Goal: Task Accomplishment & Management: Manage account settings

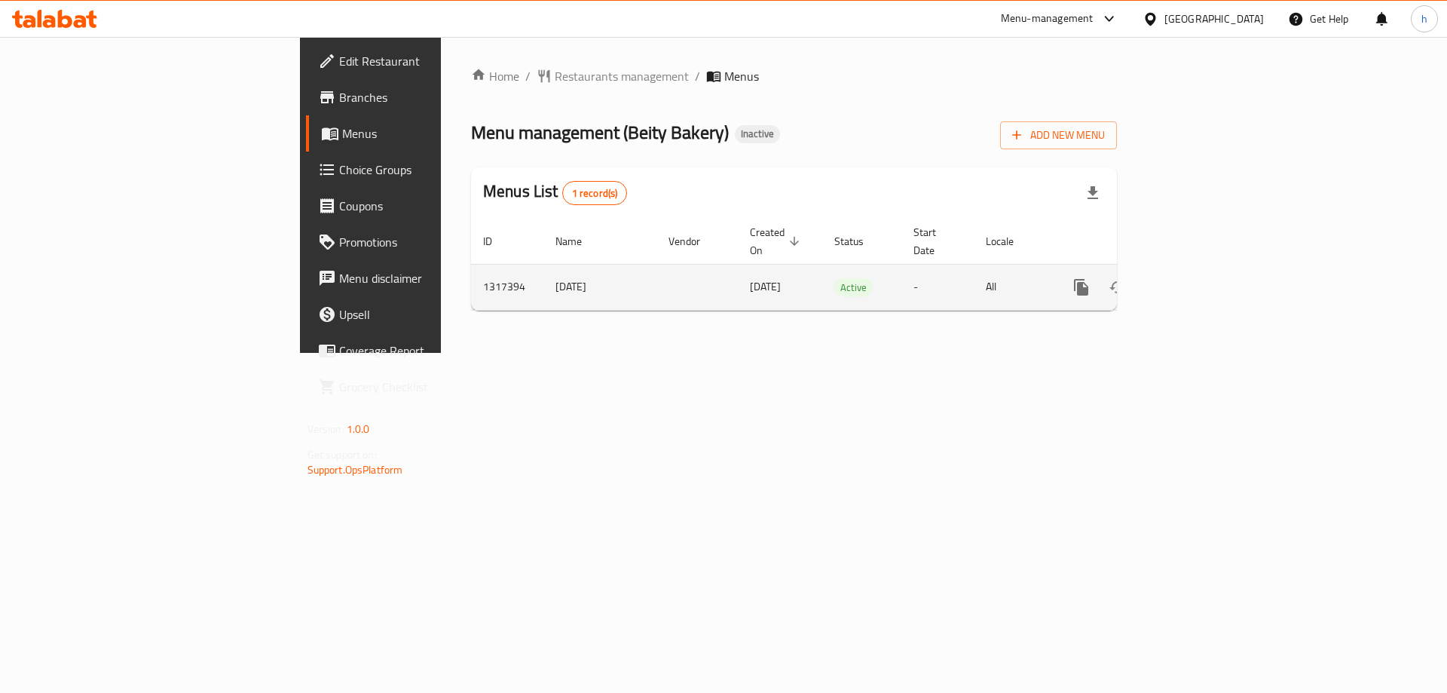
click at [1199, 278] on icon "enhanced table" at bounding box center [1190, 287] width 18 height 18
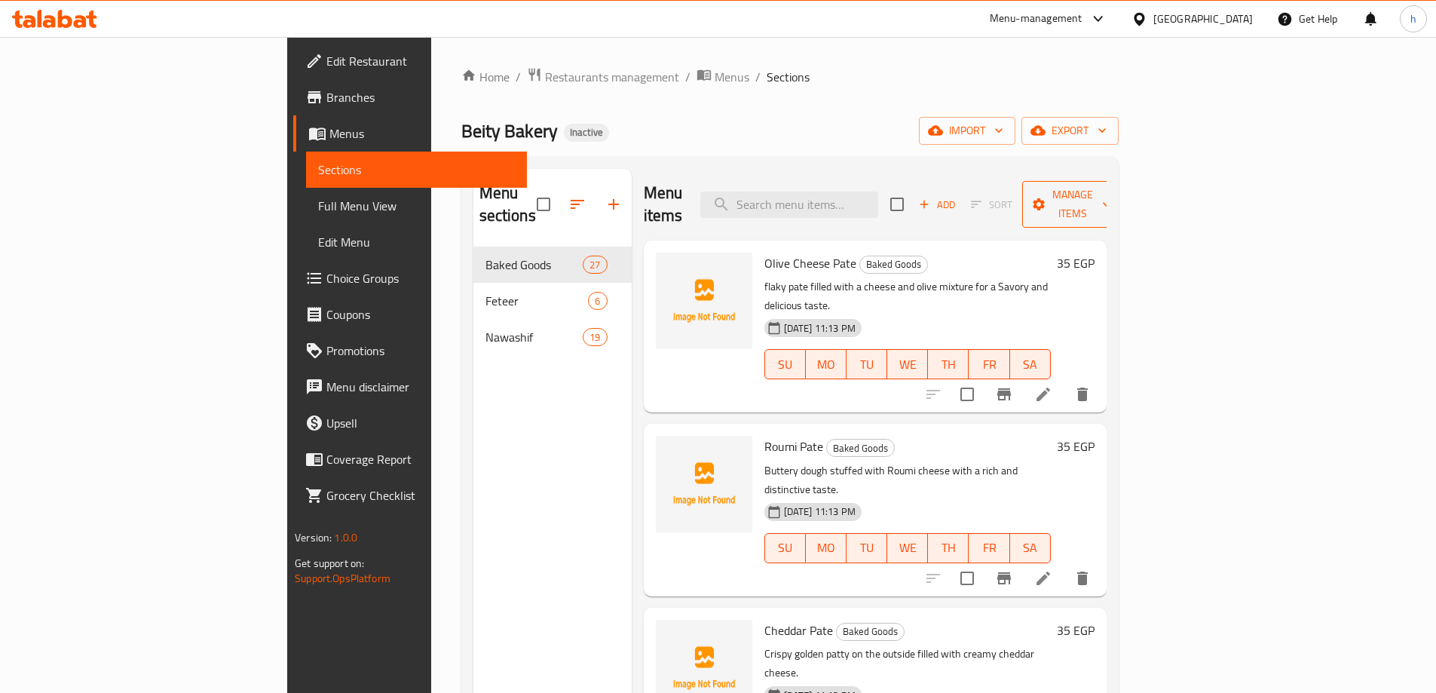
click at [1111, 197] on span "Manage items" at bounding box center [1072, 204] width 77 height 38
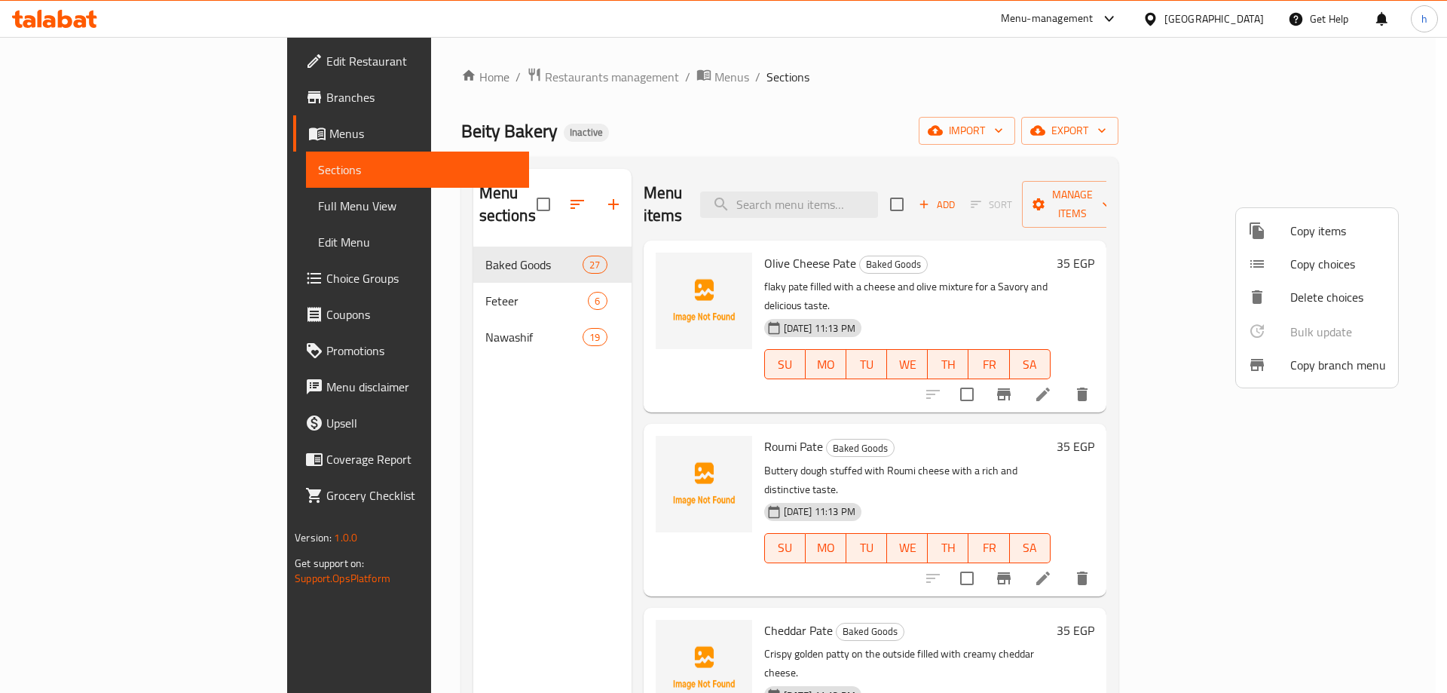
click at [1265, 138] on div at bounding box center [723, 346] width 1447 height 693
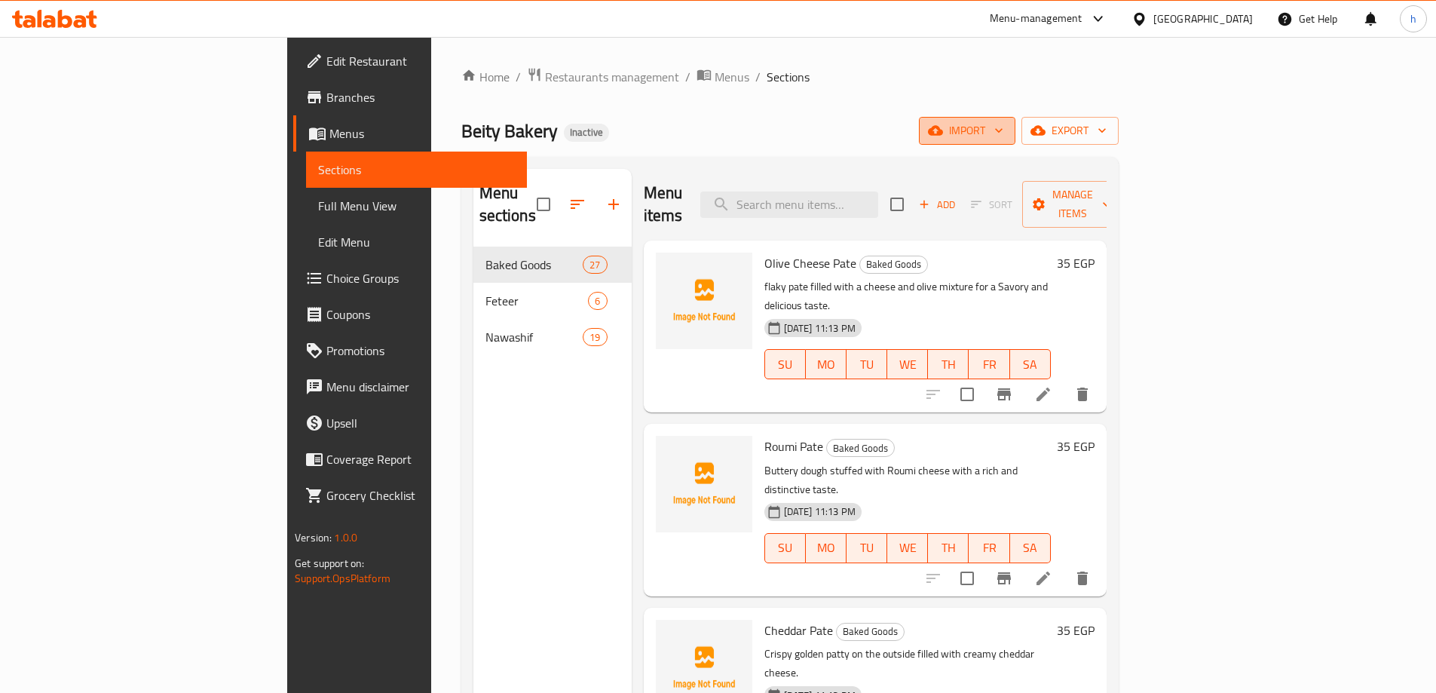
click at [1003, 130] on span "import" at bounding box center [967, 130] width 72 height 19
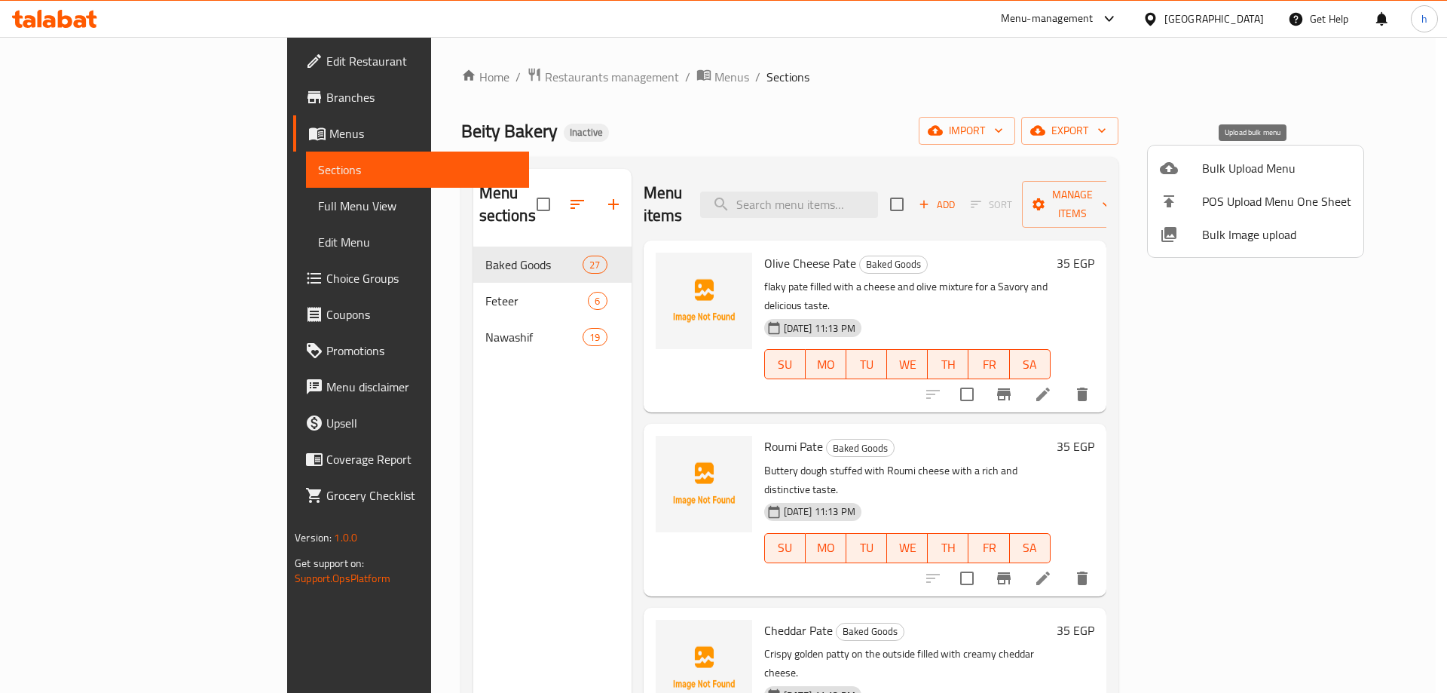
click at [1225, 161] on span "Bulk Upload Menu" at bounding box center [1276, 168] width 149 height 18
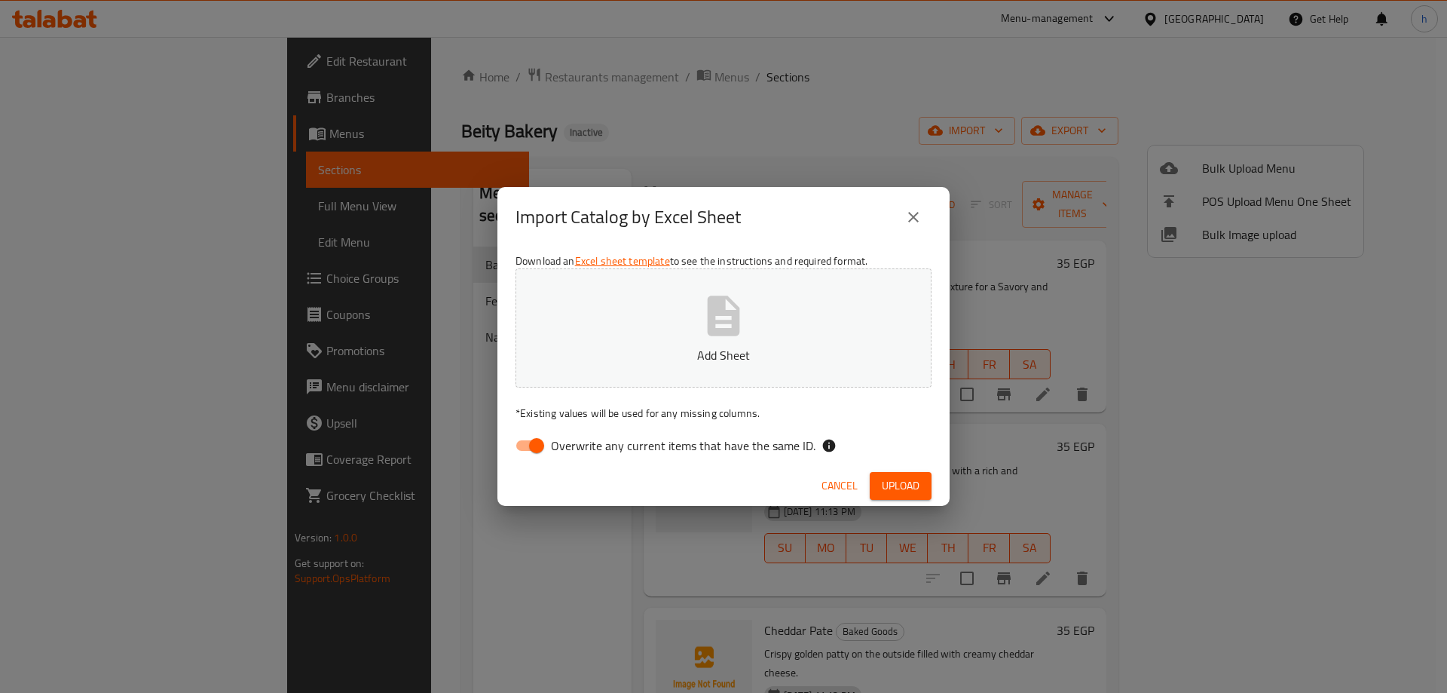
click at [531, 440] on input "Overwrite any current items that have the same ID." at bounding box center [537, 445] width 86 height 29
checkbox input "false"
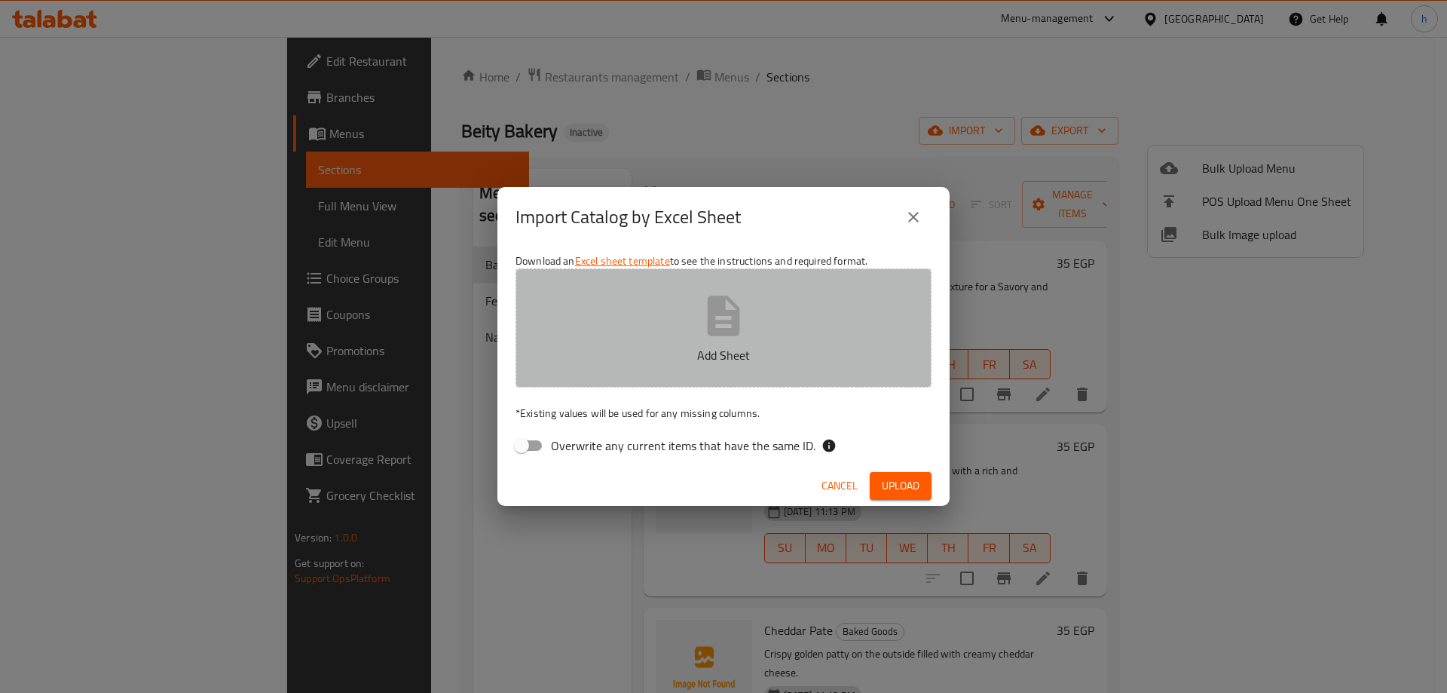
click at [642, 338] on button "Add Sheet" at bounding box center [724, 327] width 416 height 119
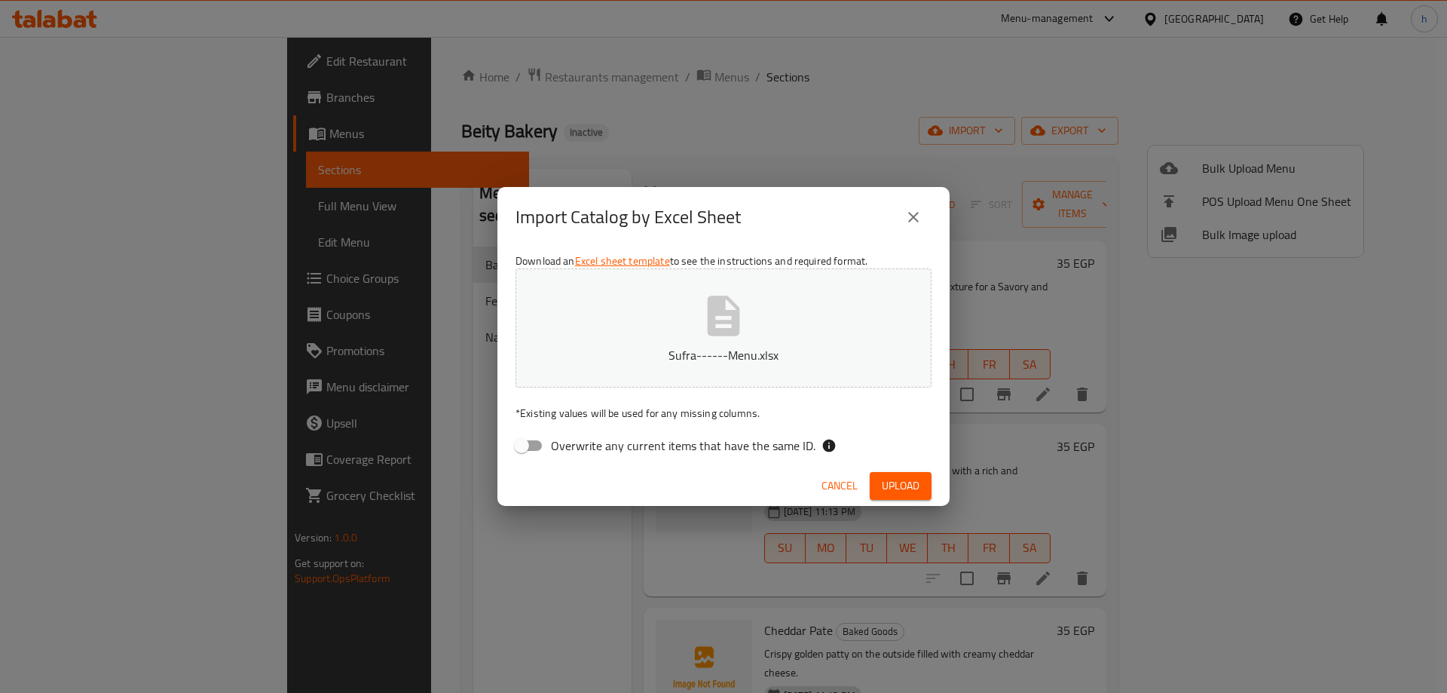
click at [910, 481] on span "Upload" at bounding box center [901, 485] width 38 height 19
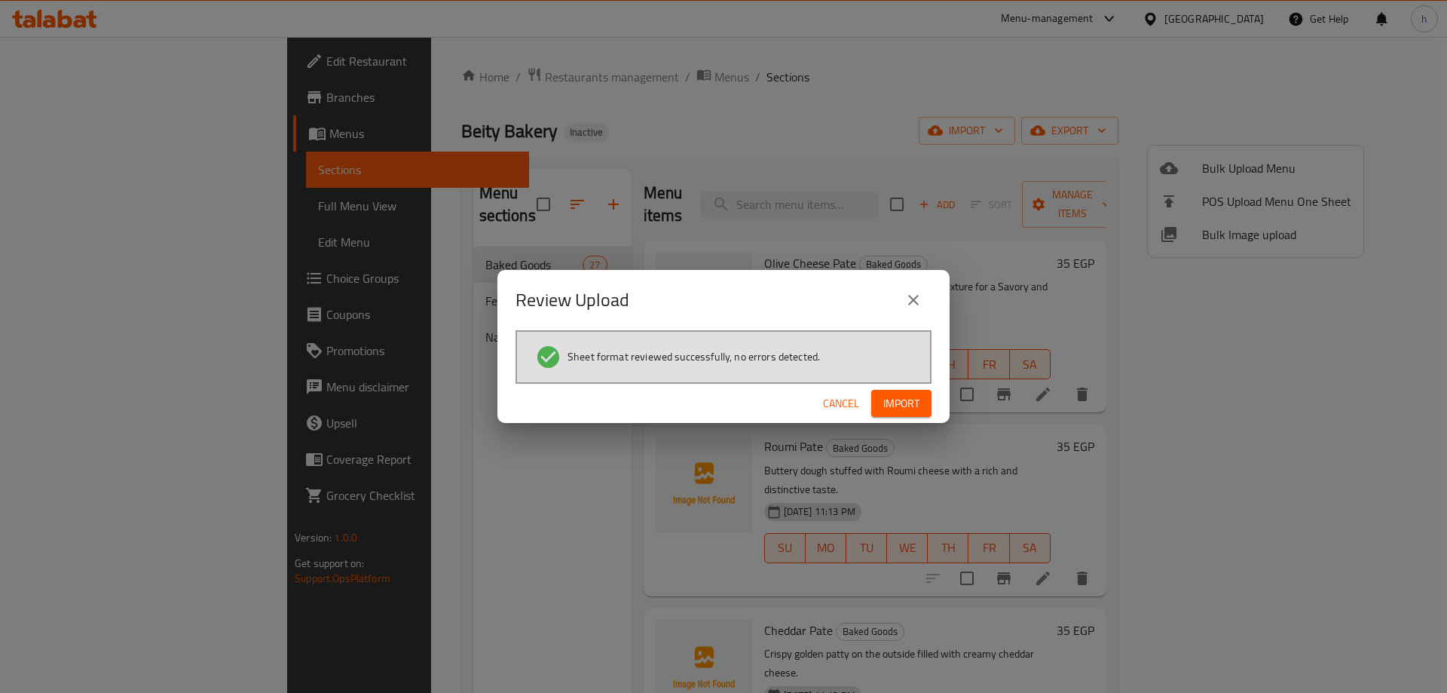
click at [901, 403] on span "Import" at bounding box center [901, 403] width 36 height 19
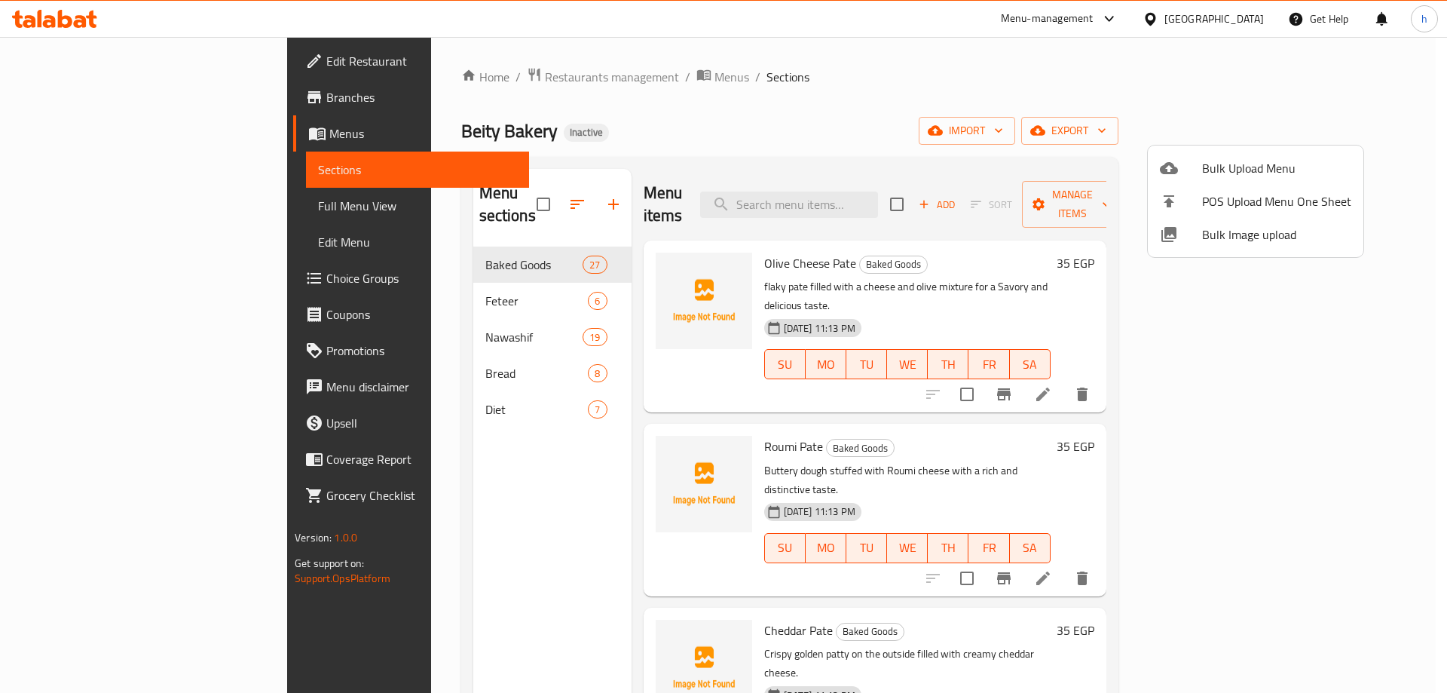
click at [332, 359] on div at bounding box center [723, 346] width 1447 height 693
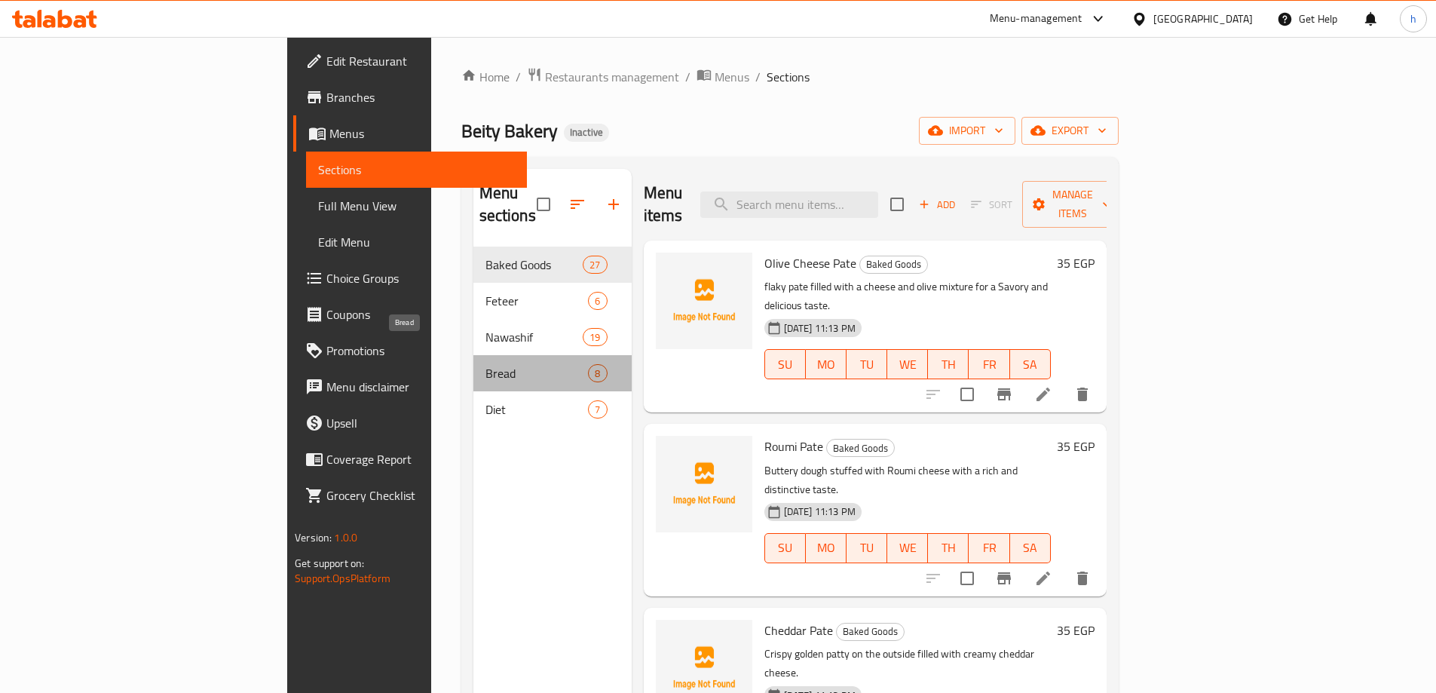
click at [485, 364] on span "Bread" at bounding box center [536, 373] width 103 height 18
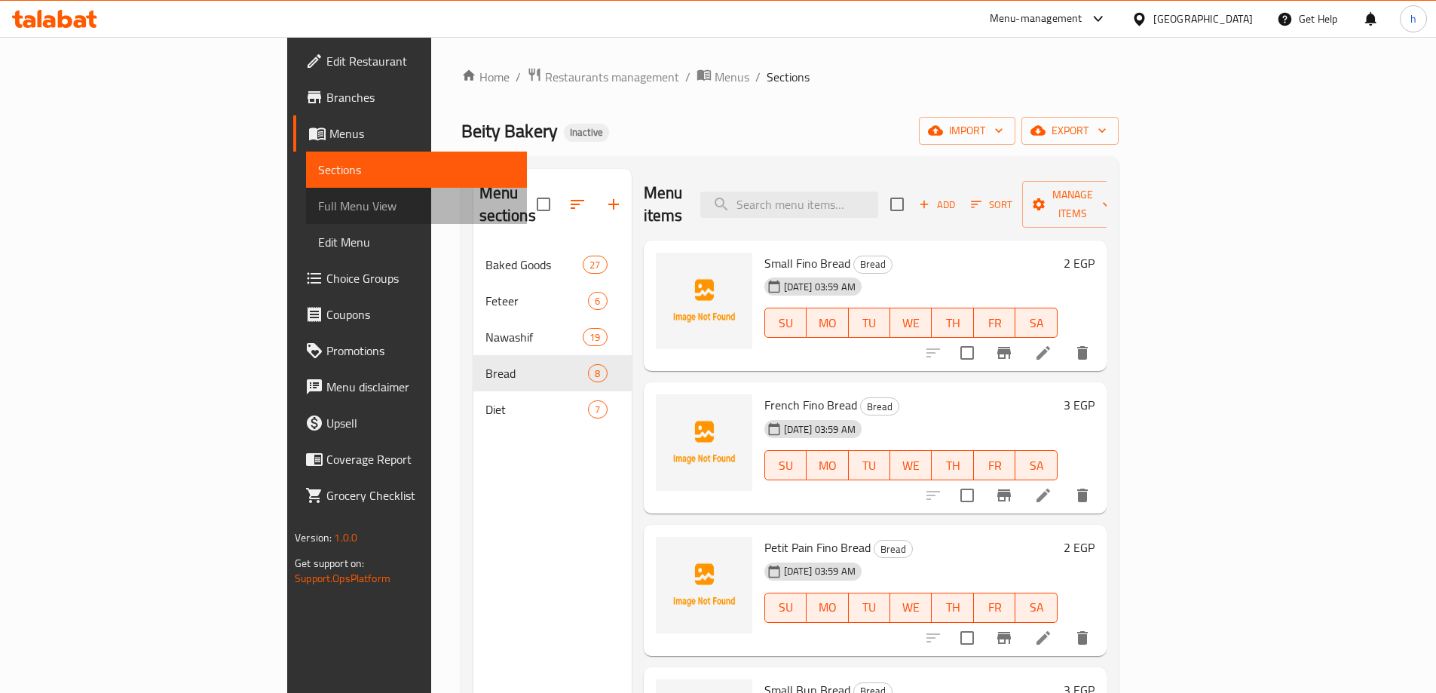
click at [318, 211] on span "Full Menu View" at bounding box center [416, 206] width 197 height 18
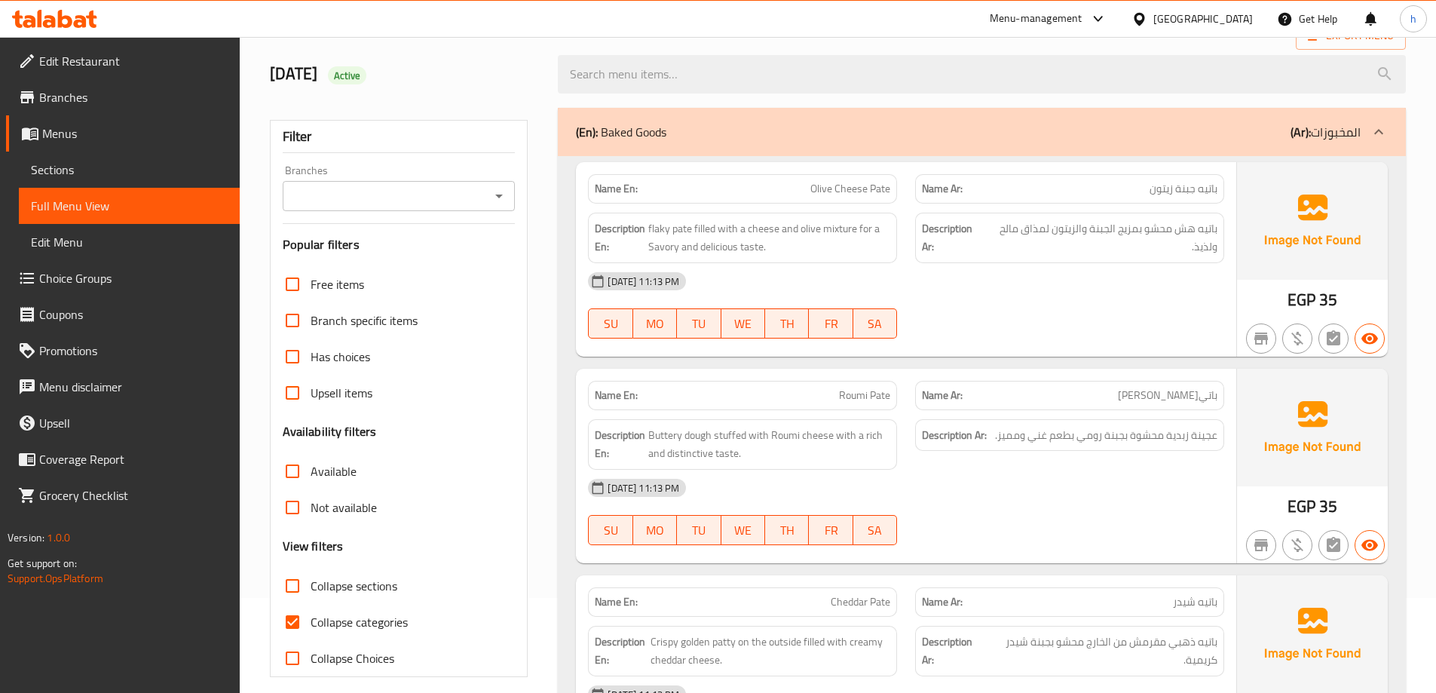
scroll to position [226, 0]
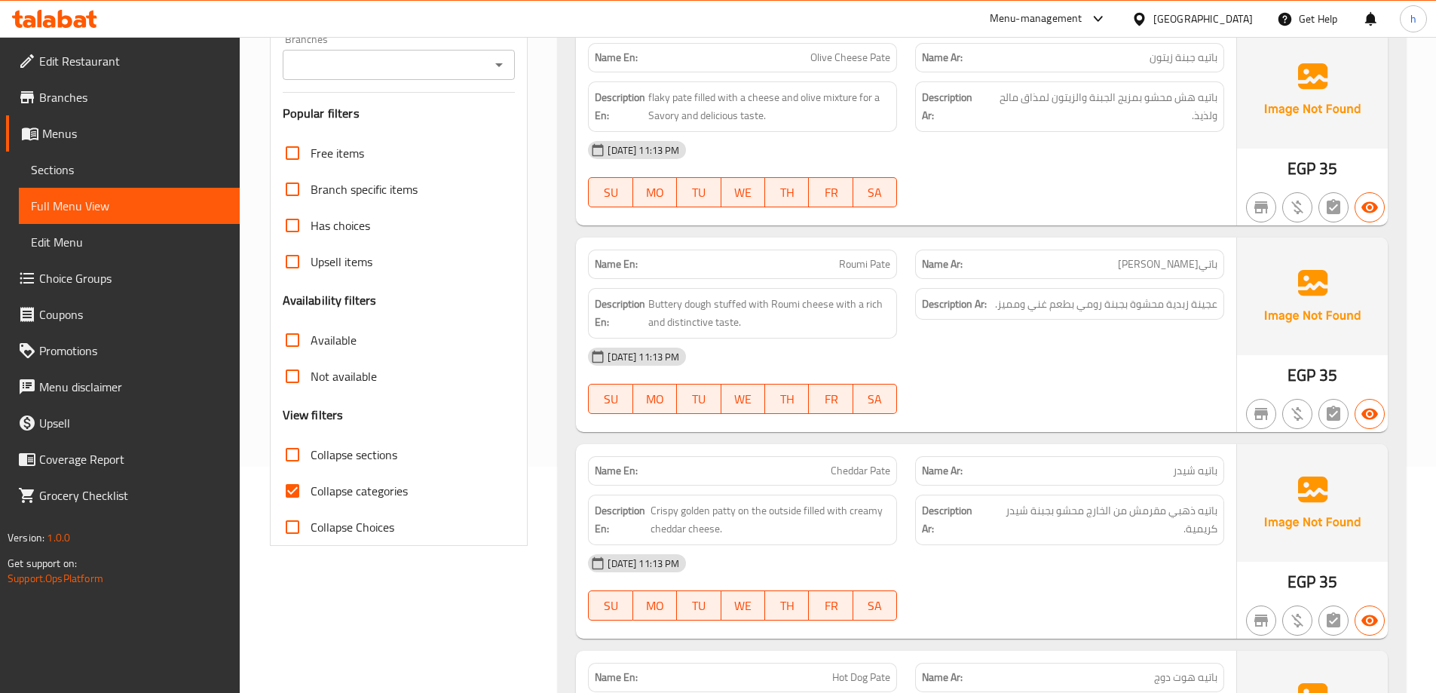
drag, startPoint x: 376, startPoint y: 491, endPoint x: 465, endPoint y: 21, distance: 477.9
click at [376, 491] on span "Collapse categories" at bounding box center [359, 491] width 97 height 18
click at [311, 491] on input "Collapse categories" at bounding box center [292, 491] width 36 height 36
checkbox input "false"
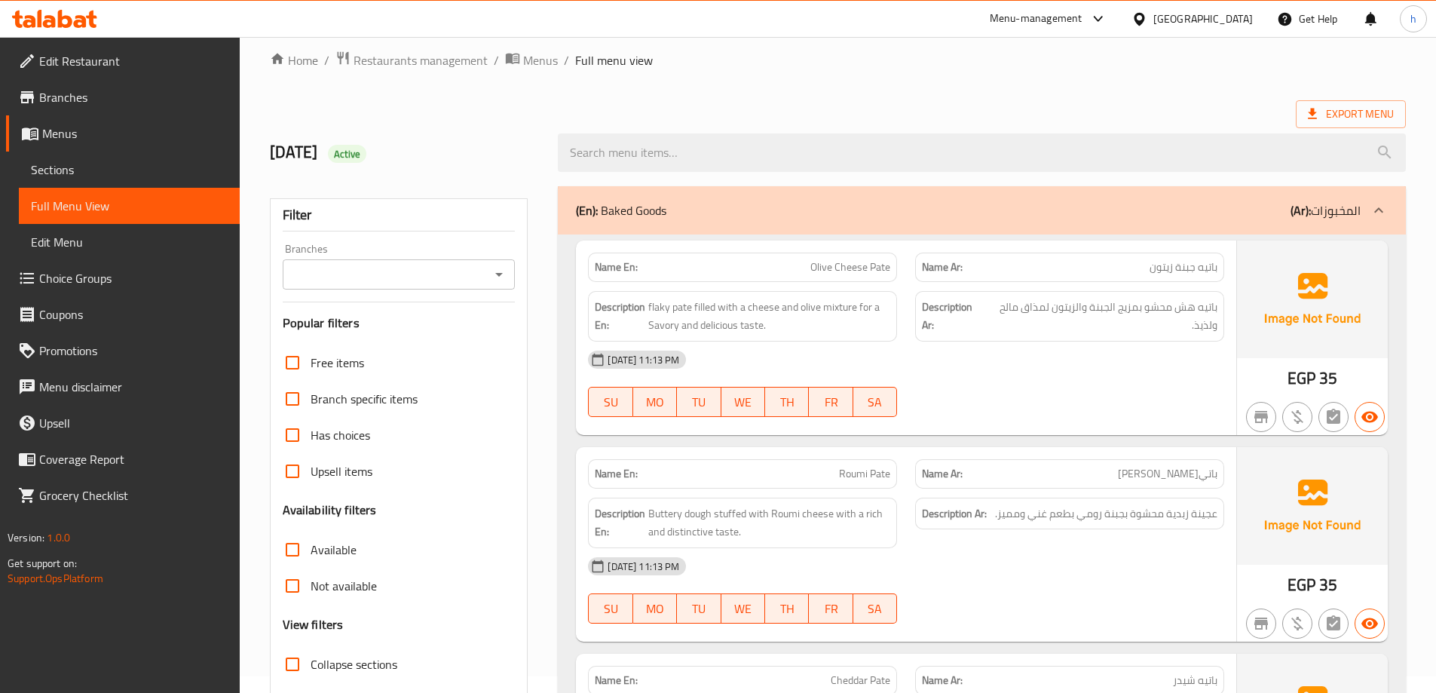
scroll to position [0, 0]
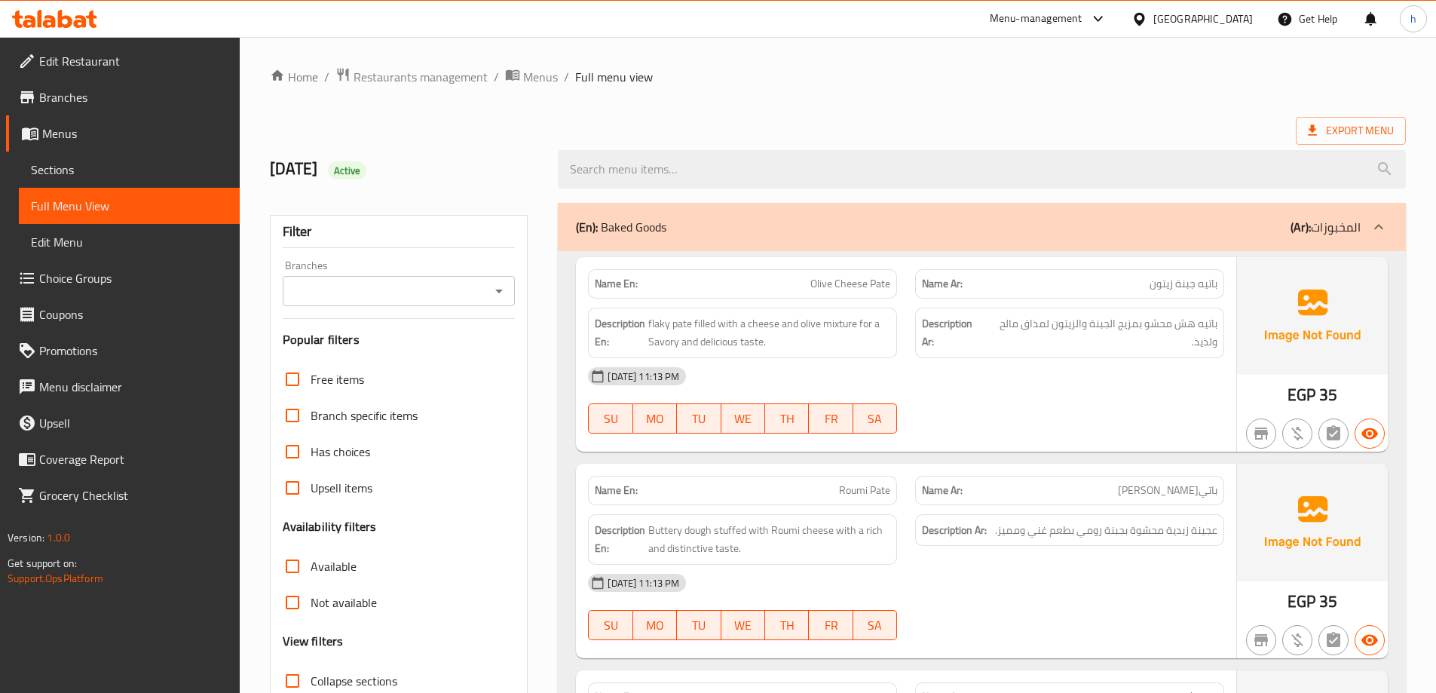
click at [1147, 222] on div "(En): Baked Goods (Ar): المخبوزات" at bounding box center [968, 227] width 785 height 18
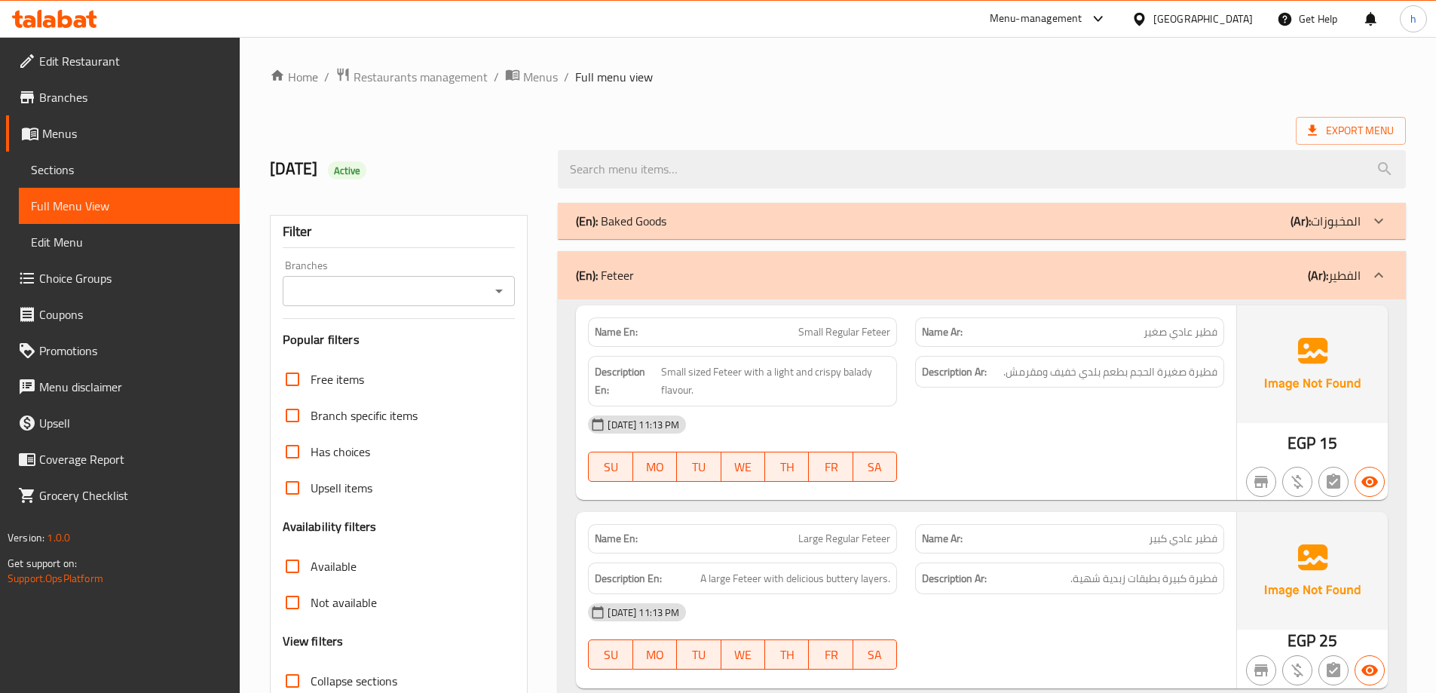
click at [1159, 273] on div "(En): Feteer (Ar): الفطير" at bounding box center [968, 275] width 785 height 18
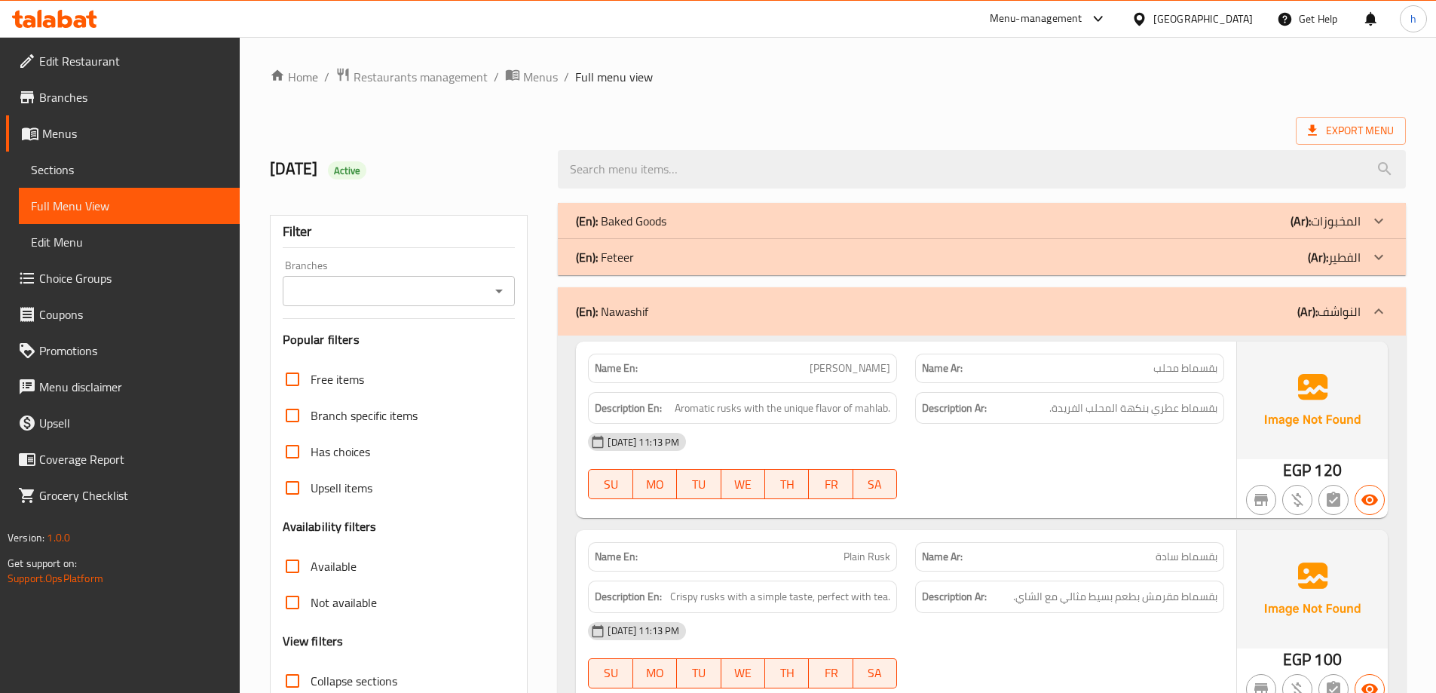
click at [1256, 303] on div "(En): Nawashif (Ar): النواشف" at bounding box center [968, 311] width 785 height 18
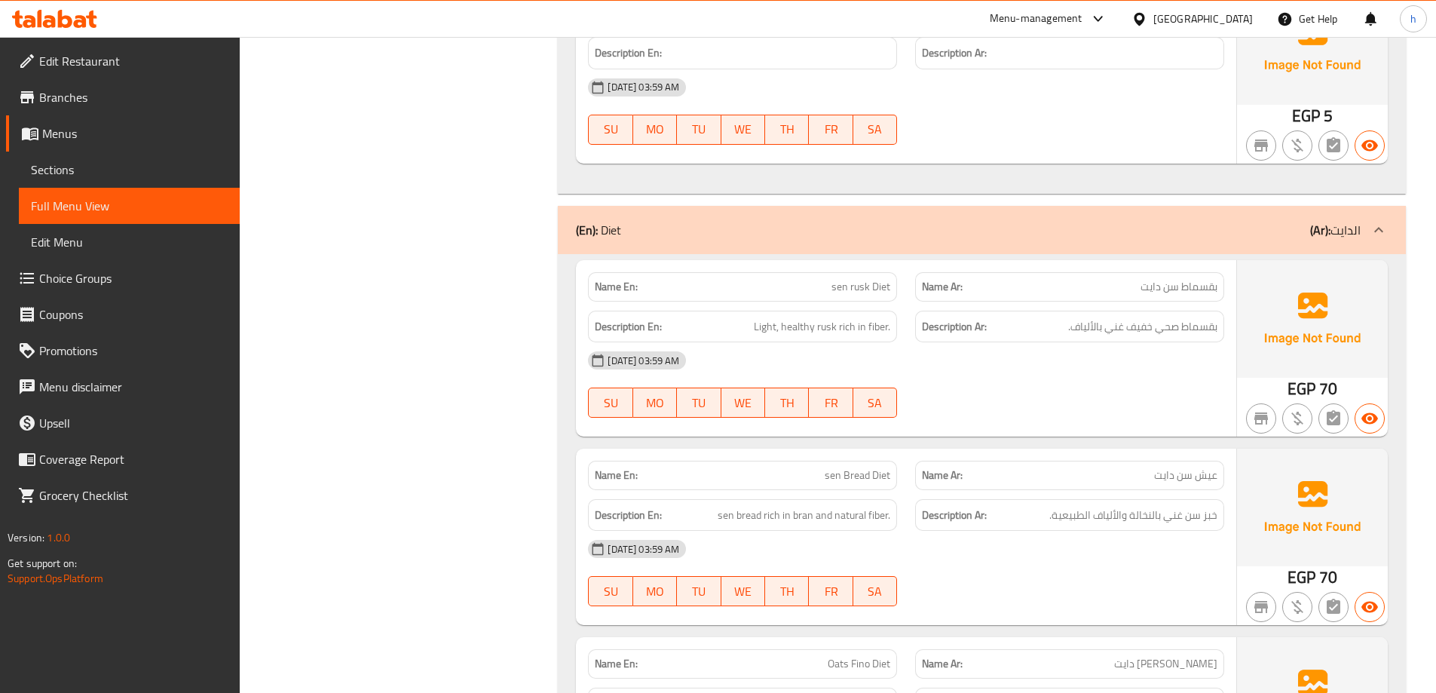
scroll to position [1733, 0]
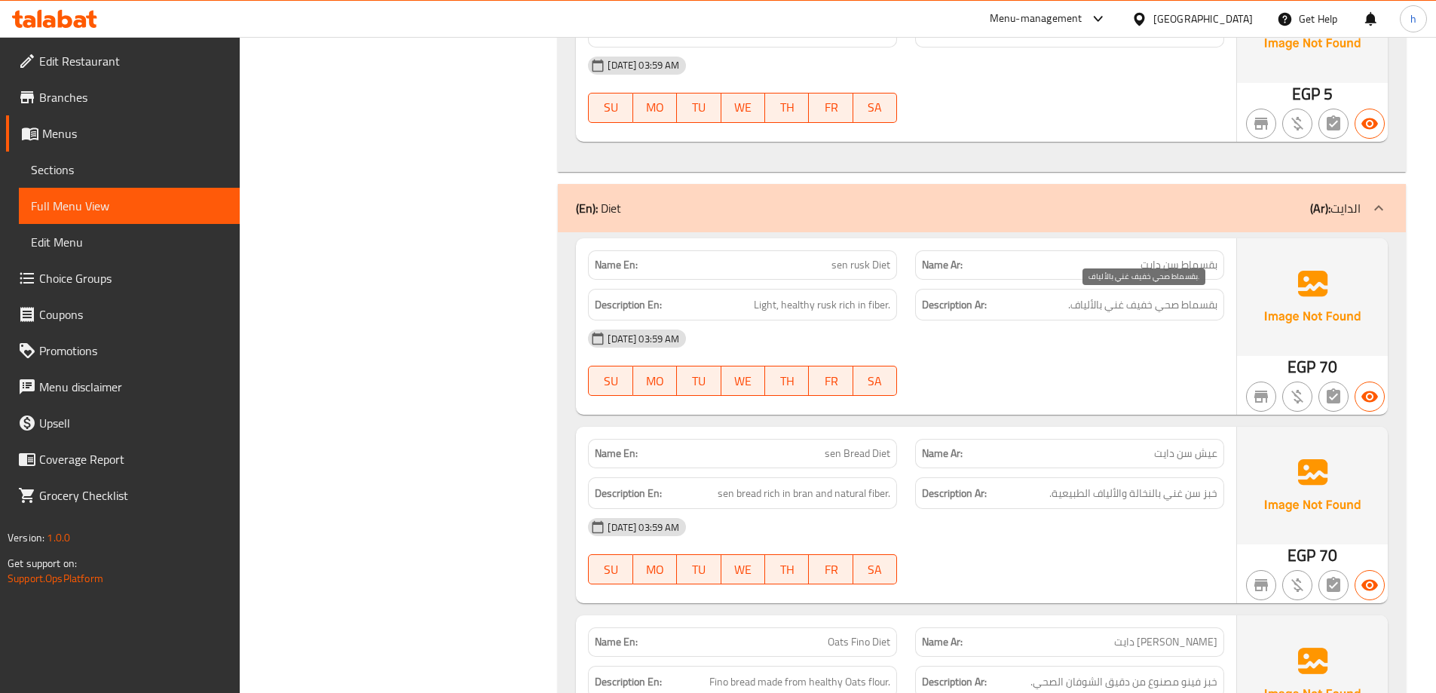
click at [1191, 301] on span "بقسماط صحي خفيف غني بالألياف." at bounding box center [1142, 304] width 149 height 19
click at [1167, 302] on span "بقسماط صحي خفيف غني بالألياف." at bounding box center [1142, 304] width 149 height 19
click at [1136, 301] on span "بقسماط صحي خفيف غني بالألياف." at bounding box center [1142, 304] width 149 height 19
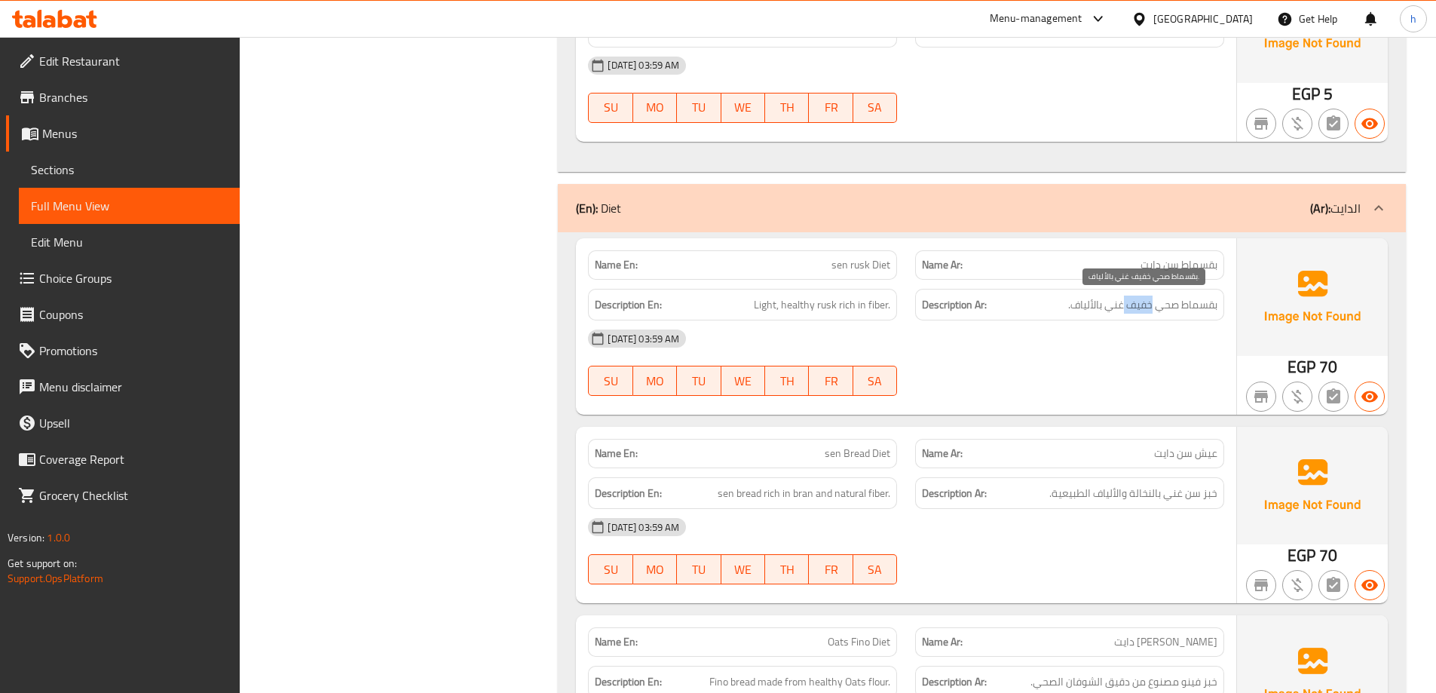
click at [1136, 301] on span "بقسماط صحي خفيف غني بالألياف." at bounding box center [1142, 304] width 149 height 19
click at [1079, 305] on span "بقسماط صحي خفيف غني بالألياف." at bounding box center [1142, 304] width 149 height 19
click at [861, 302] on span "Light, healthy rusk rich in fiber." at bounding box center [822, 304] width 136 height 19
click at [804, 302] on span "Light, healthy rusk rich in fiber." at bounding box center [822, 304] width 136 height 19
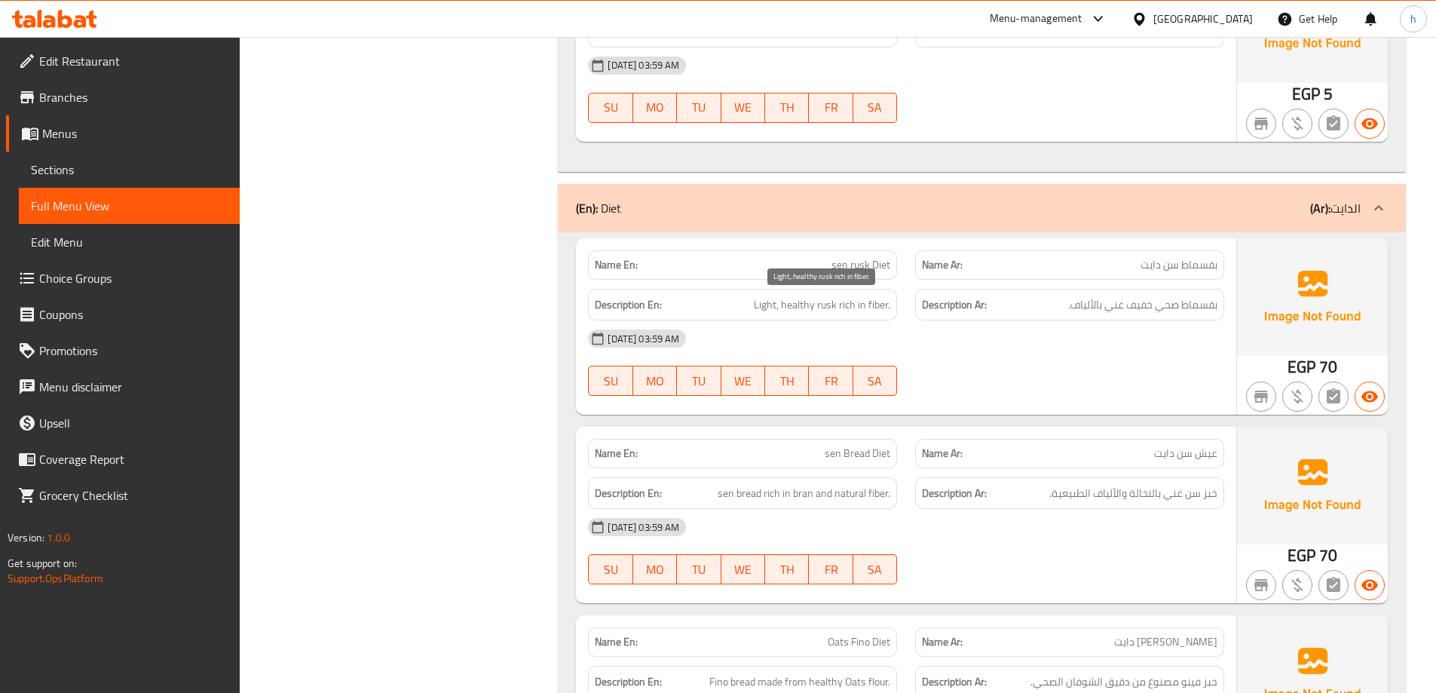
click at [828, 307] on span "Light, healthy rusk rich in fiber." at bounding box center [822, 304] width 136 height 19
click at [798, 302] on span "Light, healthy rusk rich in fiber." at bounding box center [822, 304] width 136 height 19
click at [767, 301] on span "Light, healthy rusk rich in fiber." at bounding box center [822, 304] width 136 height 19
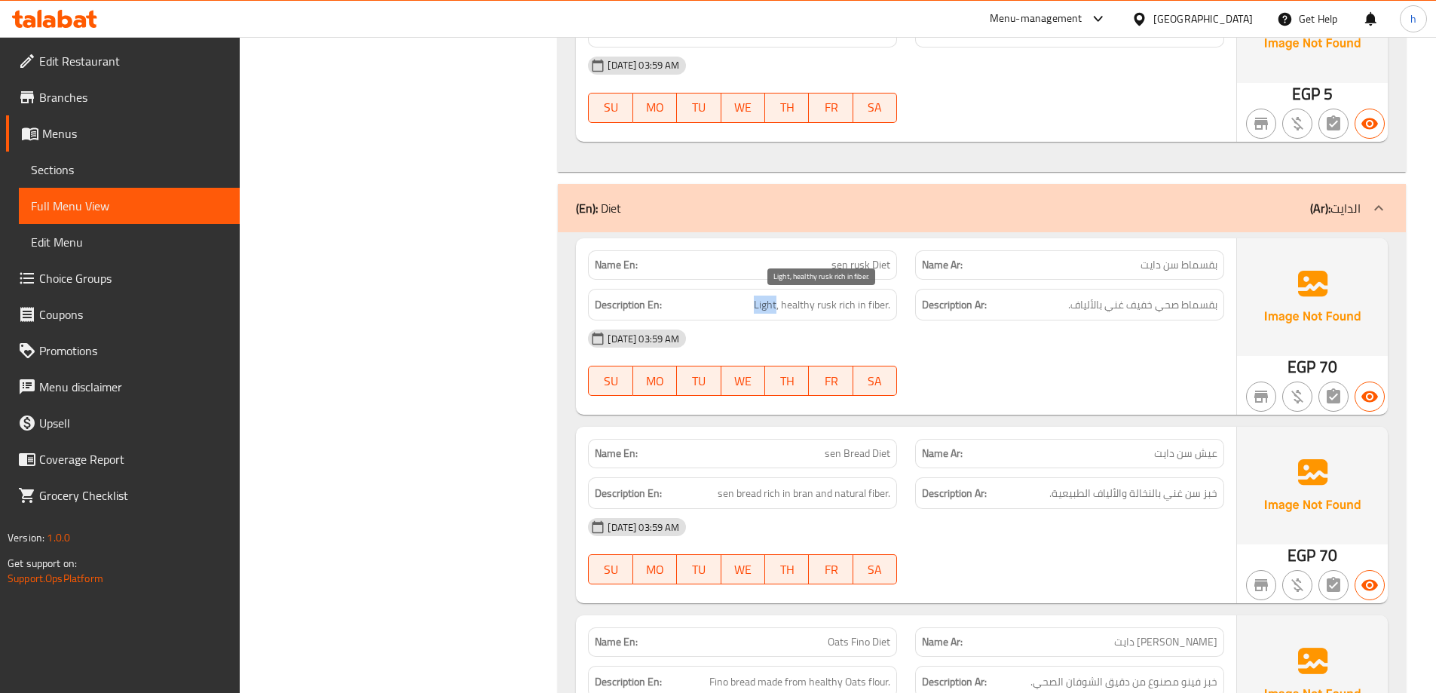
click at [767, 301] on span "Light, healthy rusk rich in fiber." at bounding box center [822, 304] width 136 height 19
click at [850, 300] on span "Light, healthy rusk rich in fiber." at bounding box center [822, 304] width 136 height 19
click at [863, 303] on span "Light, healthy rusk rich in fiber." at bounding box center [822, 304] width 136 height 19
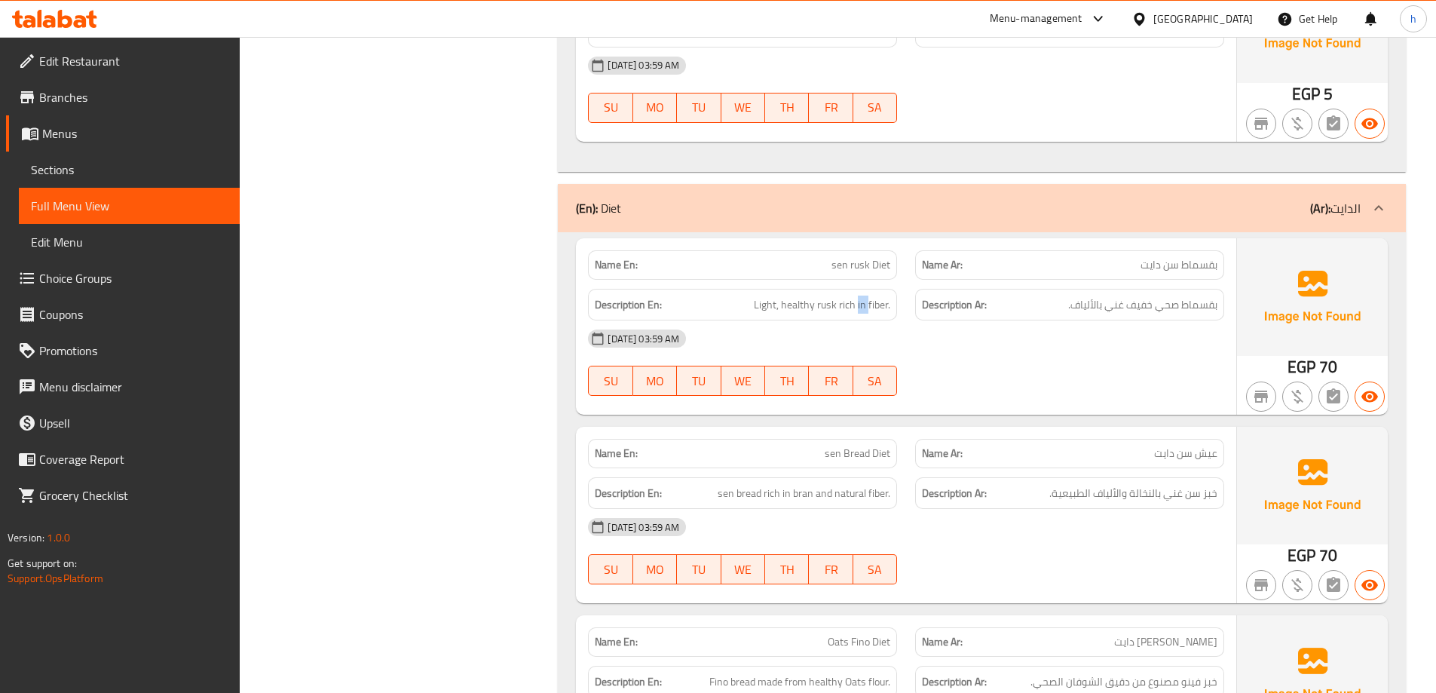
scroll to position [1884, 0]
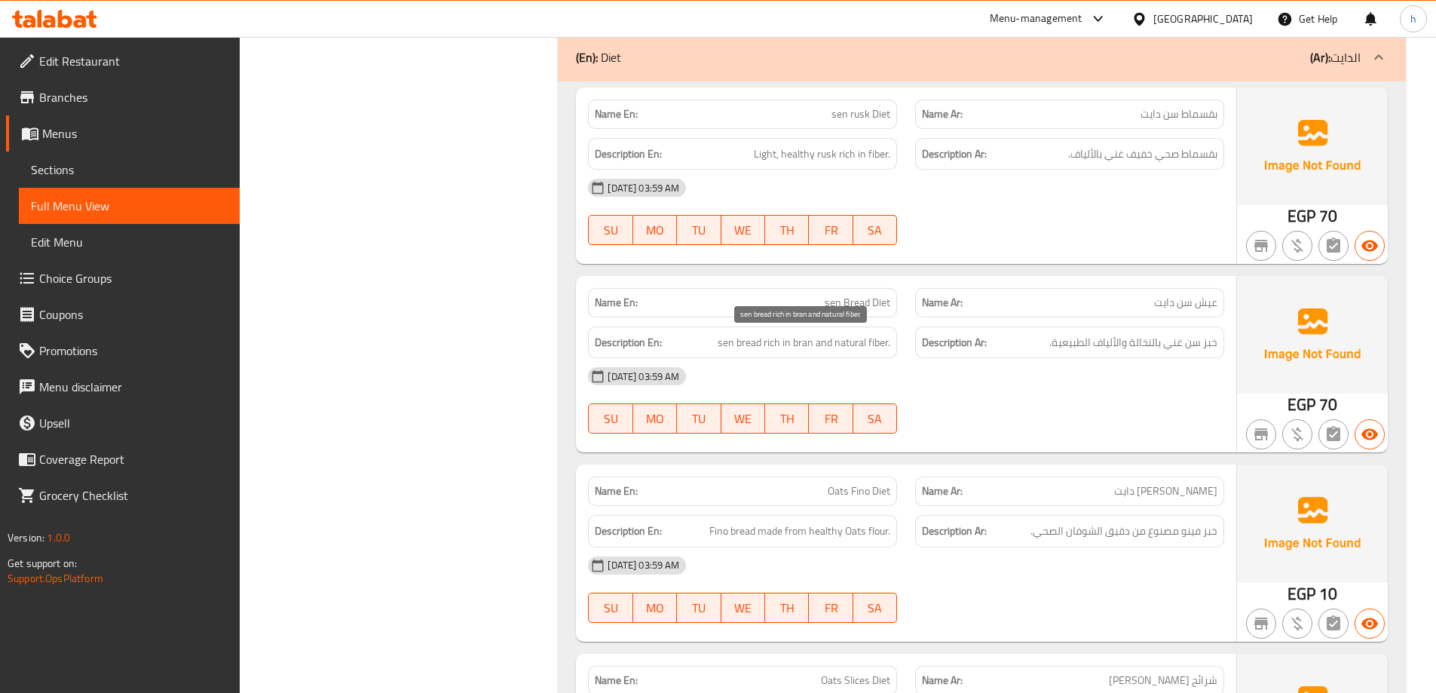
click at [748, 345] on span "sen bread rich in bran and natural fiber." at bounding box center [803, 342] width 173 height 19
click at [718, 343] on span "sen bread rich in bran and natural fiber." at bounding box center [803, 342] width 173 height 19
click at [770, 343] on span "sen bread rich in bran and natural fiber." at bounding box center [803, 342] width 173 height 19
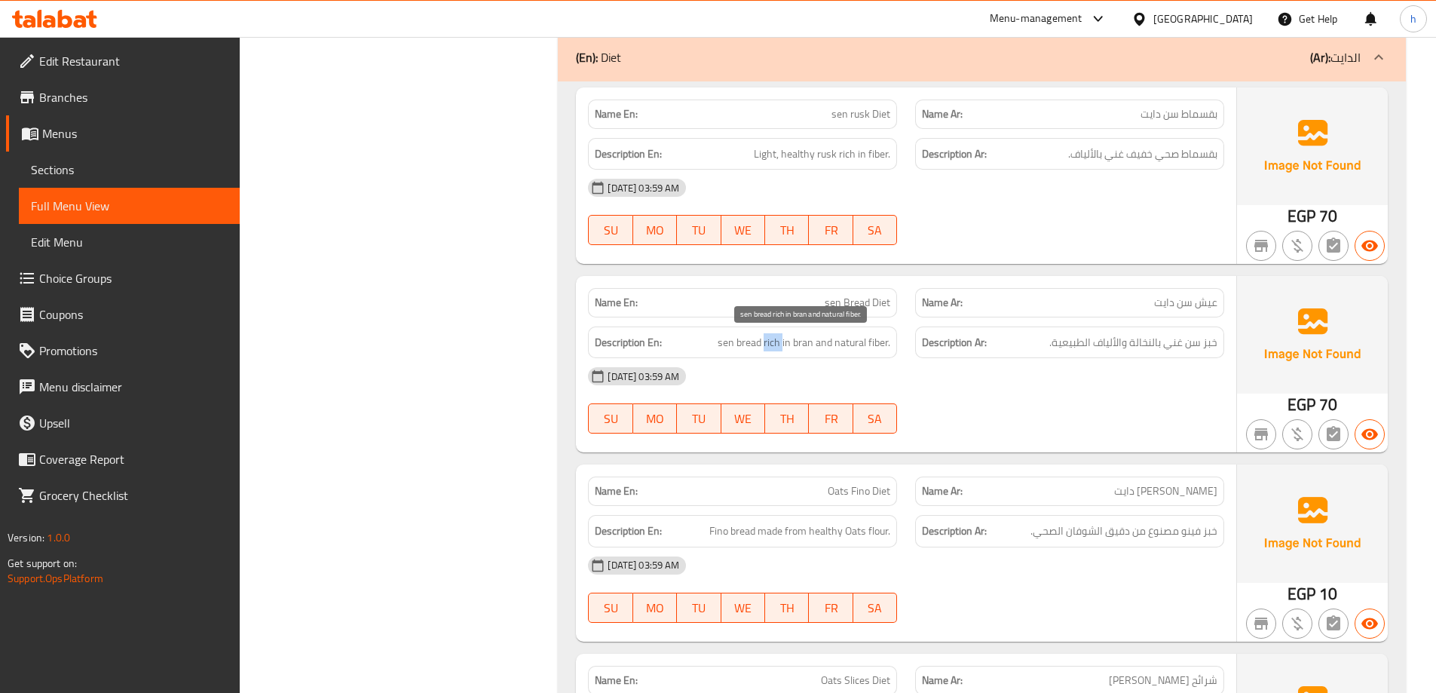
click at [770, 343] on span "sen bread rich in bran and natural fiber." at bounding box center [803, 342] width 173 height 19
click at [804, 340] on span "sen bread rich in bran and natural fiber." at bounding box center [803, 342] width 173 height 19
click at [880, 335] on span "sen bread rich in bran and natural fiber." at bounding box center [803, 342] width 173 height 19
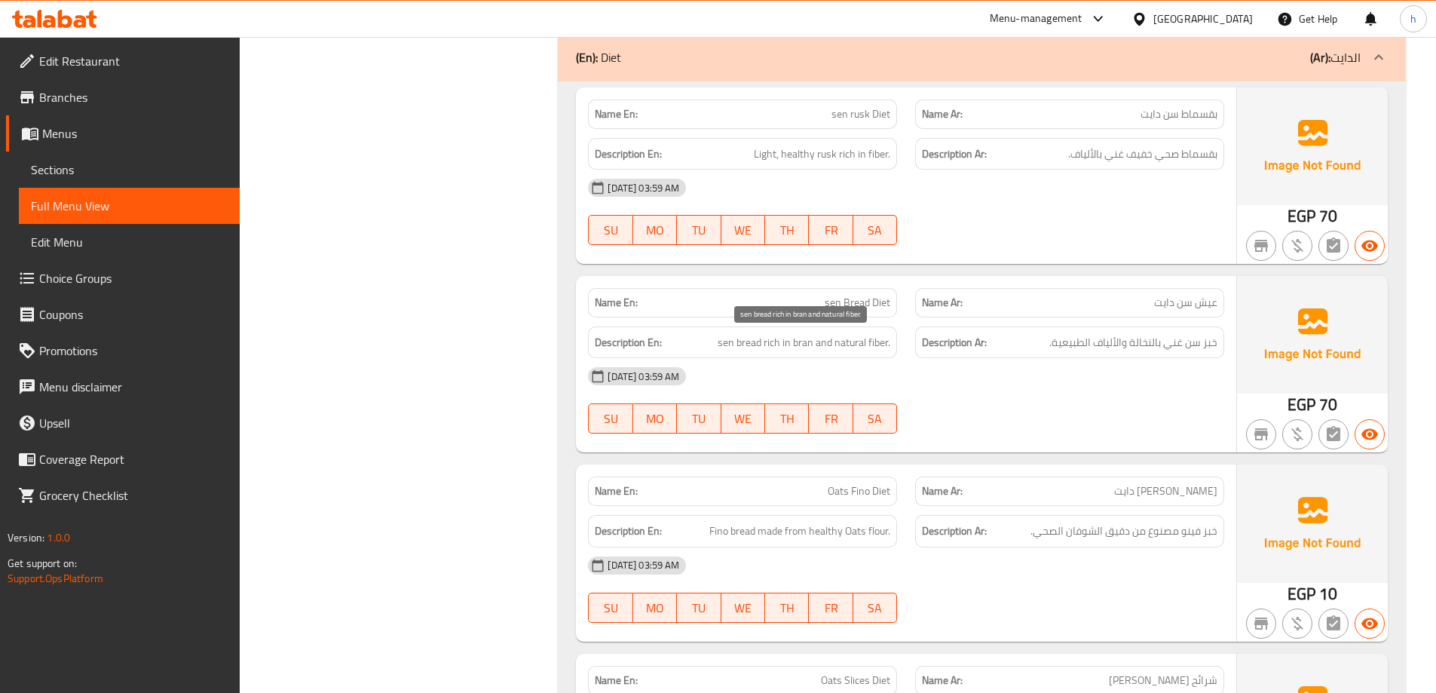
click at [847, 336] on span "sen bread rich in bran and natural fiber." at bounding box center [803, 342] width 173 height 19
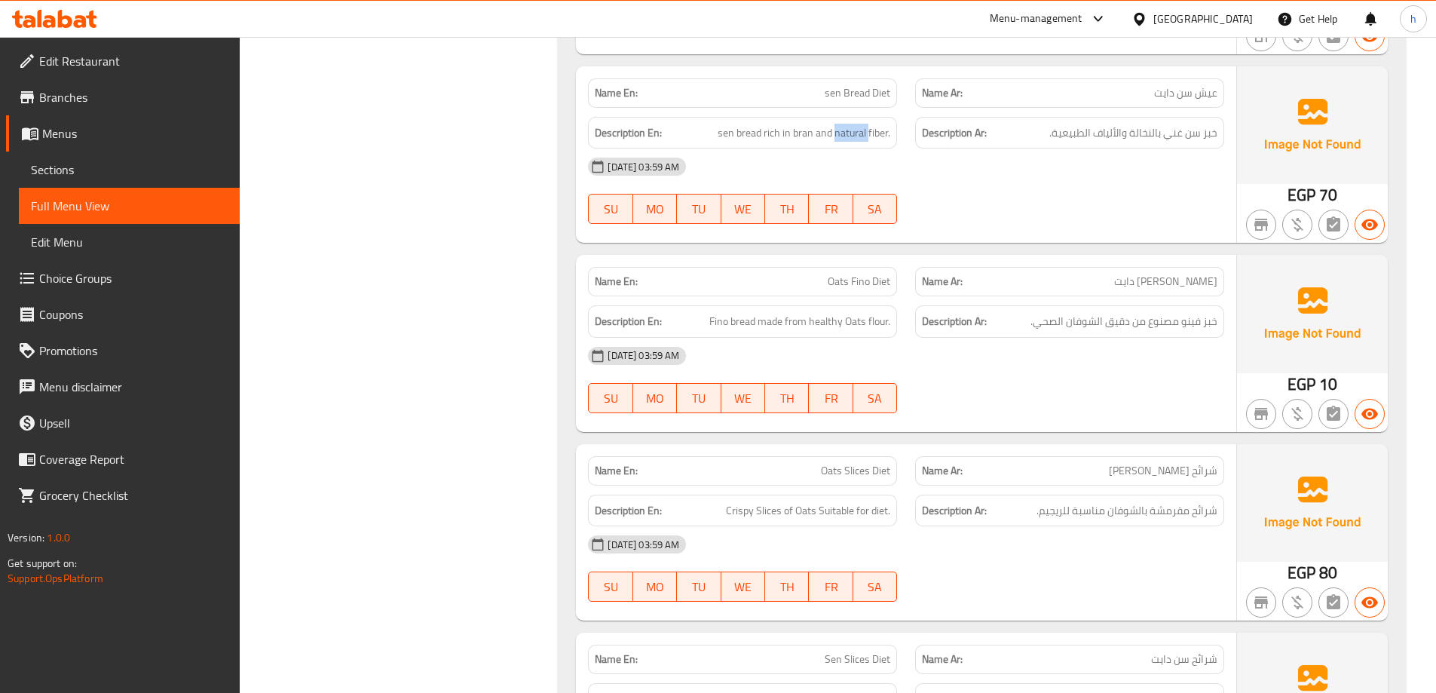
scroll to position [2110, 0]
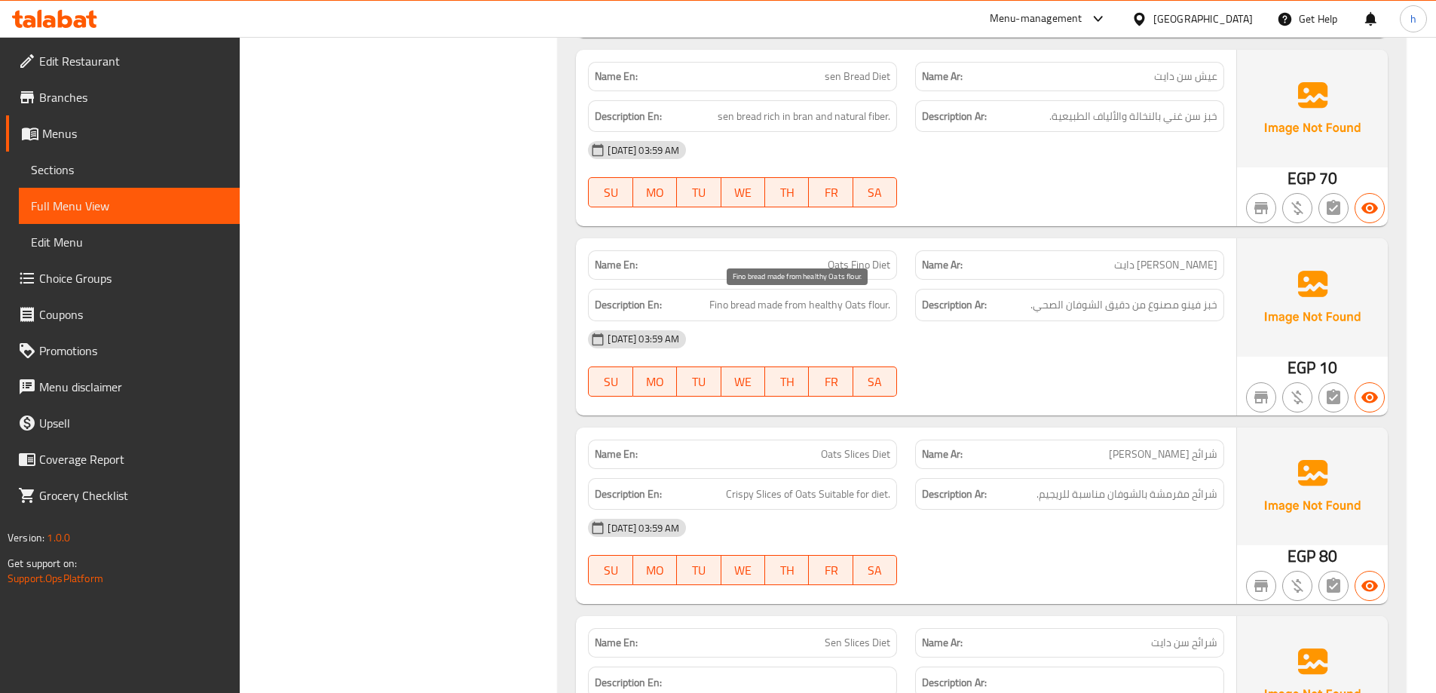
click at [745, 303] on span "Fino bread made from healthy Oats flour." at bounding box center [799, 304] width 181 height 19
click at [719, 308] on span "Fino bread made from healthy Oats flour." at bounding box center [799, 304] width 181 height 19
click at [772, 307] on span "Fino bread made from healthy Oats flour." at bounding box center [799, 304] width 181 height 19
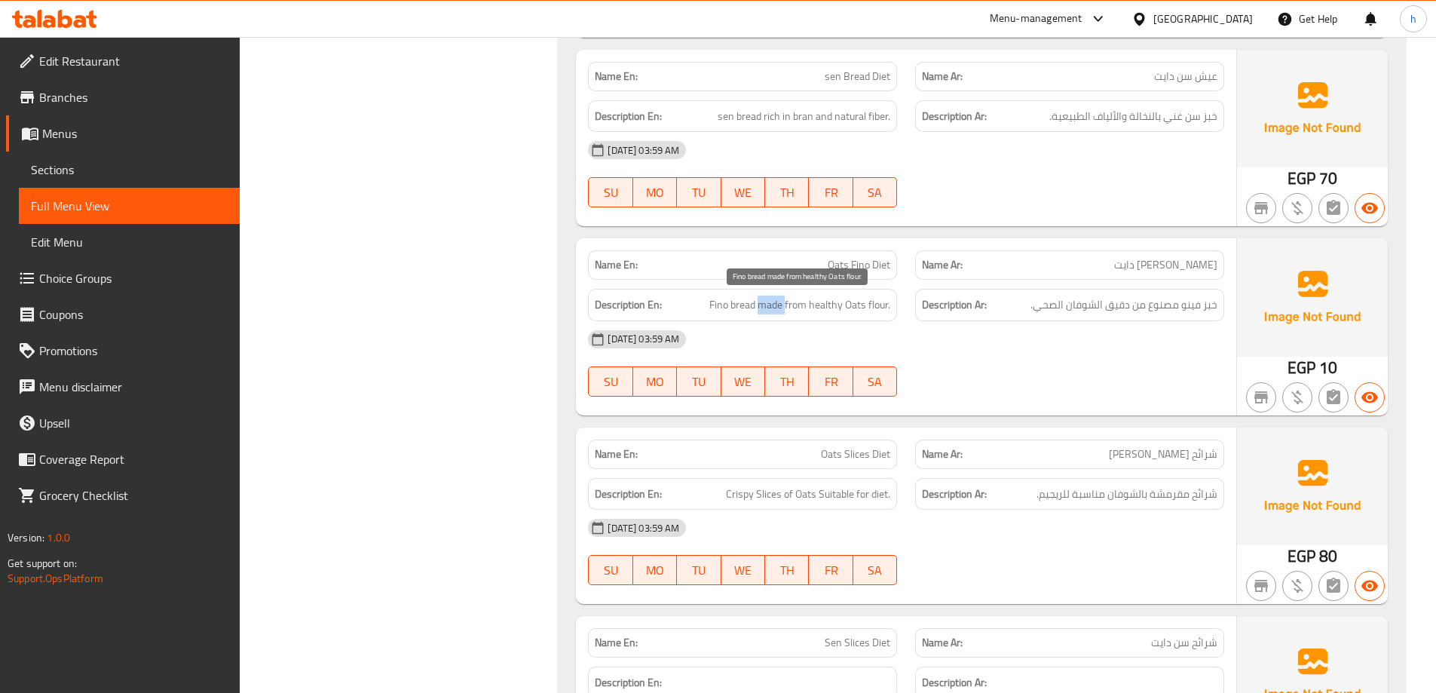
click at [772, 307] on span "Fino bread made from healthy Oats flour." at bounding box center [799, 304] width 181 height 19
click at [882, 303] on span "Fino bread made from healthy Oats flour." at bounding box center [799, 304] width 181 height 19
click at [855, 304] on span "Fino bread made from healthy Oats flour." at bounding box center [799, 304] width 181 height 19
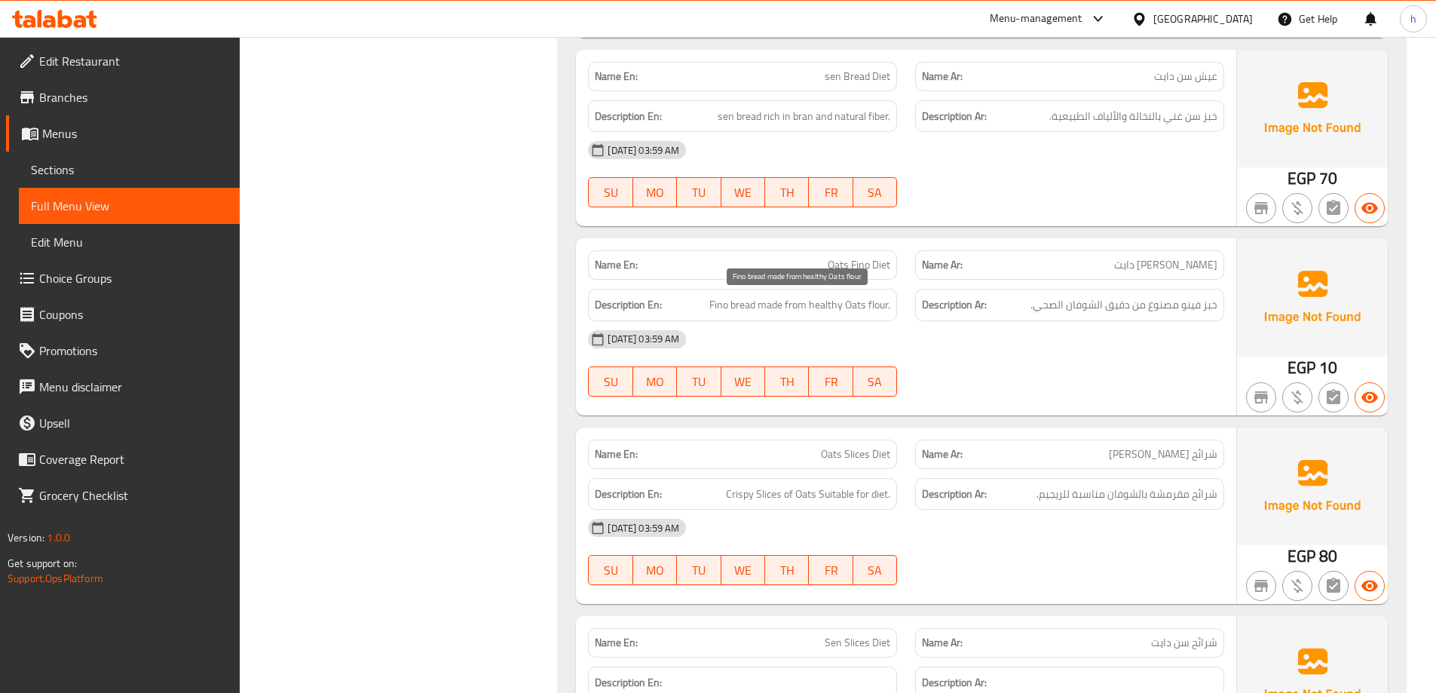
click at [812, 298] on span "Fino bread made from healthy Oats flour." at bounding box center [799, 304] width 181 height 19
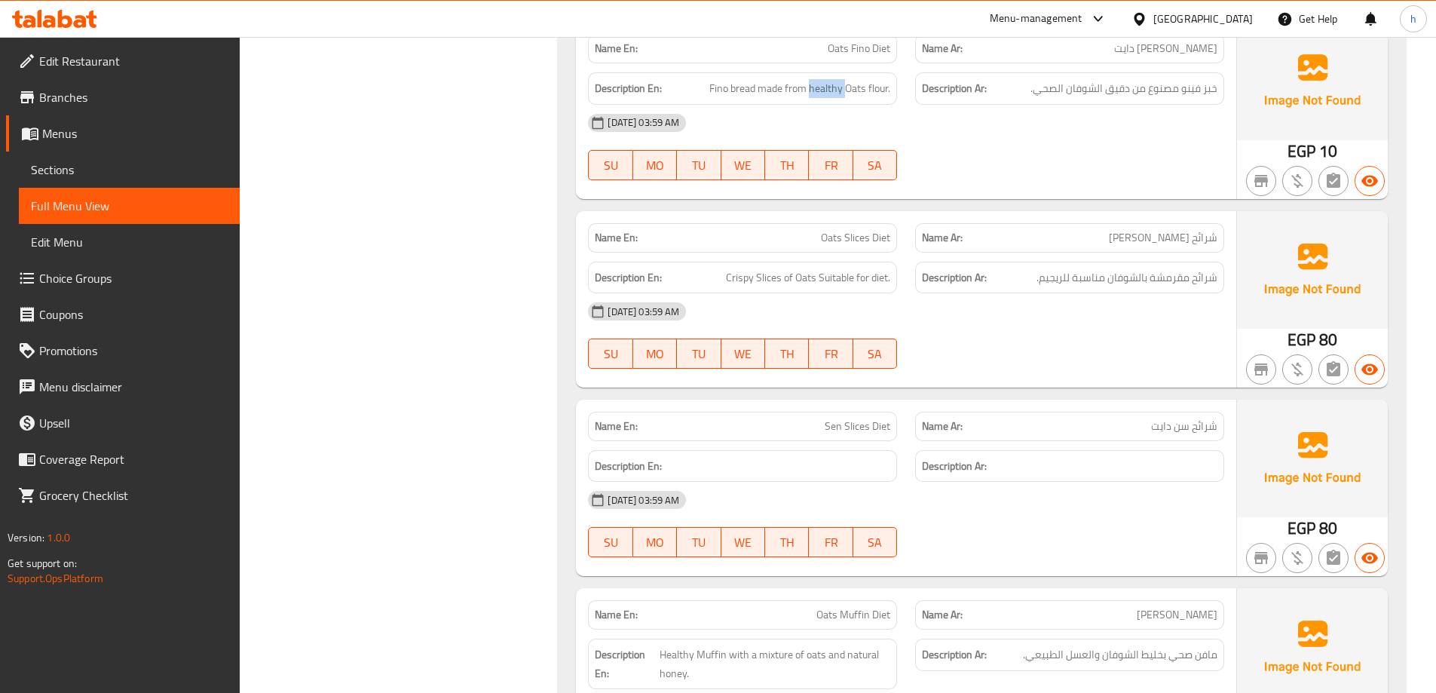
scroll to position [2412, 0]
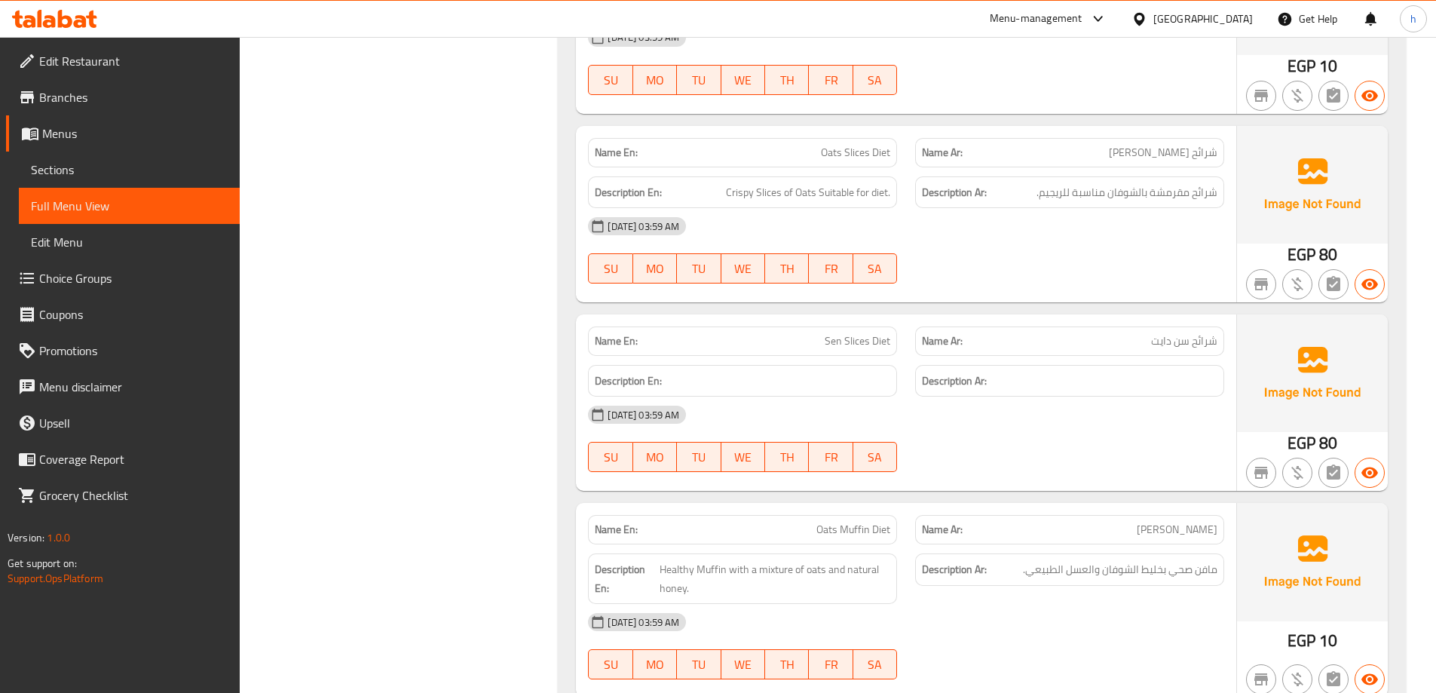
click at [859, 151] on span "Oats Slices Diet" at bounding box center [855, 153] width 69 height 16
click at [841, 156] on span "Oats Slices Diet" at bounding box center [855, 153] width 69 height 16
click at [873, 156] on span "Oats Slices Diet" at bounding box center [855, 153] width 69 height 16
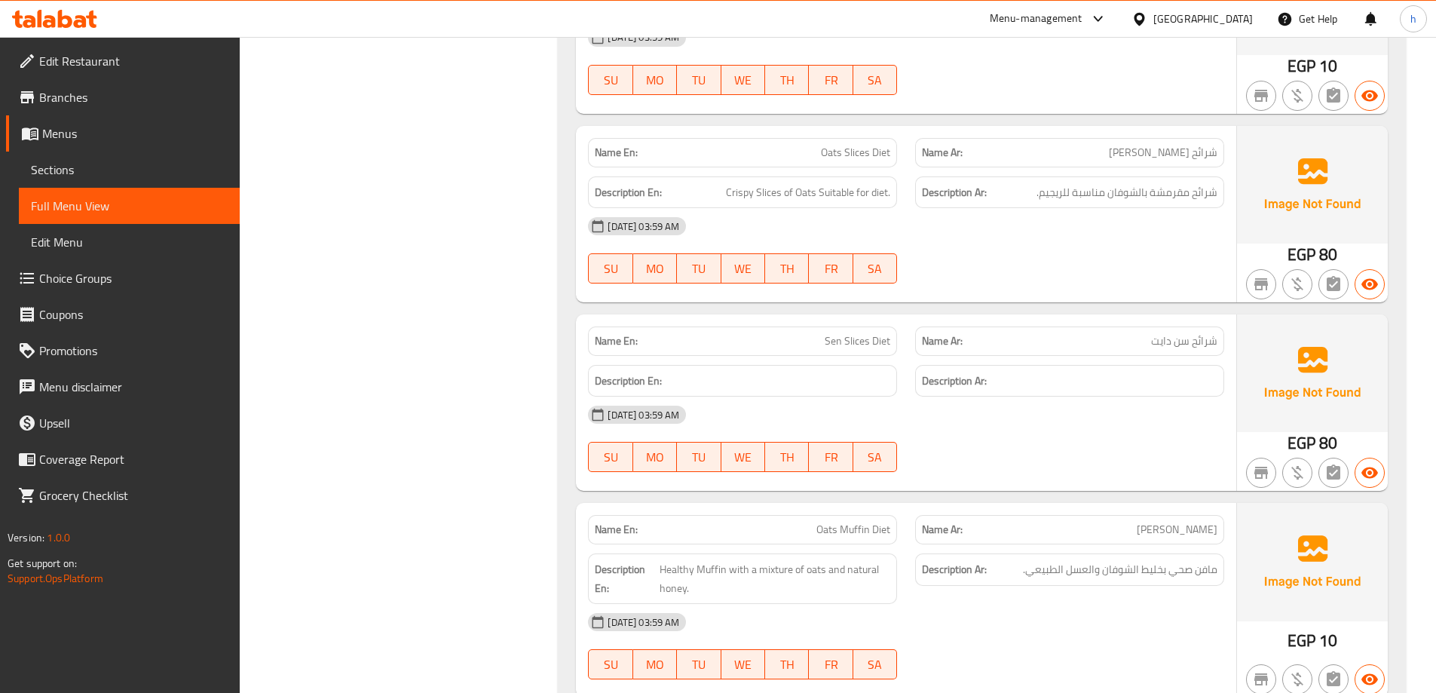
click at [857, 151] on span "Oats Slices Diet" at bounding box center [855, 153] width 69 height 16
click at [840, 155] on span "Oats Slices Diet" at bounding box center [855, 153] width 69 height 16
click at [884, 155] on span "Oats Slices Diet" at bounding box center [855, 153] width 69 height 16
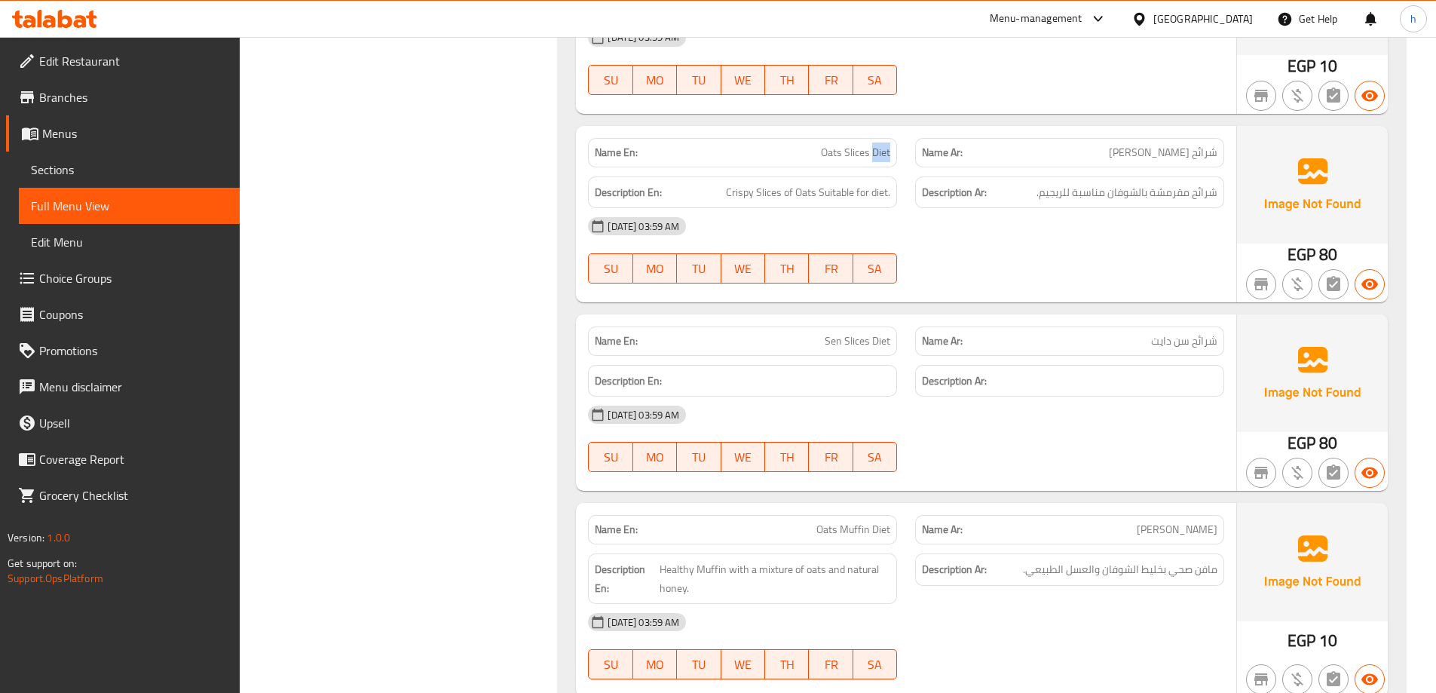
click at [884, 155] on span "Oats Slices Diet" at bounding box center [855, 153] width 69 height 16
click at [863, 150] on span "Oats Slices Diet" at bounding box center [855, 153] width 69 height 16
click at [834, 157] on span "Oats Slices Diet" at bounding box center [855, 153] width 69 height 16
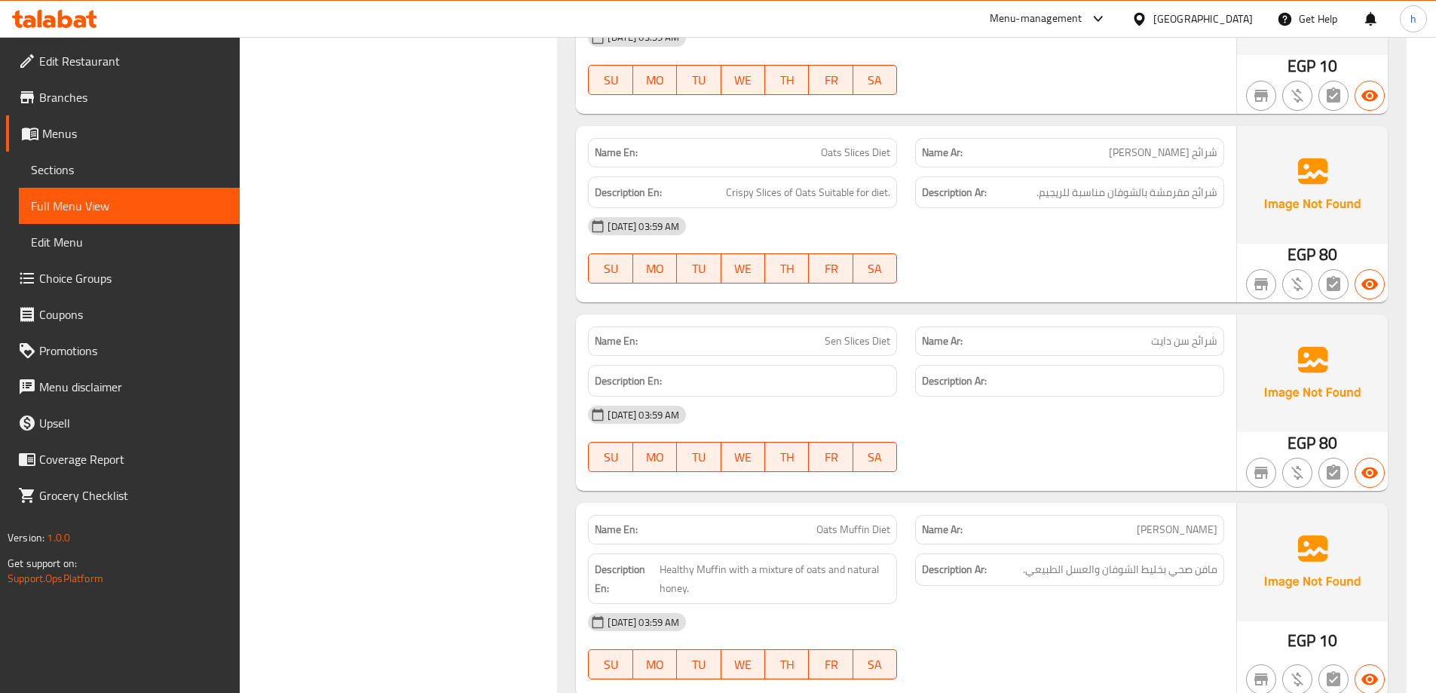
click at [865, 155] on span "Oats Slices Diet" at bounding box center [855, 153] width 69 height 16
click at [840, 149] on span "Oats Slices Diet" at bounding box center [855, 153] width 69 height 16
click at [880, 151] on span "Oats Slices Diet" at bounding box center [855, 153] width 69 height 16
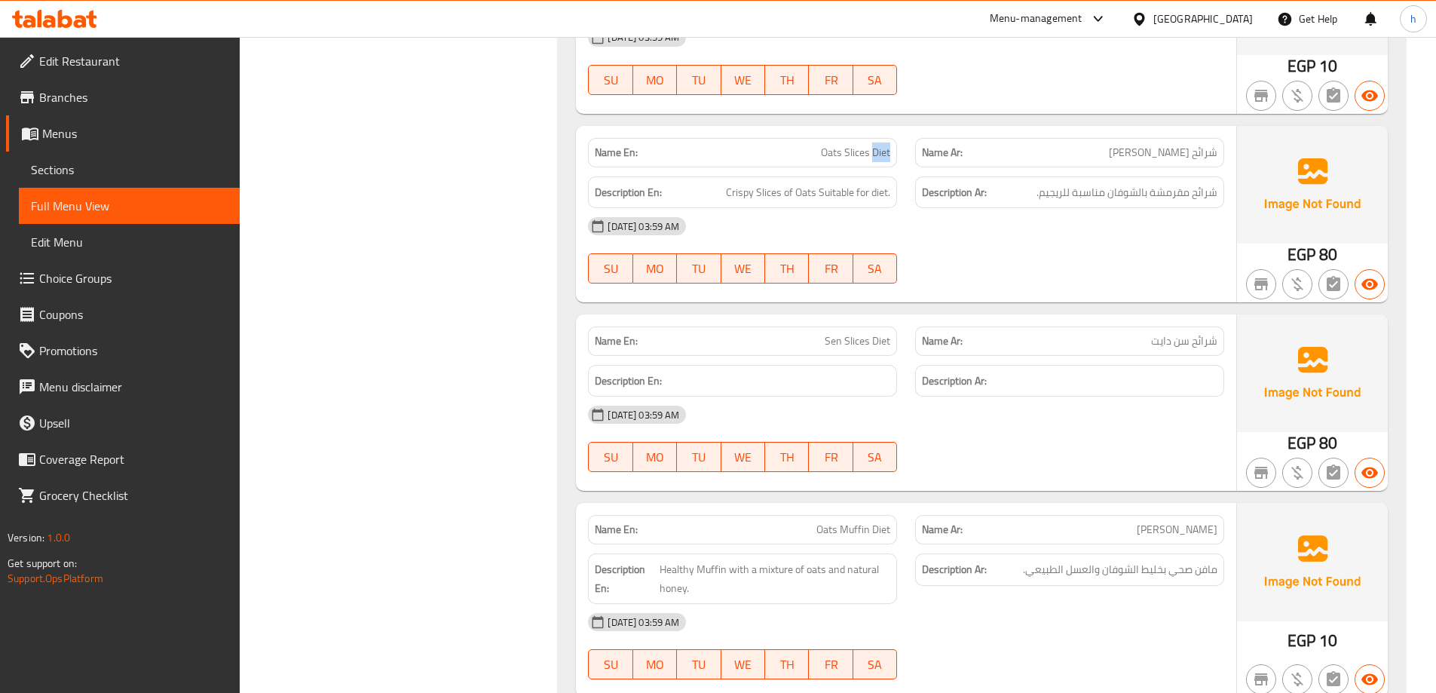
click at [880, 151] on span "Oats Slices Diet" at bounding box center [855, 153] width 69 height 16
click at [860, 151] on span "Oats Slices Diet" at bounding box center [855, 153] width 69 height 16
click at [828, 154] on span "Oats Slices Diet" at bounding box center [855, 153] width 69 height 16
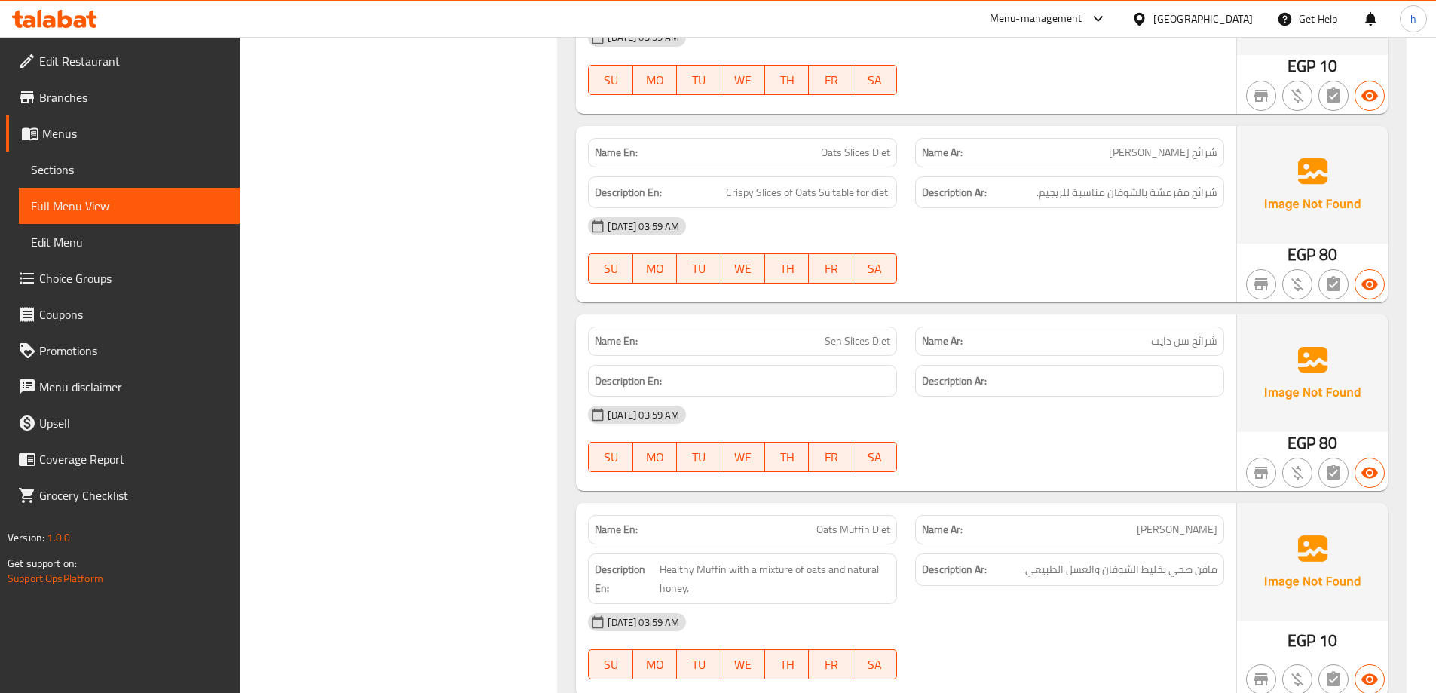
click at [895, 151] on div "Name En: Oats Slices Diet" at bounding box center [742, 152] width 309 height 29
click at [770, 191] on span "Crispy Slices of Oats Suitable for diet." at bounding box center [808, 192] width 164 height 19
click at [736, 197] on span "Crispy Slices of Oats Suitable for diet." at bounding box center [808, 192] width 164 height 19
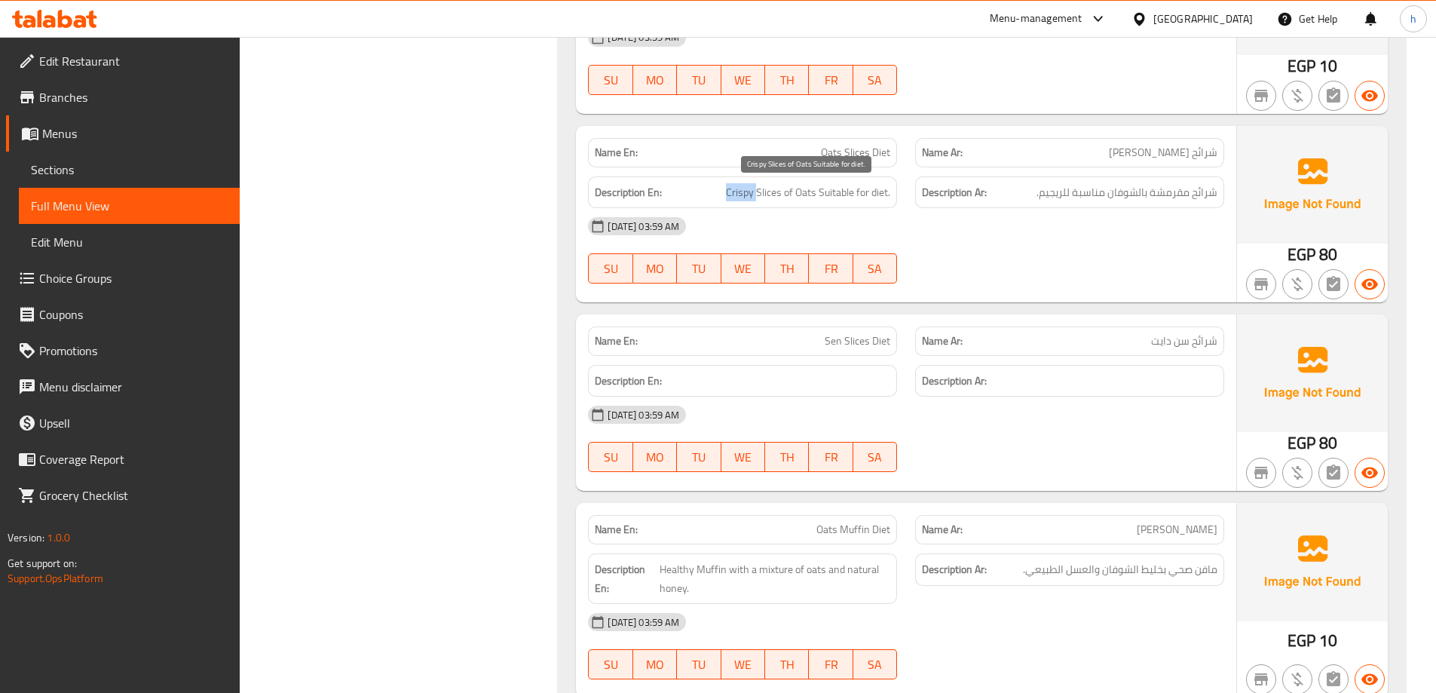
click at [736, 197] on span "Crispy Slices of Oats Suitable for diet." at bounding box center [808, 192] width 164 height 19
click at [804, 188] on span "Crispy Slices of Oats Suitable for diet." at bounding box center [808, 192] width 164 height 19
click at [837, 190] on span "Crispy Slices of Oats Suitable for diet." at bounding box center [808, 192] width 164 height 19
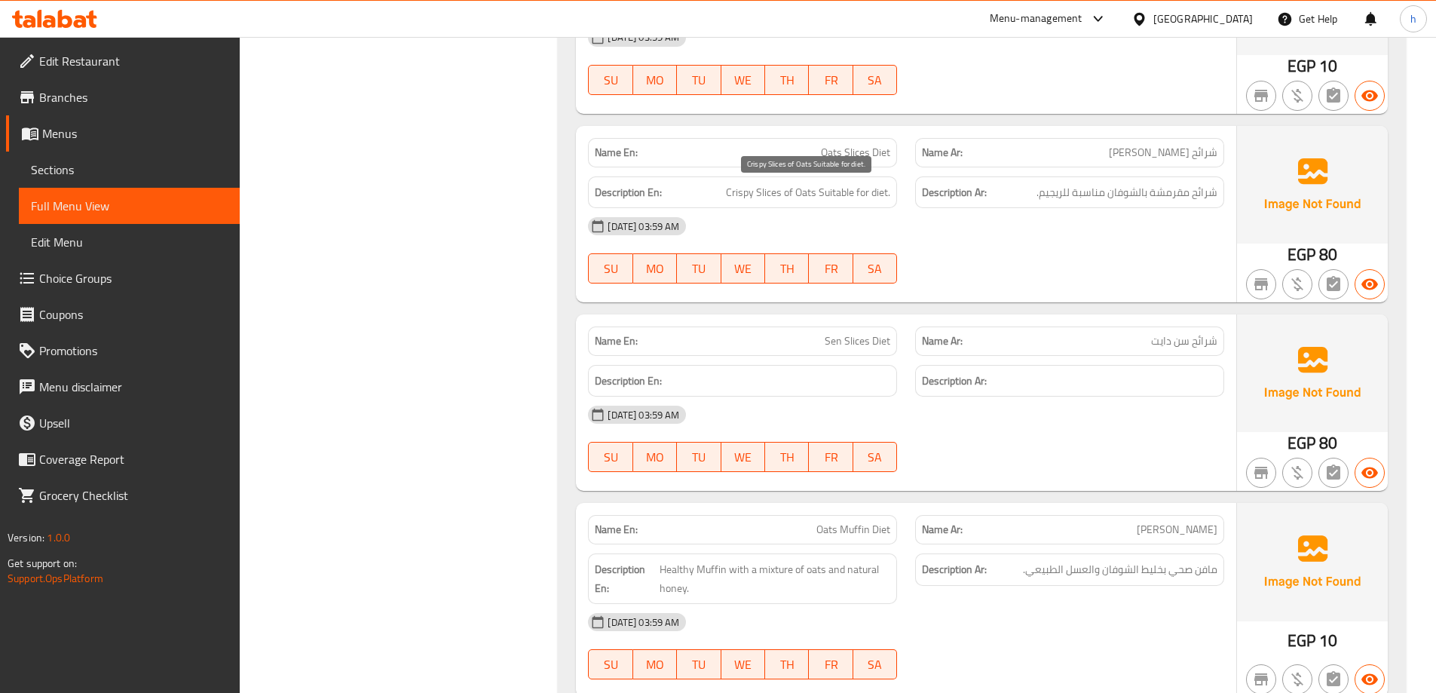
click at [883, 192] on span "Crispy Slices of Oats Suitable for diet." at bounding box center [808, 192] width 164 height 19
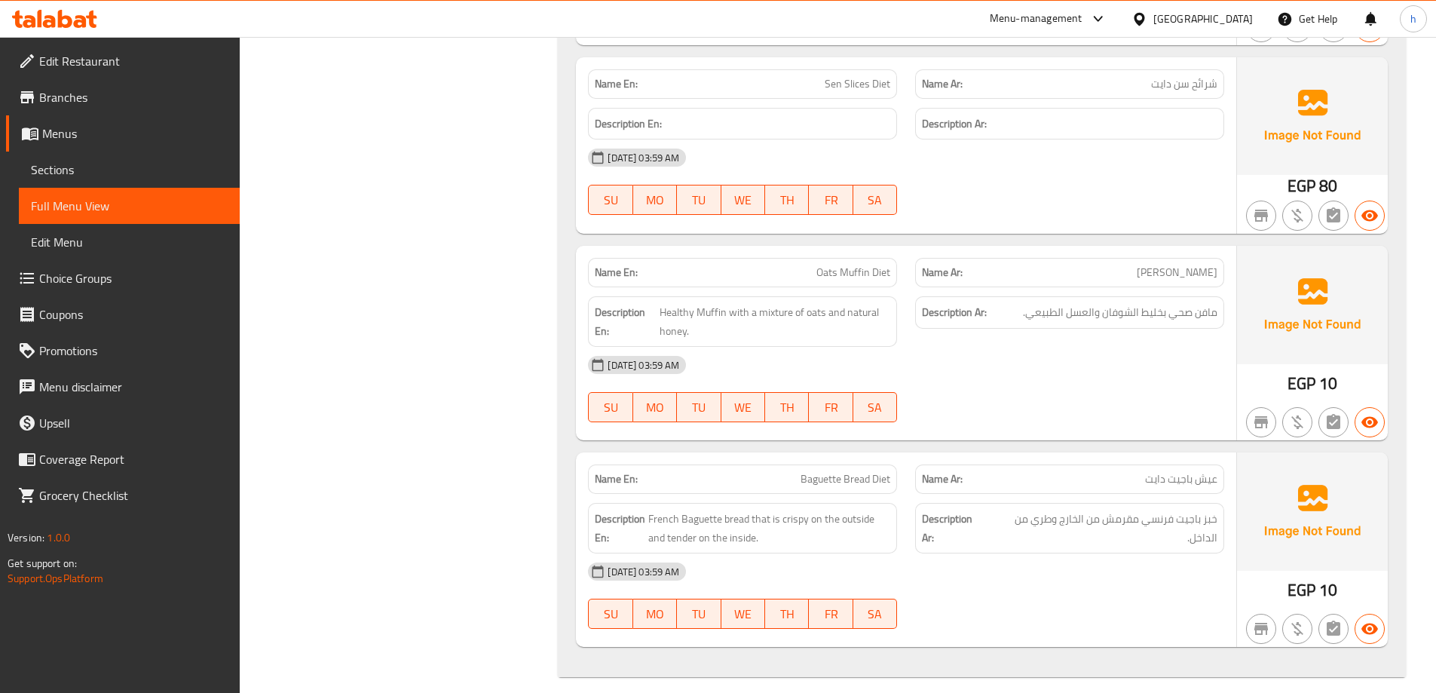
scroll to position [2683, 0]
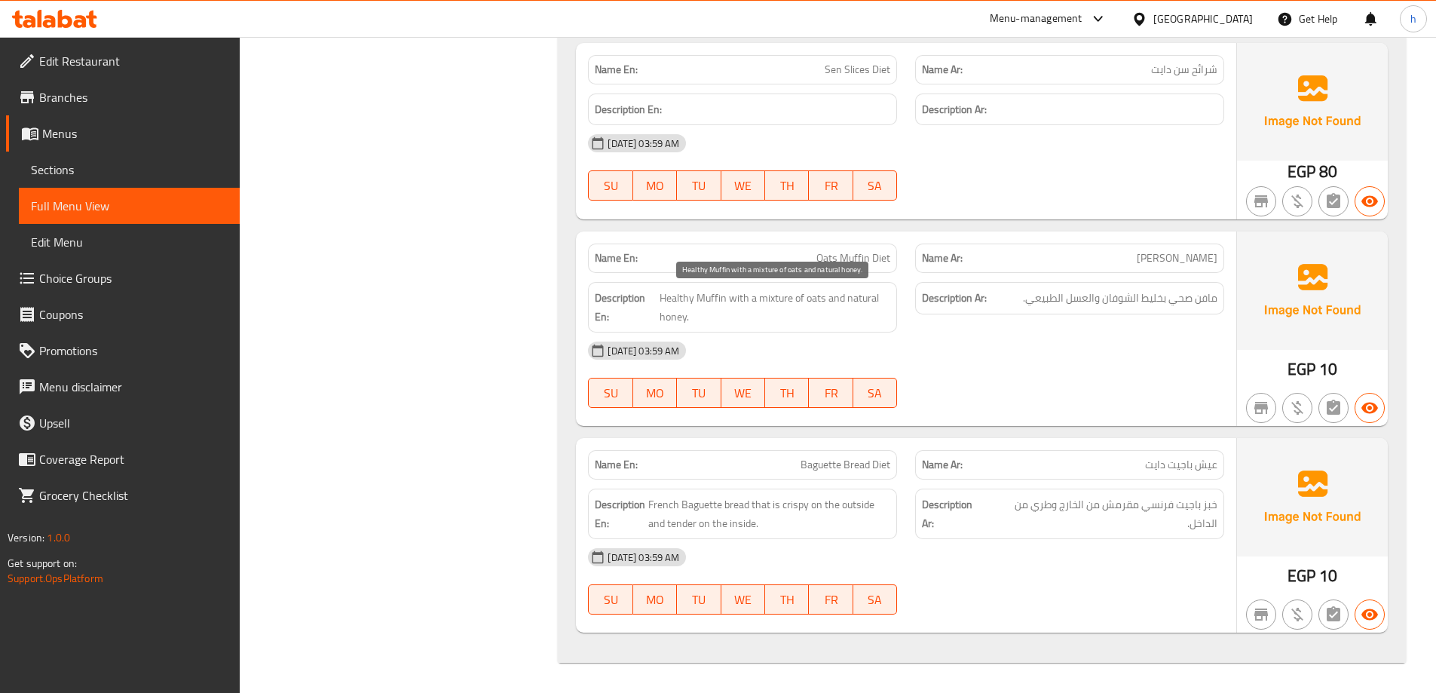
click at [705, 296] on span "Healthy Muffin with a mixture of oats and natural honey." at bounding box center [774, 307] width 231 height 37
click at [678, 299] on span "Healthy Muffin with a mixture of oats and natural honey." at bounding box center [774, 307] width 231 height 37
click at [763, 298] on span "Healthy Muffin with a mixture of oats and natural honey." at bounding box center [774, 307] width 231 height 37
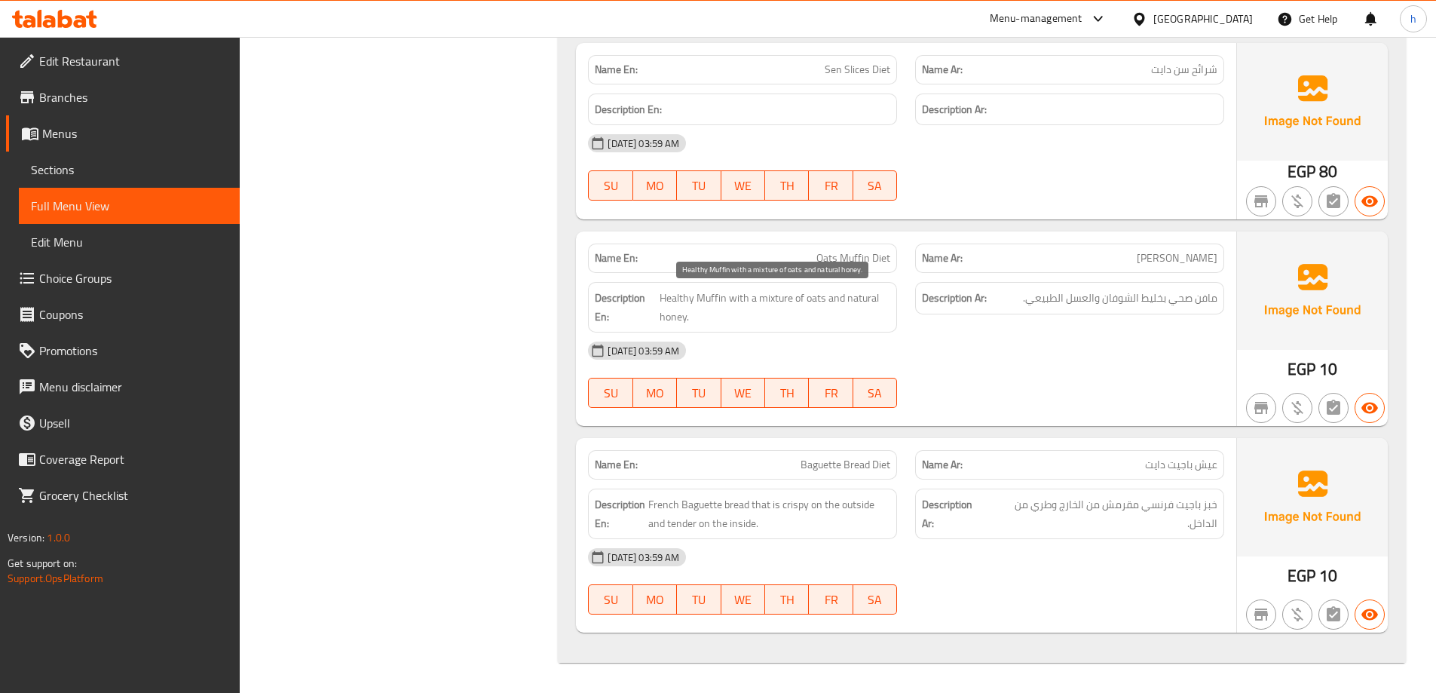
click at [763, 298] on span "Healthy Muffin with a mixture of oats and natural honey." at bounding box center [774, 307] width 231 height 37
click at [817, 288] on div "Description En: Healthy Muffin with a mixture of oats and natural honey." at bounding box center [742, 307] width 309 height 50
click at [859, 302] on span "Healthy Muffin with a mixture of oats and natural honey." at bounding box center [774, 307] width 231 height 37
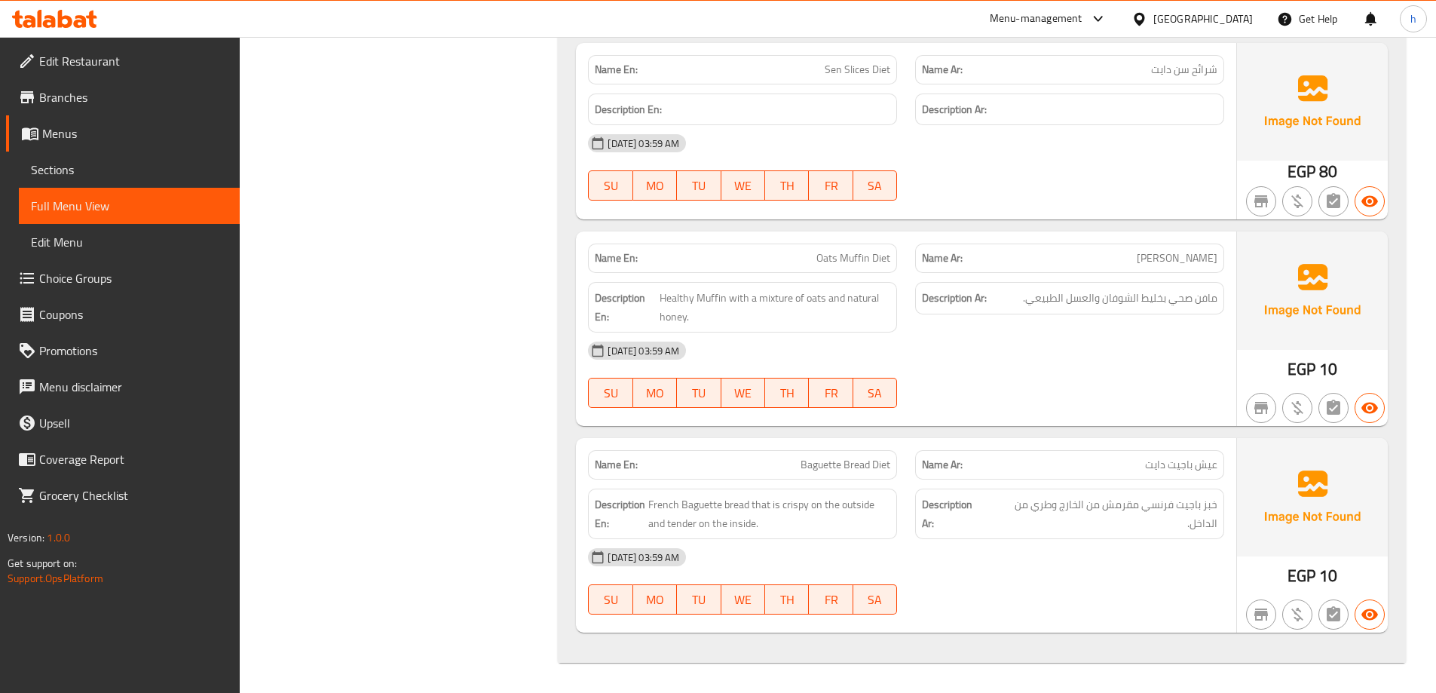
click at [877, 469] on span "Baguette Bread Diet" at bounding box center [845, 465] width 90 height 16
click at [824, 464] on span "Baguette Bread Diet" at bounding box center [845, 465] width 90 height 16
click at [867, 460] on span "Baguette Bread Diet" at bounding box center [845, 465] width 90 height 16
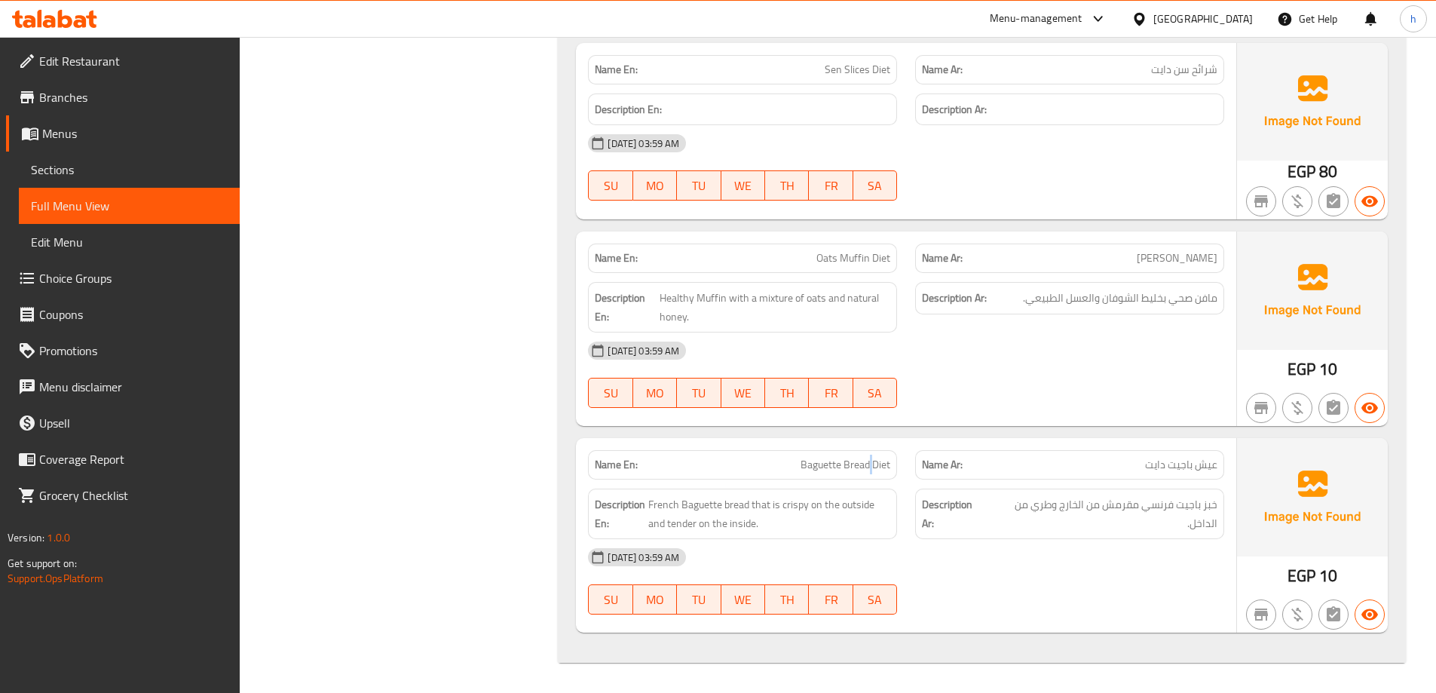
click at [867, 460] on span "Baguette Bread Diet" at bounding box center [845, 465] width 90 height 16
click at [854, 468] on span "Baguette Bread Diet" at bounding box center [845, 465] width 90 height 16
click at [864, 464] on span "Baguette Bread Diet" at bounding box center [845, 465] width 90 height 16
click at [806, 468] on span "Baguette Bread Diet" at bounding box center [845, 465] width 90 height 16
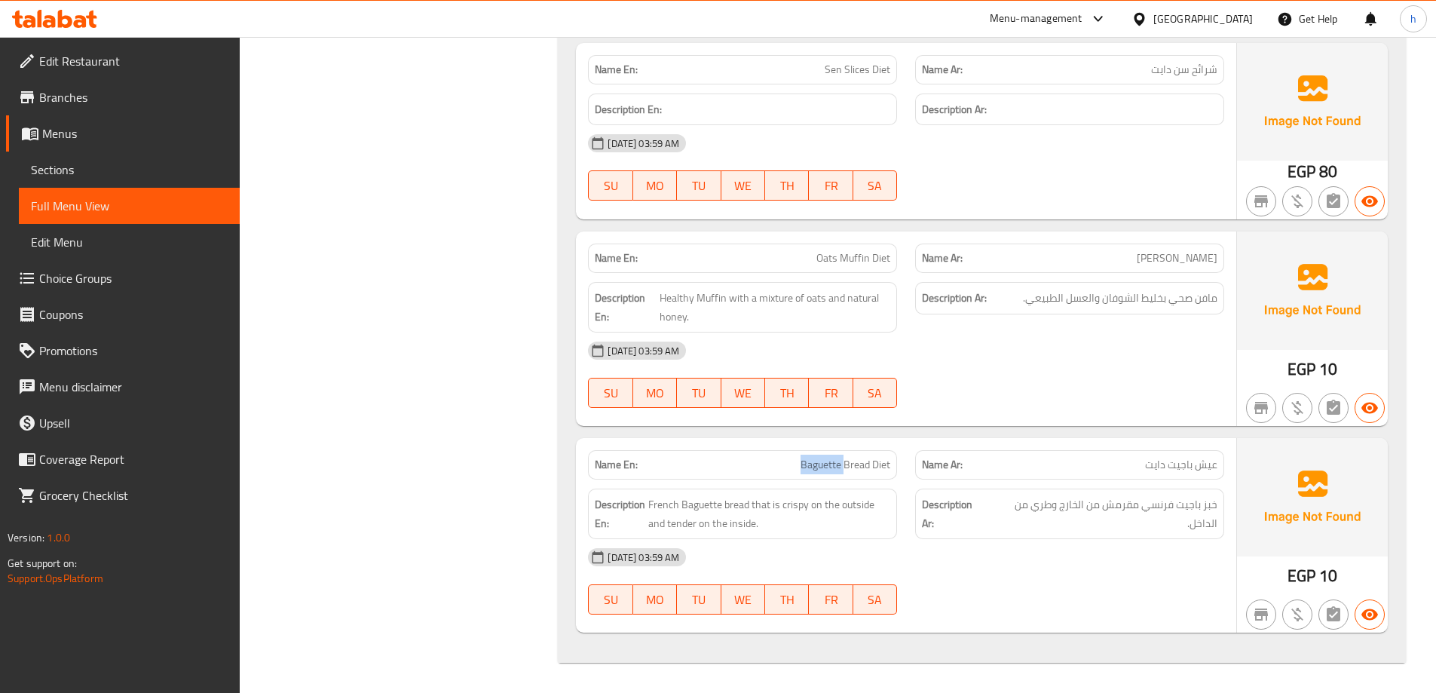
click at [806, 468] on span "Baguette Bread Diet" at bounding box center [845, 465] width 90 height 16
click at [878, 459] on span "Baguette Bread Diet" at bounding box center [845, 465] width 90 height 16
click at [735, 508] on span "French Baguette bread that is crispy on the outside and tender on the inside." at bounding box center [769, 513] width 242 height 37
click at [691, 497] on span "French Baguette bread that is crispy on the outside and tender on the inside." at bounding box center [769, 513] width 242 height 37
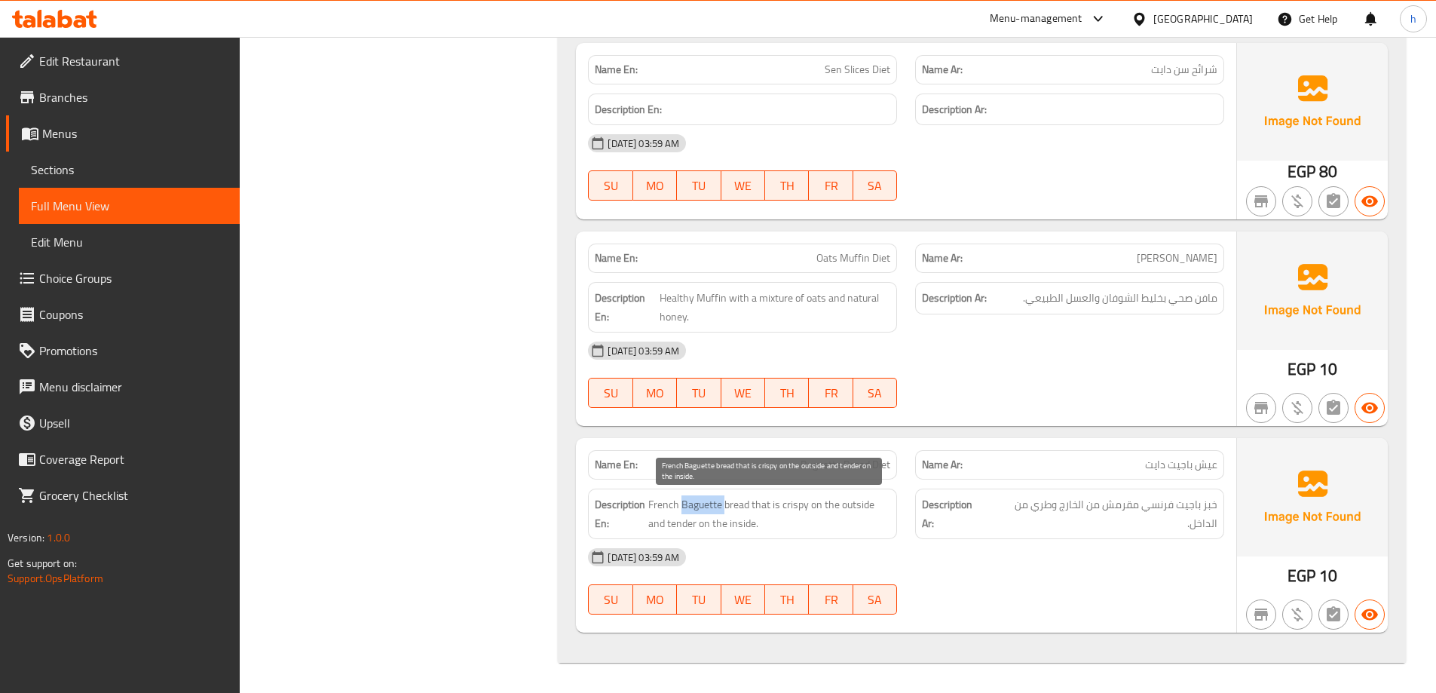
click at [691, 497] on span "French Baguette bread that is crispy on the outside and tender on the inside." at bounding box center [769, 513] width 242 height 37
click at [668, 499] on span "French Baguette bread that is crispy on the outside and tender on the inside." at bounding box center [769, 513] width 242 height 37
click at [785, 510] on span "French Baguette bread that is crispy on the outside and tender on the inside." at bounding box center [769, 513] width 242 height 37
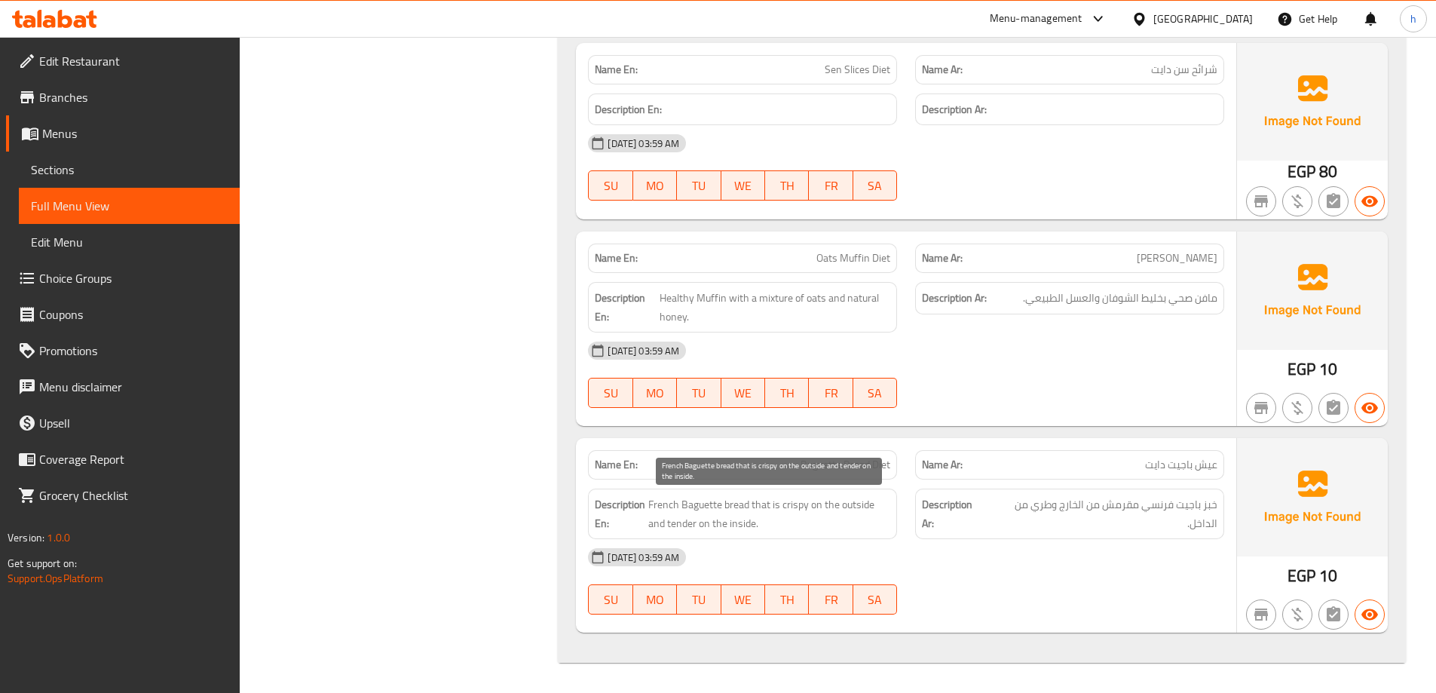
click at [850, 503] on span "French Baguette bread that is crispy on the outside and tender on the inside." at bounding box center [769, 513] width 242 height 37
click at [745, 527] on span "French Baguette bread that is crispy on the outside and tender on the inside." at bounding box center [769, 513] width 242 height 37
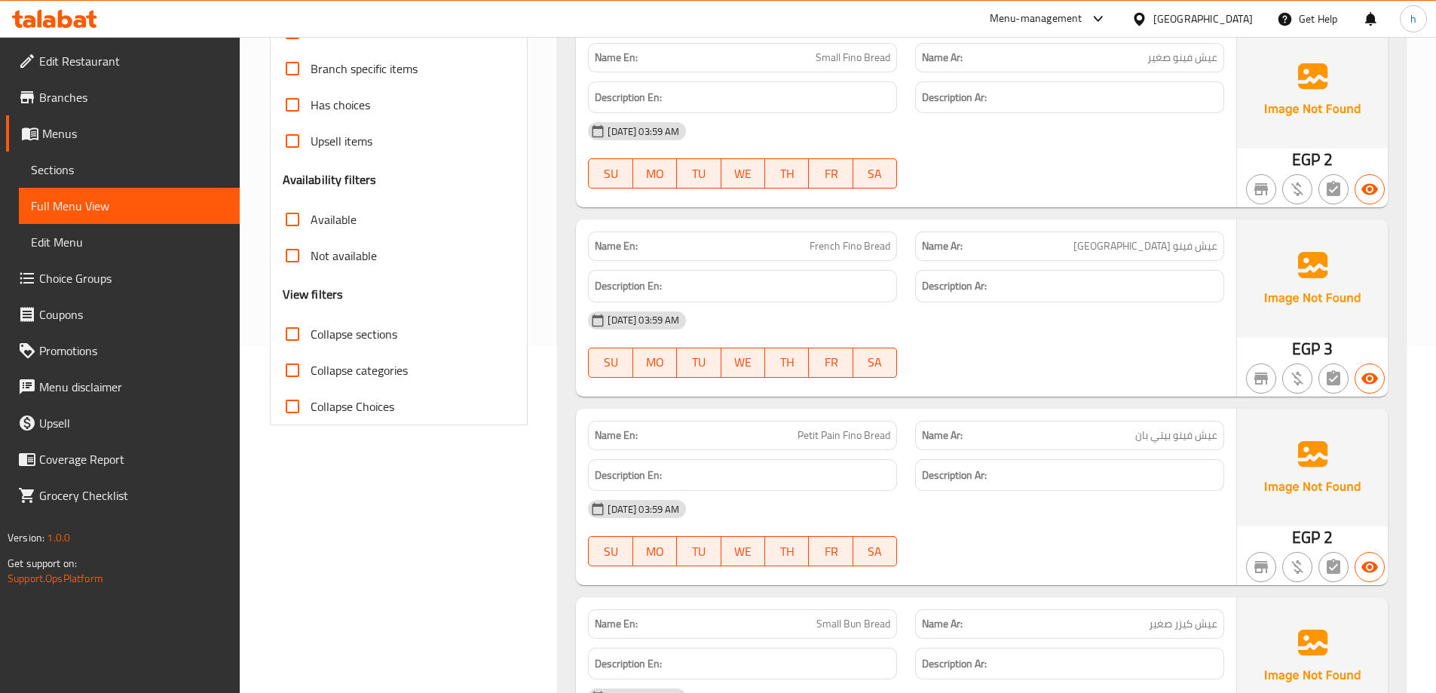
scroll to position [0, 0]
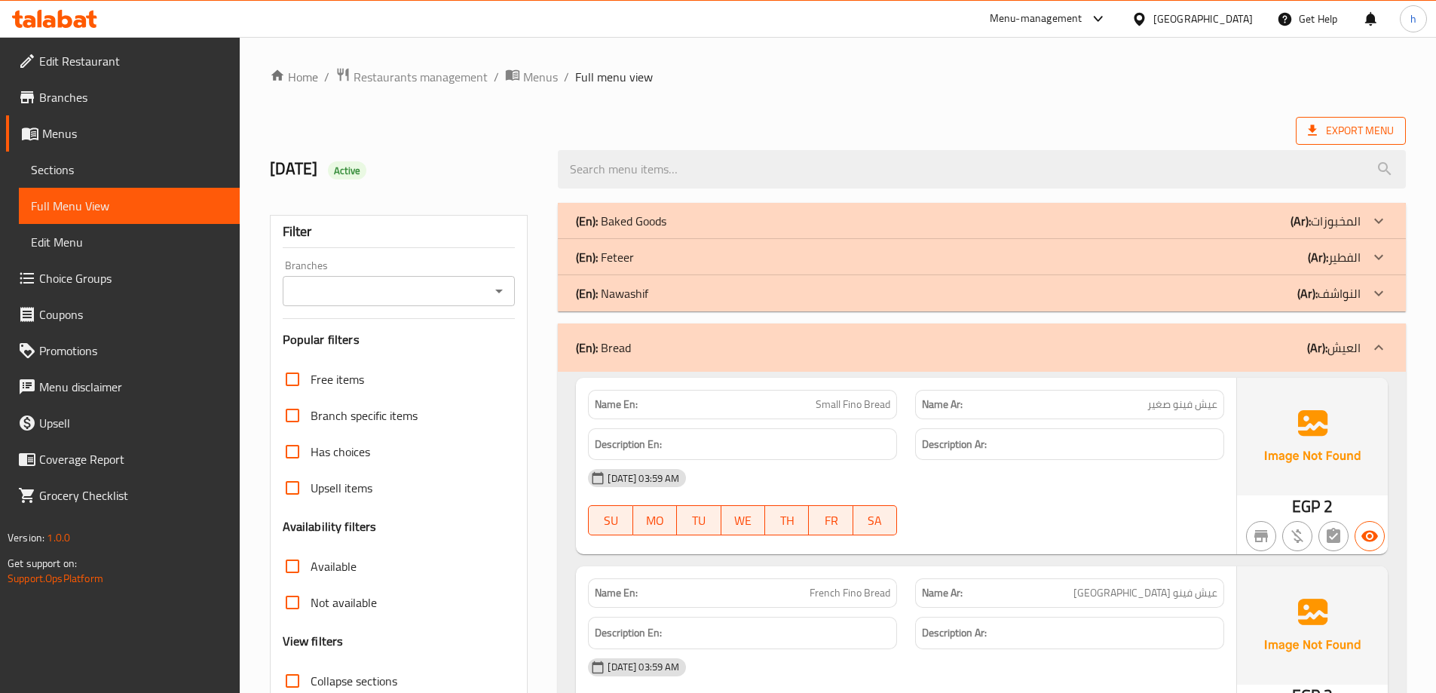
click at [1334, 142] on span "Export Menu" at bounding box center [1351, 131] width 110 height 28
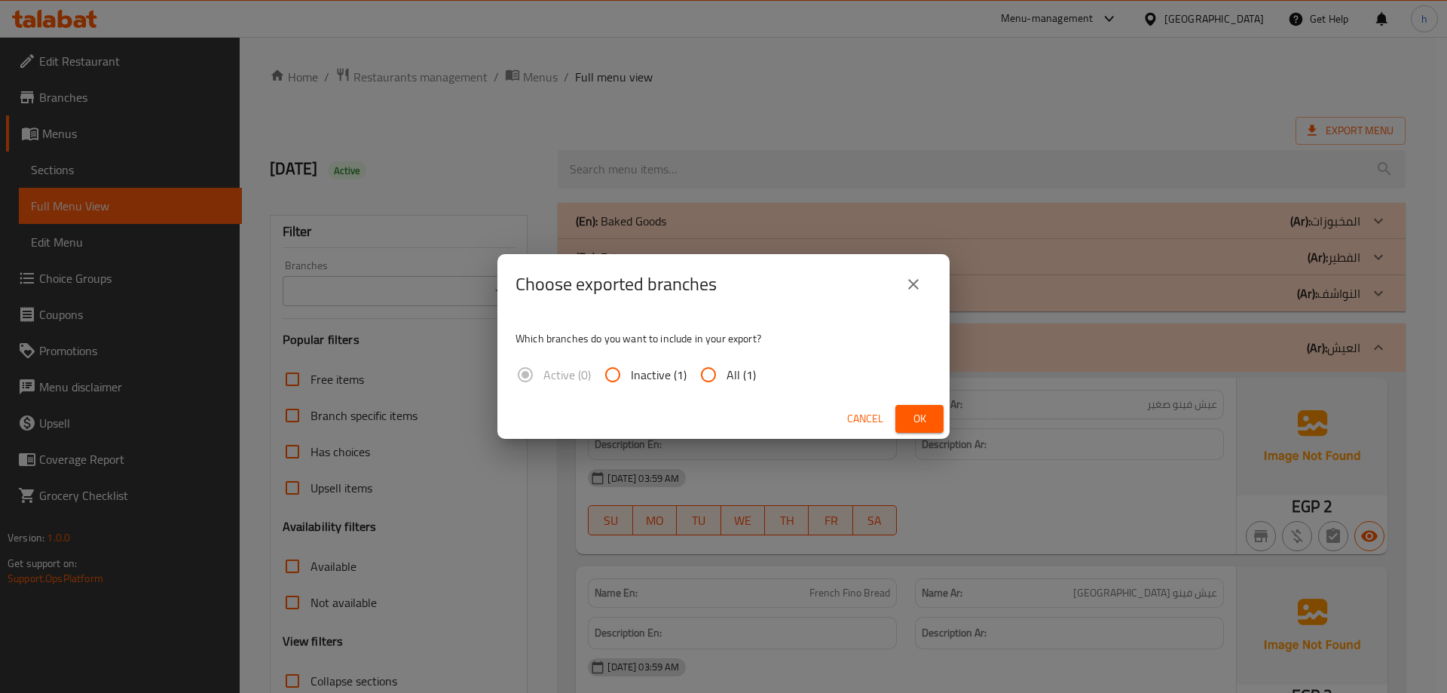
click at [693, 357] on input "All (1)" at bounding box center [708, 374] width 36 height 36
radio input "true"
click at [708, 363] on input "All (1)" at bounding box center [708, 374] width 36 height 36
click at [916, 407] on button "Ok" at bounding box center [919, 419] width 48 height 28
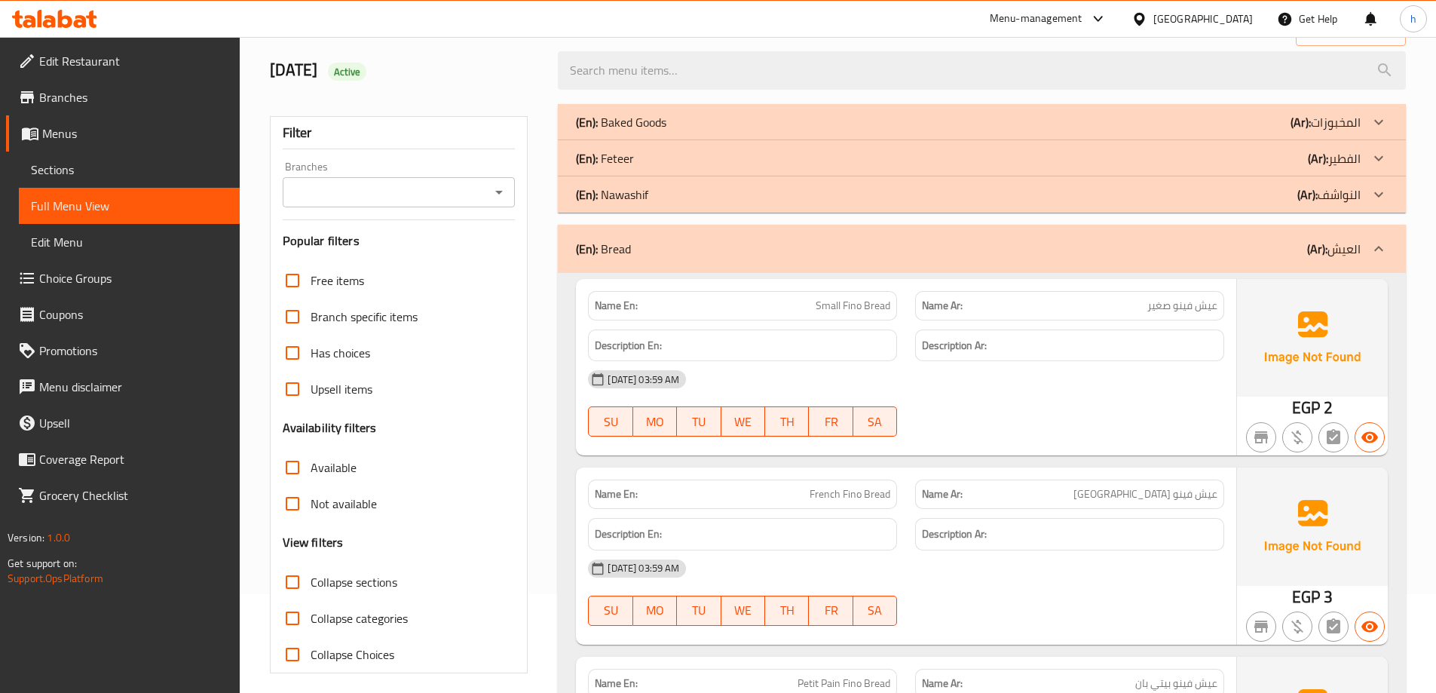
scroll to position [75, 0]
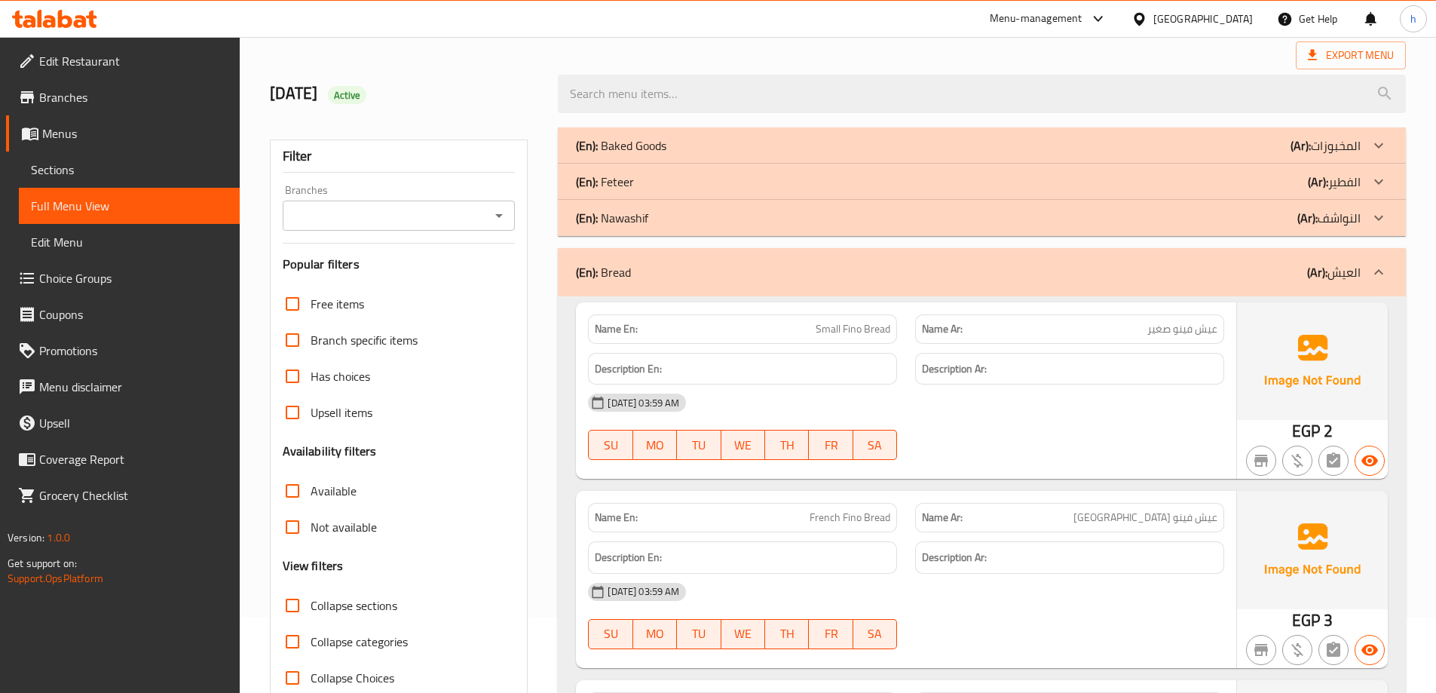
click at [885, 329] on span "Small Fino Bread" at bounding box center [852, 329] width 75 height 16
click at [858, 331] on span "Small Fino Bread" at bounding box center [852, 329] width 75 height 16
click at [828, 331] on span "Small Fino Bread" at bounding box center [852, 329] width 75 height 16
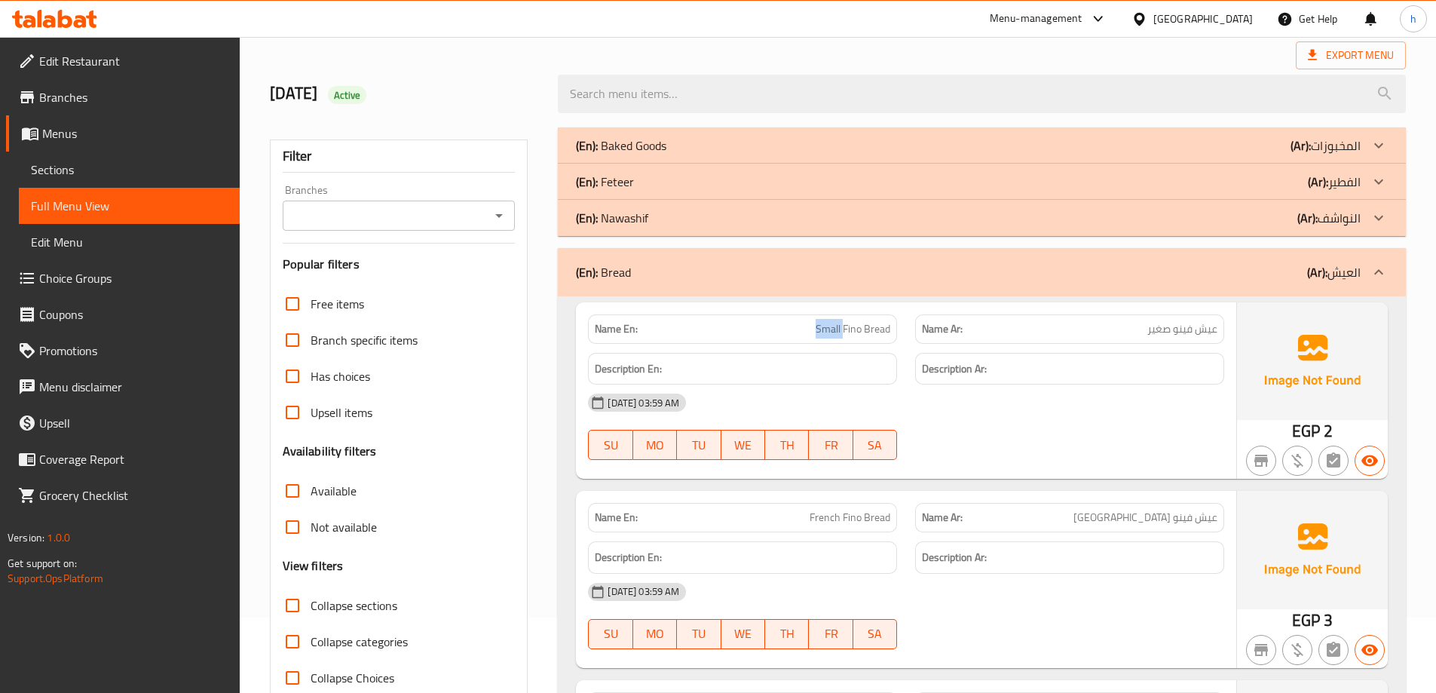
click at [828, 331] on span "Small Fino Bread" at bounding box center [852, 329] width 75 height 16
click at [1210, 338] on div "Name Ar: عيش فينو صغير" at bounding box center [1069, 328] width 309 height 29
click at [1183, 330] on span "عيش فينو صغير" at bounding box center [1182, 329] width 70 height 16
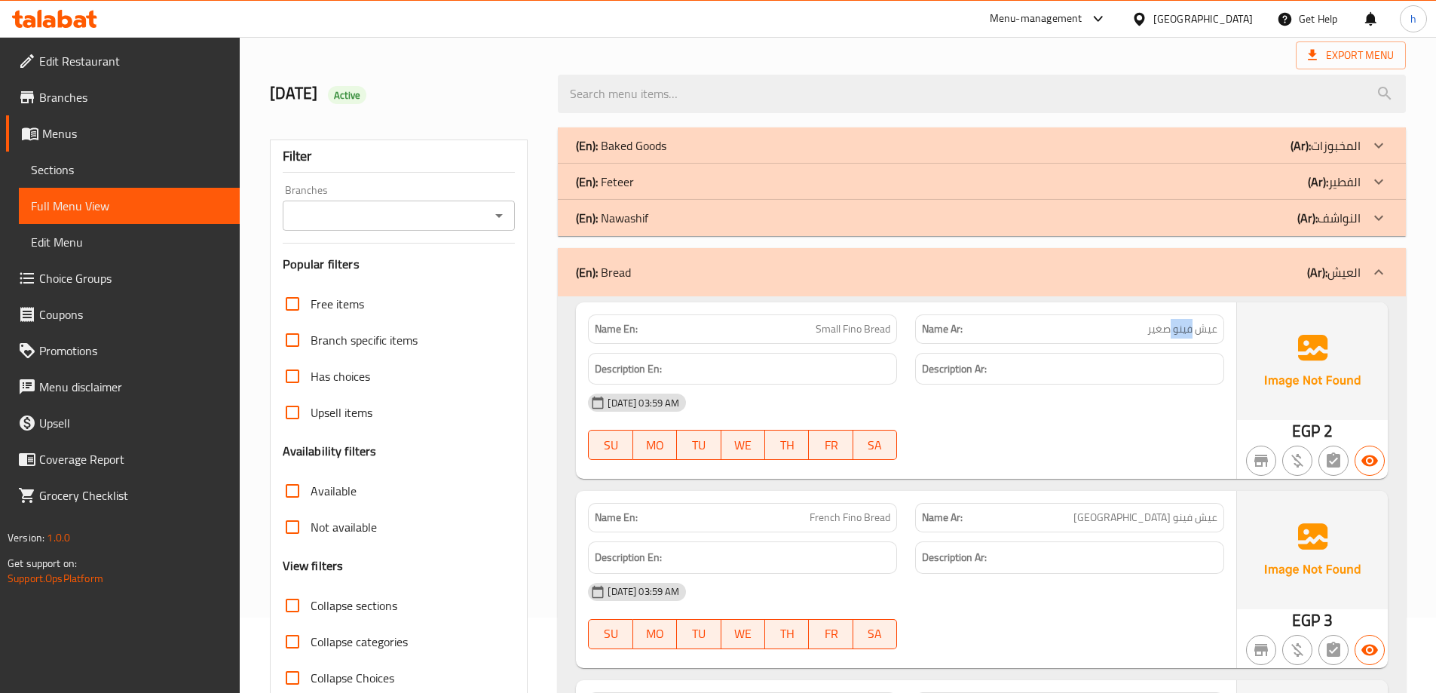
click at [1170, 330] on span "عيش فينو صغير" at bounding box center [1182, 329] width 70 height 16
click at [871, 520] on span "French Fino Bread" at bounding box center [849, 517] width 81 height 16
click at [848, 519] on span "French Fino Bread" at bounding box center [849, 517] width 81 height 16
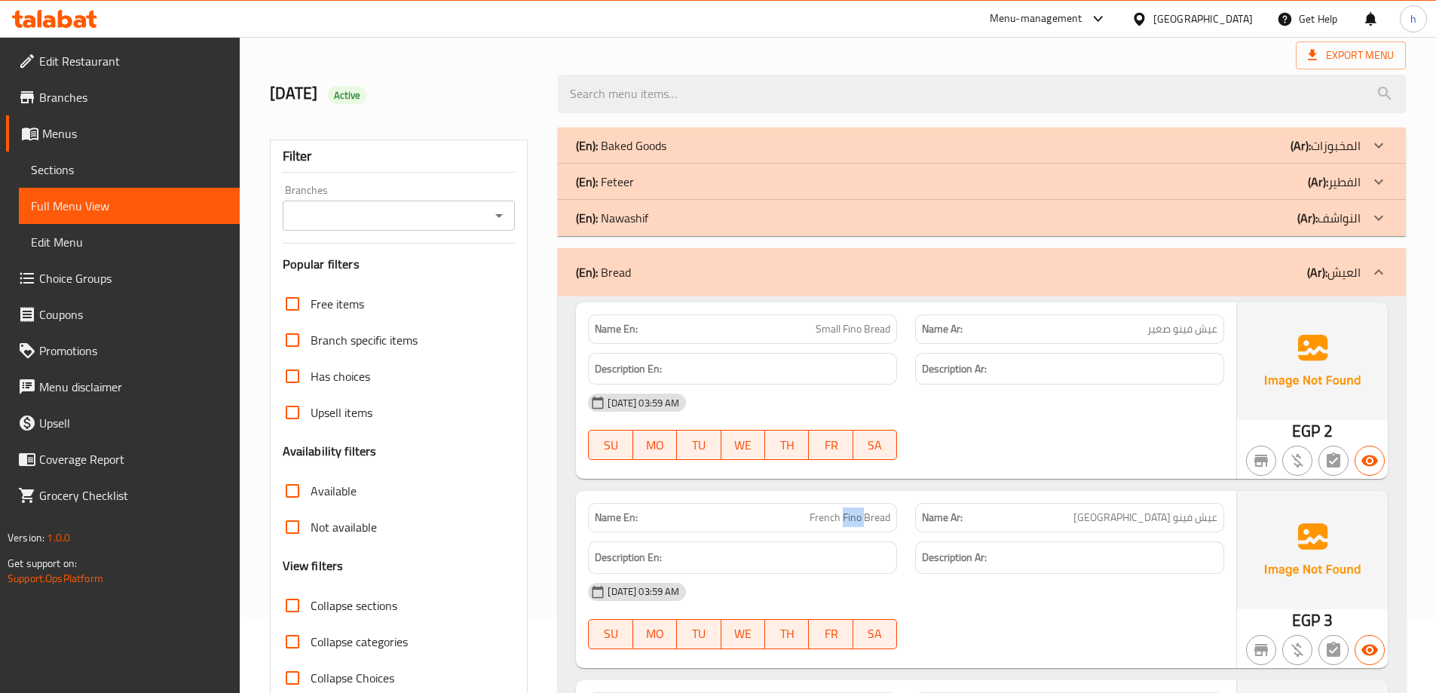
click at [848, 519] on span "French Fino Bread" at bounding box center [849, 517] width 81 height 16
click at [836, 519] on span "French Fino Bread" at bounding box center [849, 517] width 81 height 16
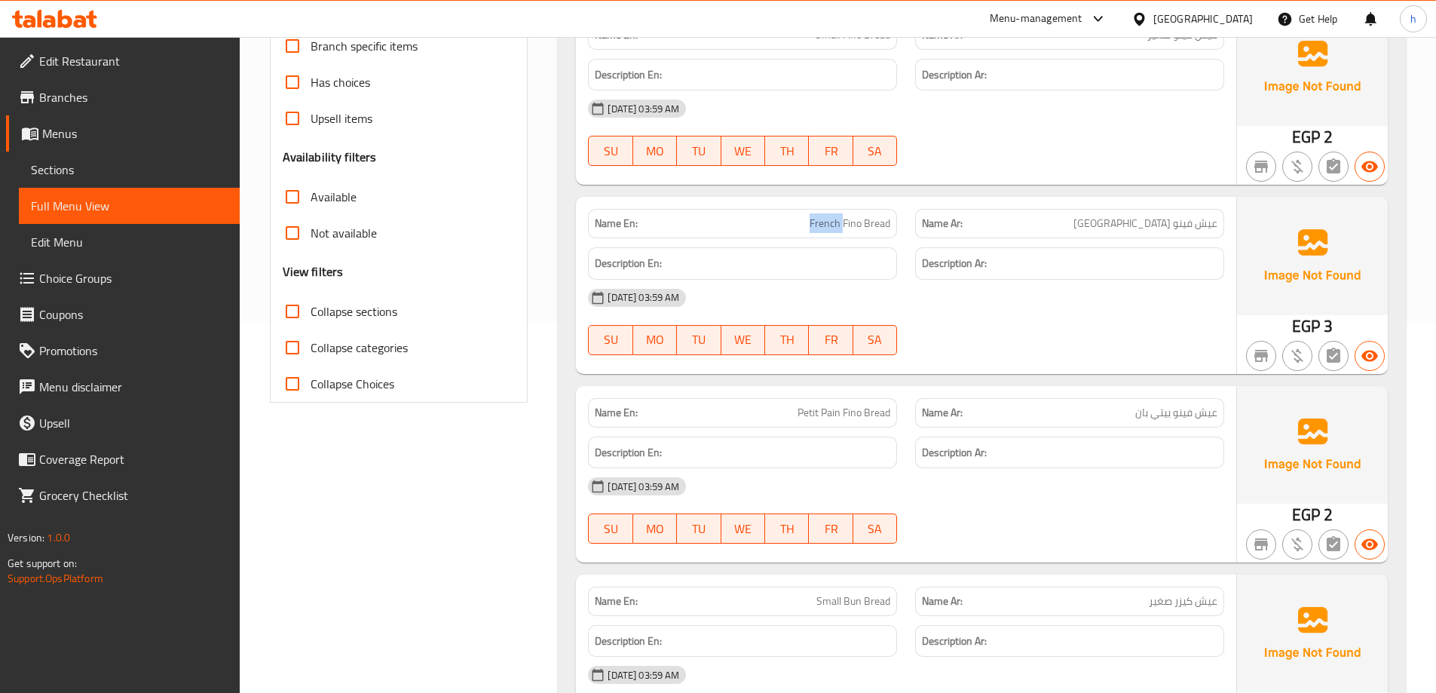
scroll to position [377, 0]
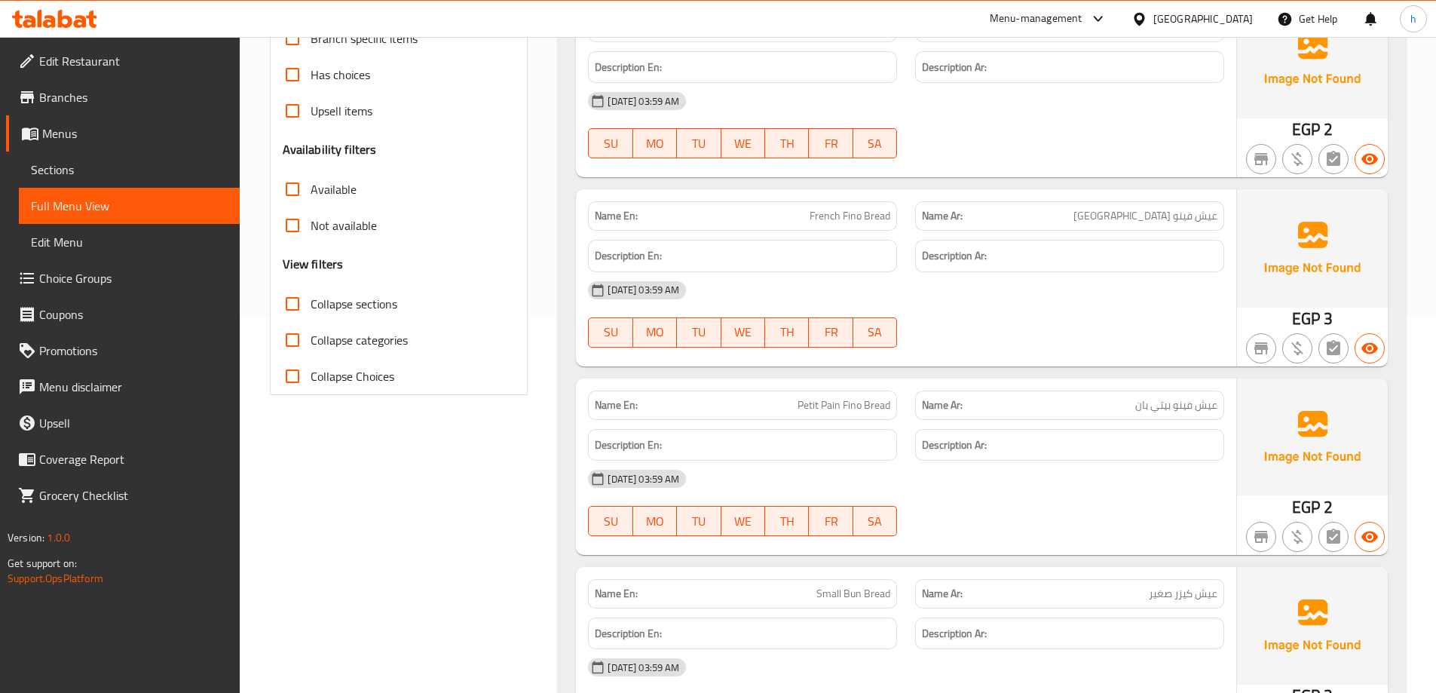
click at [1193, 408] on span "عيش فينو بيتي بان" at bounding box center [1176, 405] width 82 height 16
click at [1183, 408] on span "عيش فينو بيتي بان" at bounding box center [1176, 405] width 82 height 16
click at [1172, 410] on span "عيش فينو بيتي بان" at bounding box center [1176, 405] width 82 height 16
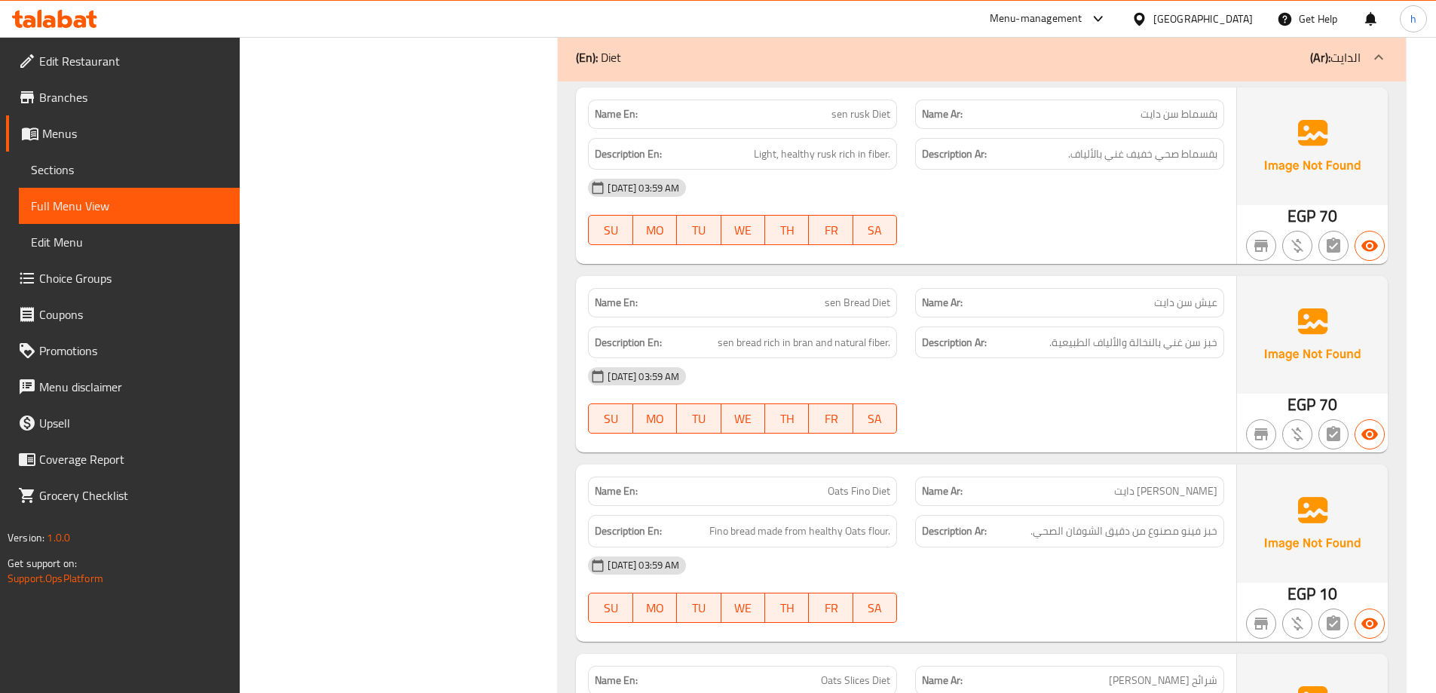
scroll to position [2186, 0]
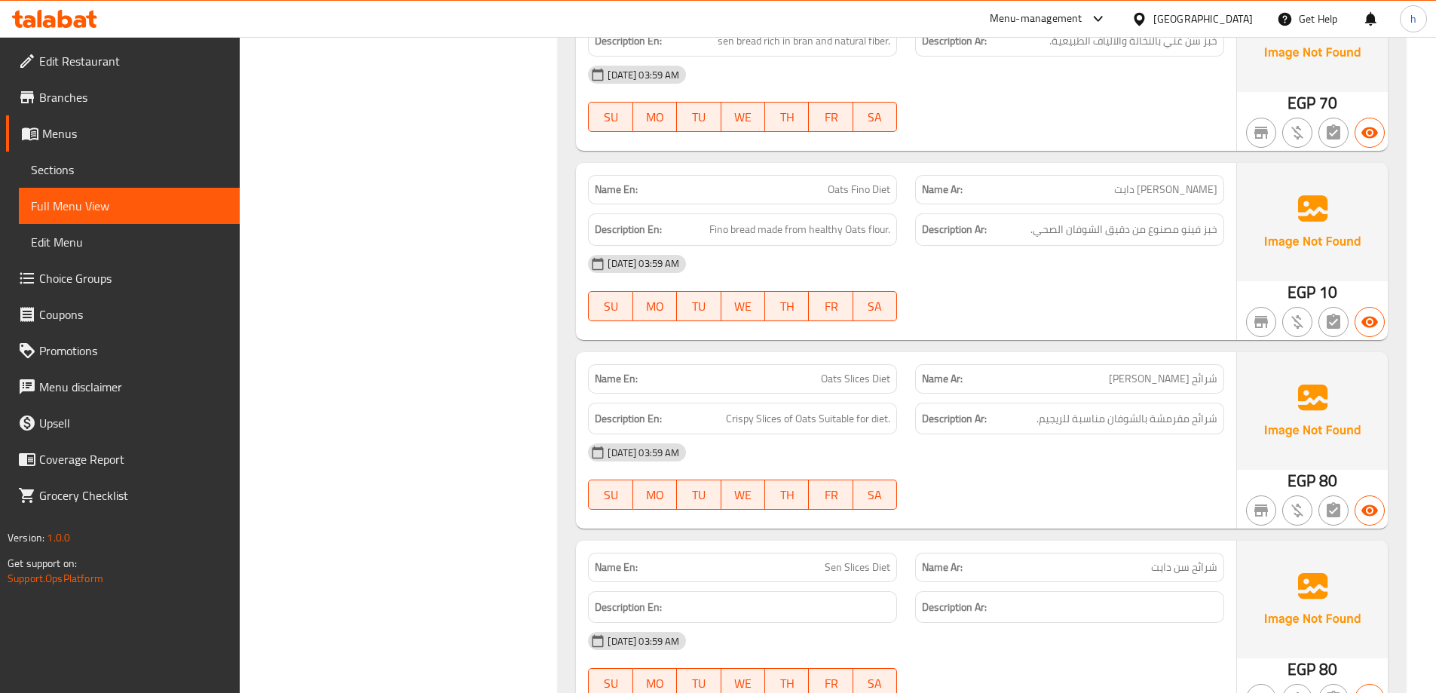
click at [861, 196] on span "Oats Fino Diet" at bounding box center [859, 190] width 63 height 16
click at [841, 189] on span "Oats Fino Diet" at bounding box center [859, 190] width 63 height 16
click at [886, 188] on span "Oats Fino Diet" at bounding box center [859, 190] width 63 height 16
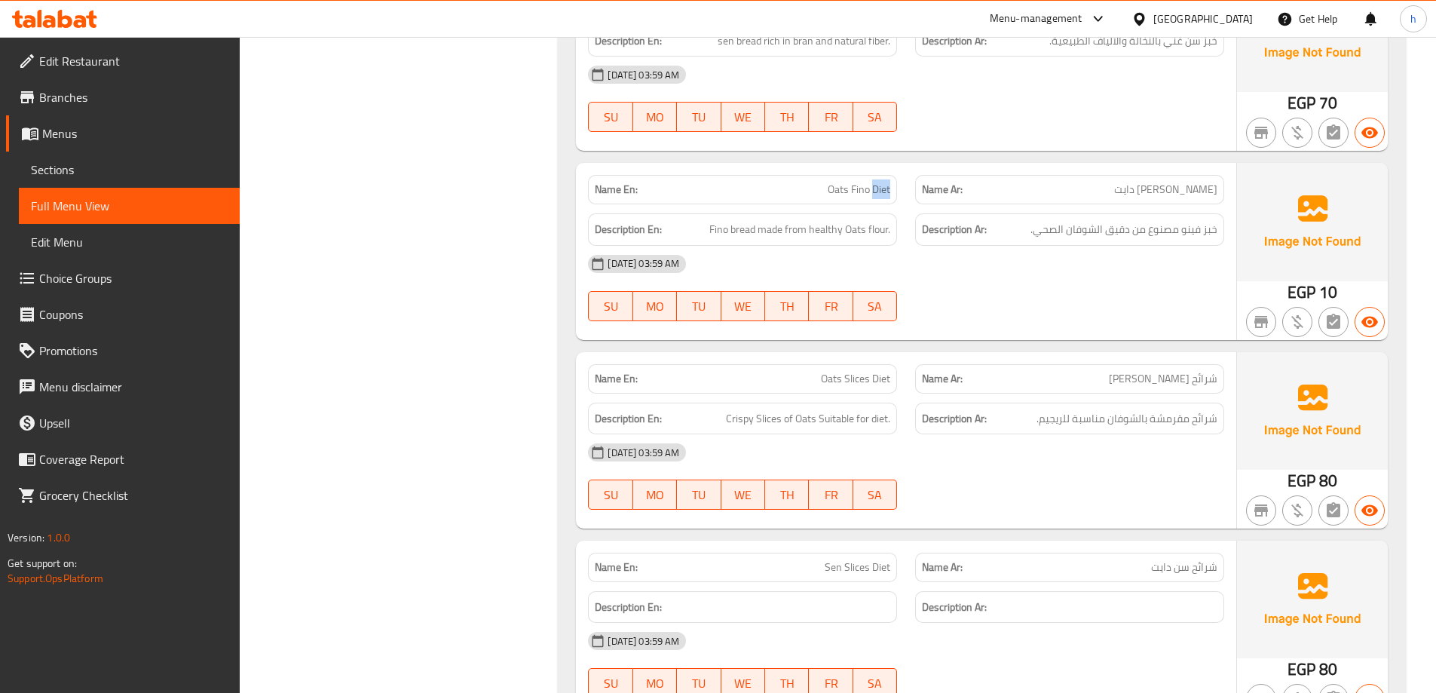
click at [886, 188] on span "Oats Fino Diet" at bounding box center [859, 190] width 63 height 16
click at [742, 234] on span "Fino bread made from healthy Oats flour." at bounding box center [799, 229] width 181 height 19
click at [739, 234] on span "Fino bread made from healthy Oats flour." at bounding box center [799, 229] width 181 height 19
click at [718, 233] on span "Fino bread made from healthy Oats flour." at bounding box center [799, 229] width 181 height 19
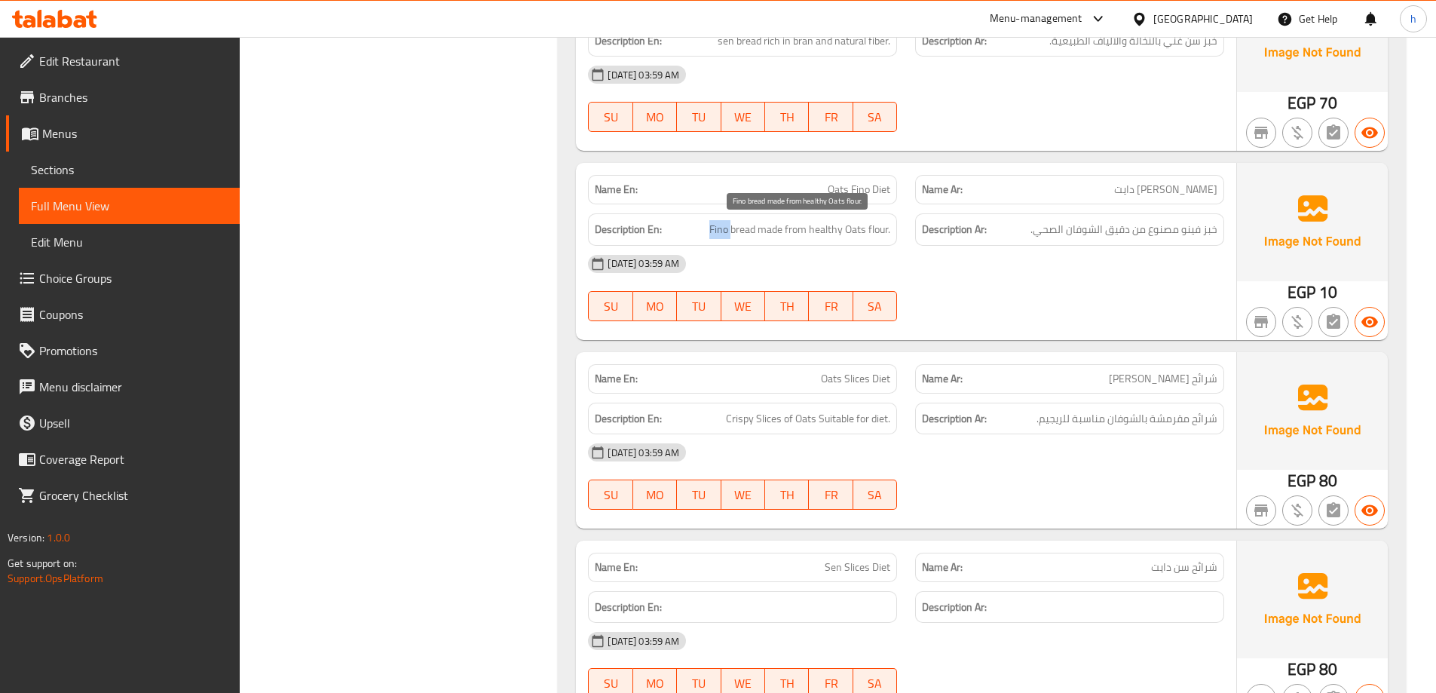
click at [718, 233] on span "Fino bread made from healthy Oats flour." at bounding box center [799, 229] width 181 height 19
click at [776, 224] on span "Fino bread made from healthy Oats flour." at bounding box center [799, 229] width 181 height 19
click at [860, 232] on span "Fino bread made from healthy Oats flour." at bounding box center [799, 229] width 181 height 19
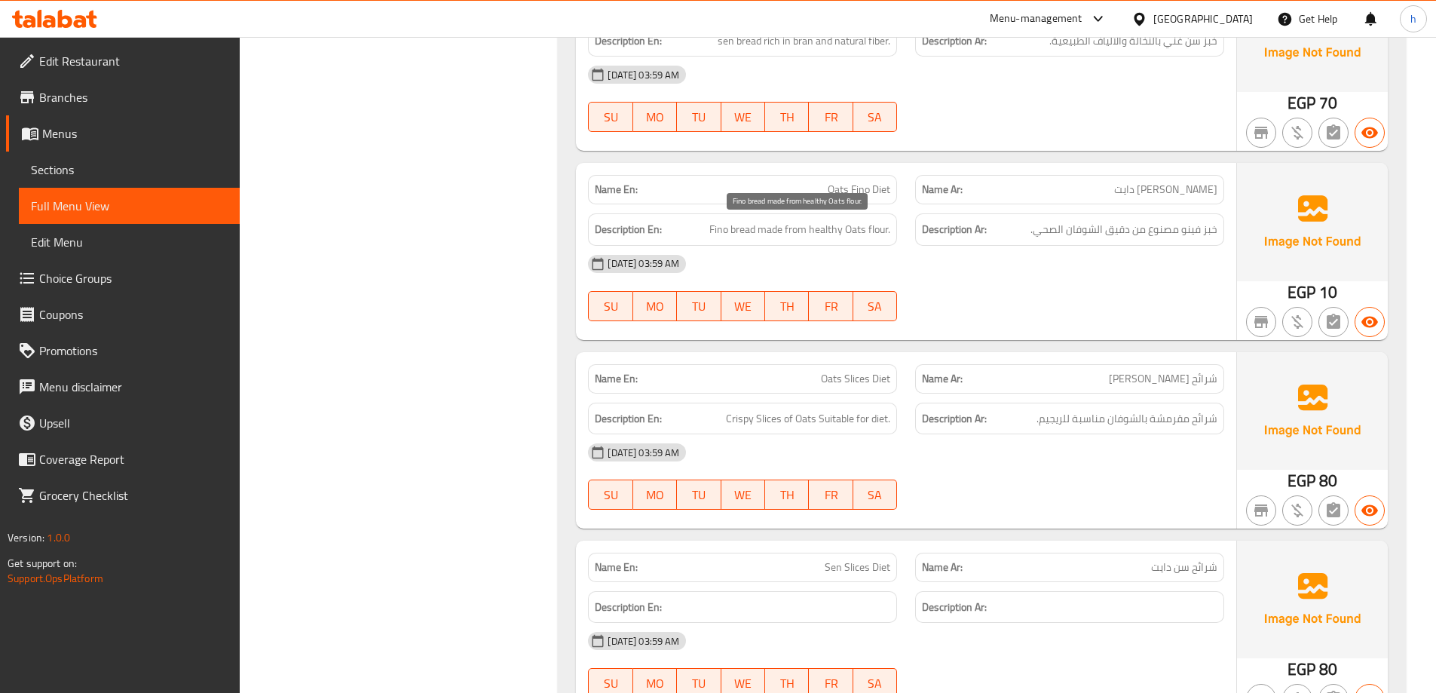
click at [819, 231] on span "Fino bread made from healthy Oats flour." at bounding box center [799, 229] width 181 height 19
click at [877, 227] on span "Fino bread made from healthy Oats flour." at bounding box center [799, 229] width 181 height 19
click at [858, 233] on span "Fino bread made from healthy Oats flour." at bounding box center [799, 229] width 181 height 19
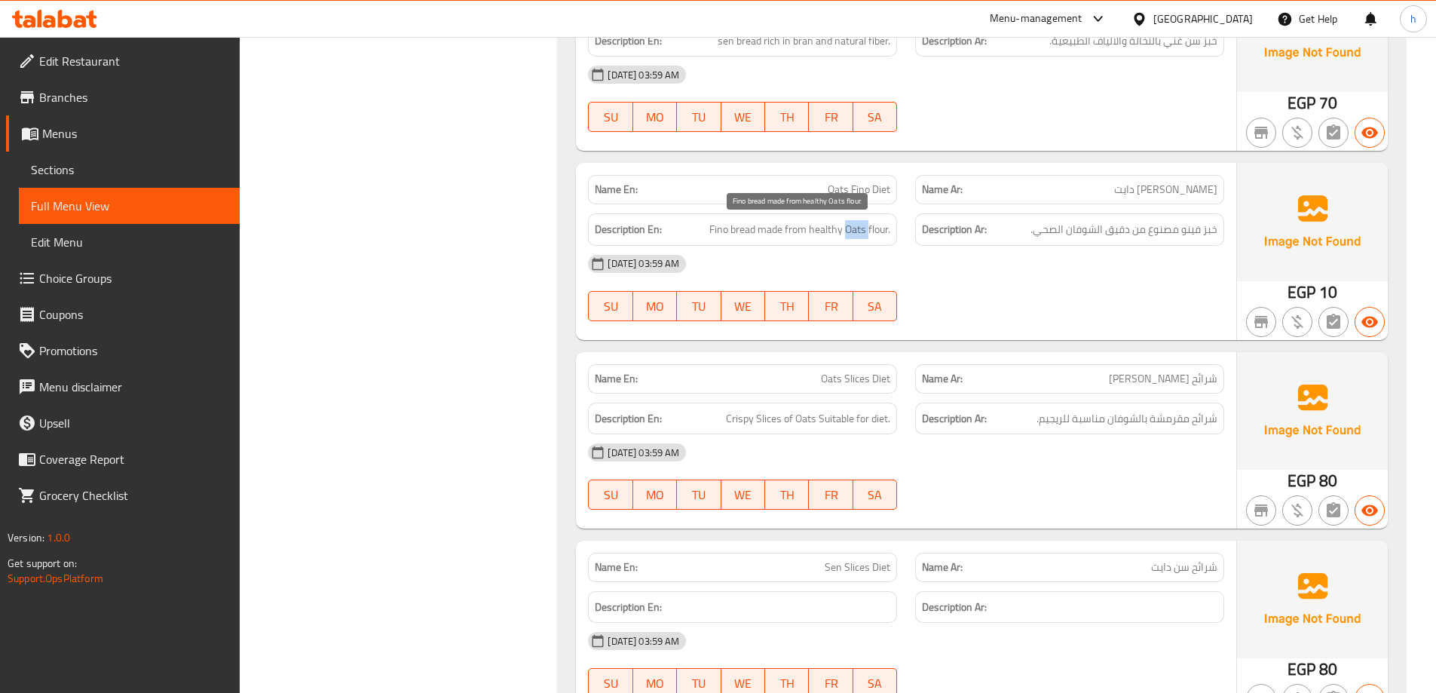
click at [858, 233] on span "Fino bread made from healthy Oats flour." at bounding box center [799, 229] width 181 height 19
click at [828, 230] on span "Fino bread made from healthy Oats flour." at bounding box center [799, 229] width 181 height 19
click at [769, 412] on span "Crispy Slices of Oats Suitable for diet." at bounding box center [808, 418] width 164 height 19
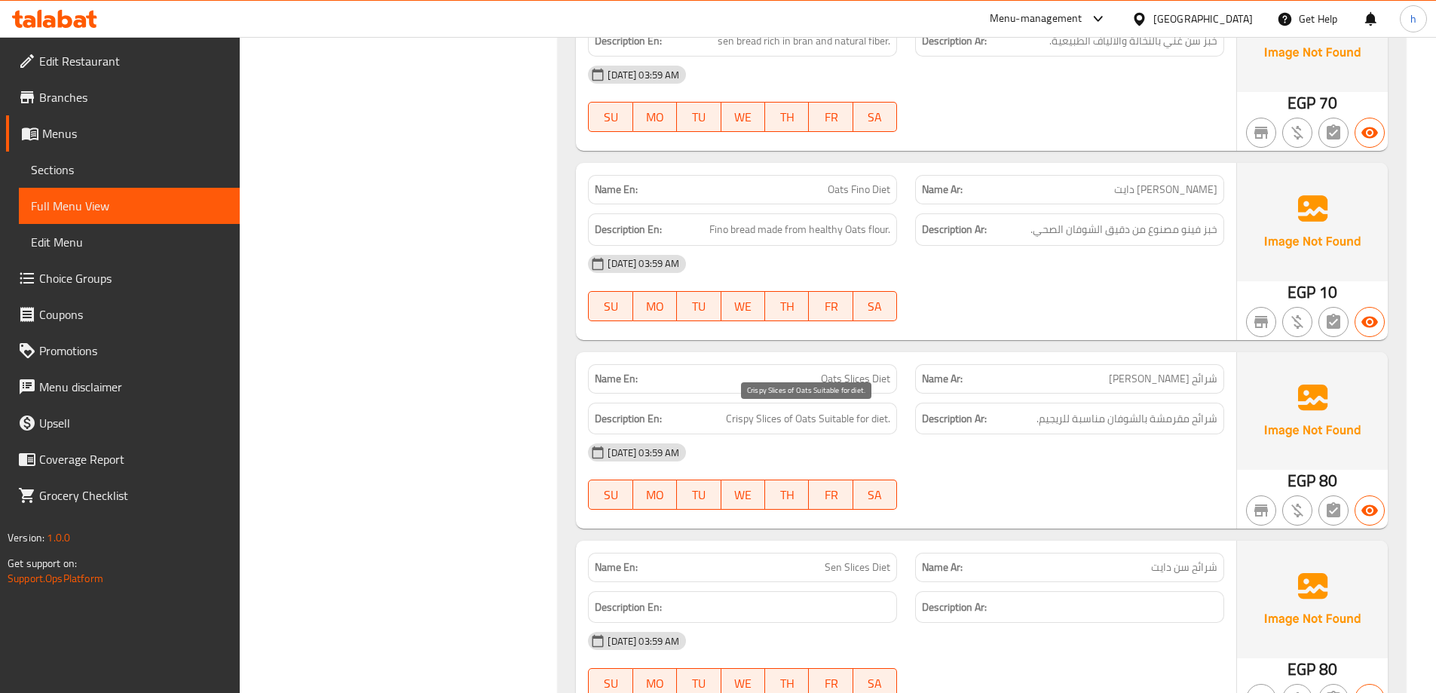
click at [733, 414] on span "Crispy Slices of Oats Suitable for diet." at bounding box center [808, 418] width 164 height 19
click at [803, 416] on span "Crispy Slices of Oats Suitable for diet." at bounding box center [808, 418] width 164 height 19
click at [843, 421] on span "Crispy Slices of Oats Suitable for diet." at bounding box center [808, 418] width 164 height 19
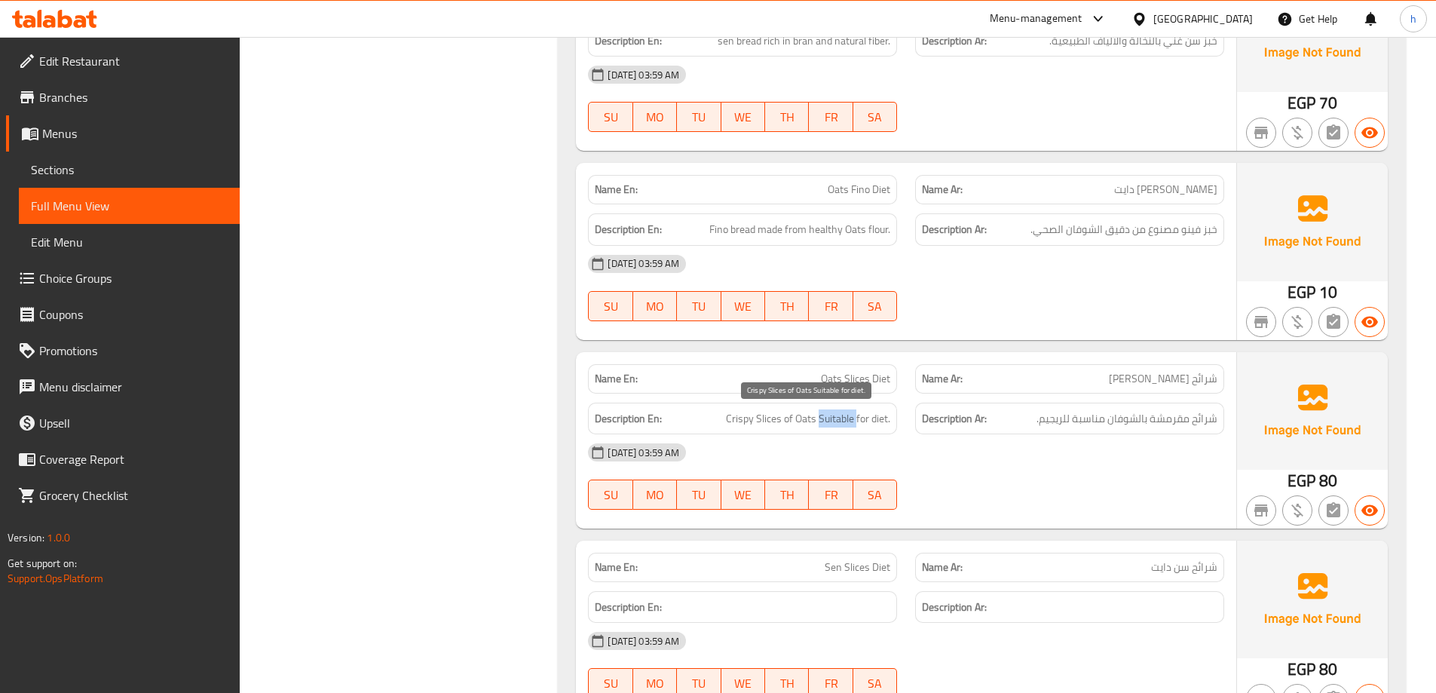
click at [843, 421] on span "Crispy Slices of Oats Suitable for diet." at bounding box center [808, 418] width 164 height 19
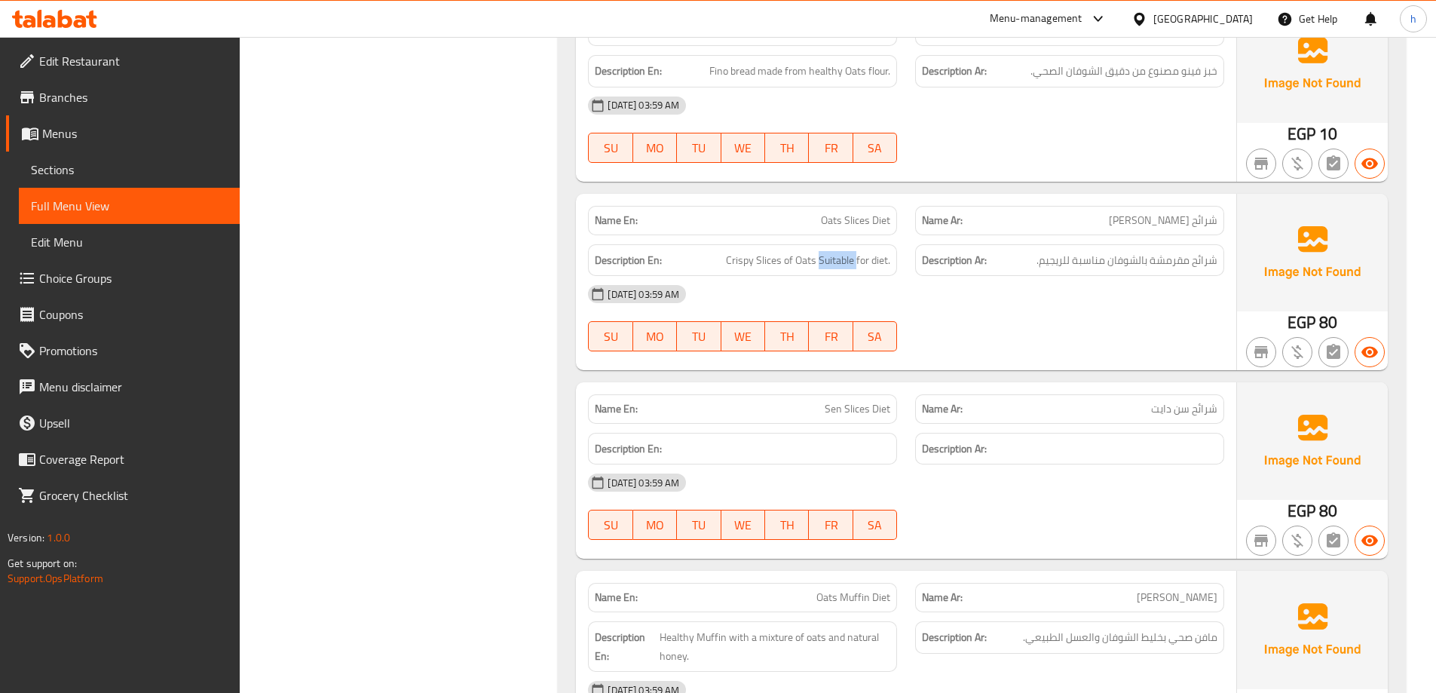
scroll to position [2487, 0]
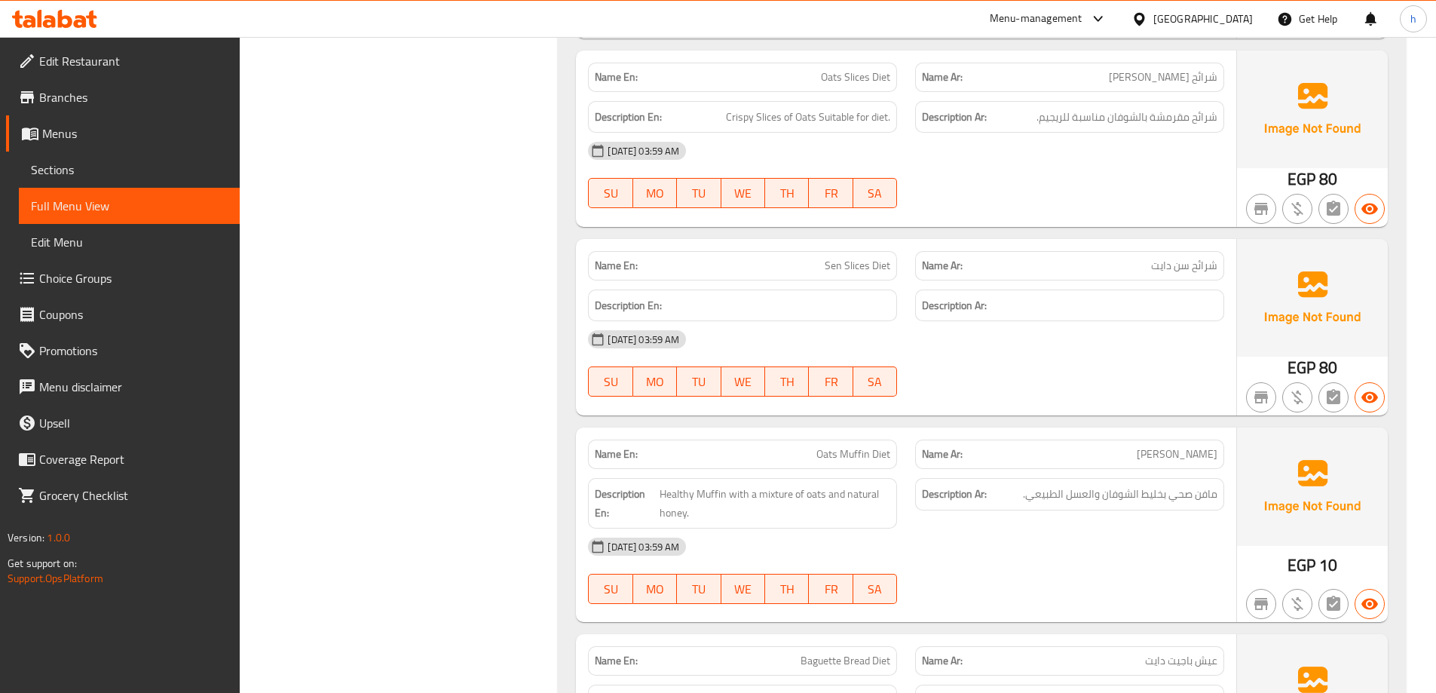
click at [853, 265] on span "Sen Slices Diet" at bounding box center [858, 266] width 66 height 16
click at [832, 268] on span "Sen Slices Diet" at bounding box center [858, 266] width 66 height 16
click at [892, 270] on div "Name En: Sen Slices Diet" at bounding box center [742, 265] width 309 height 29
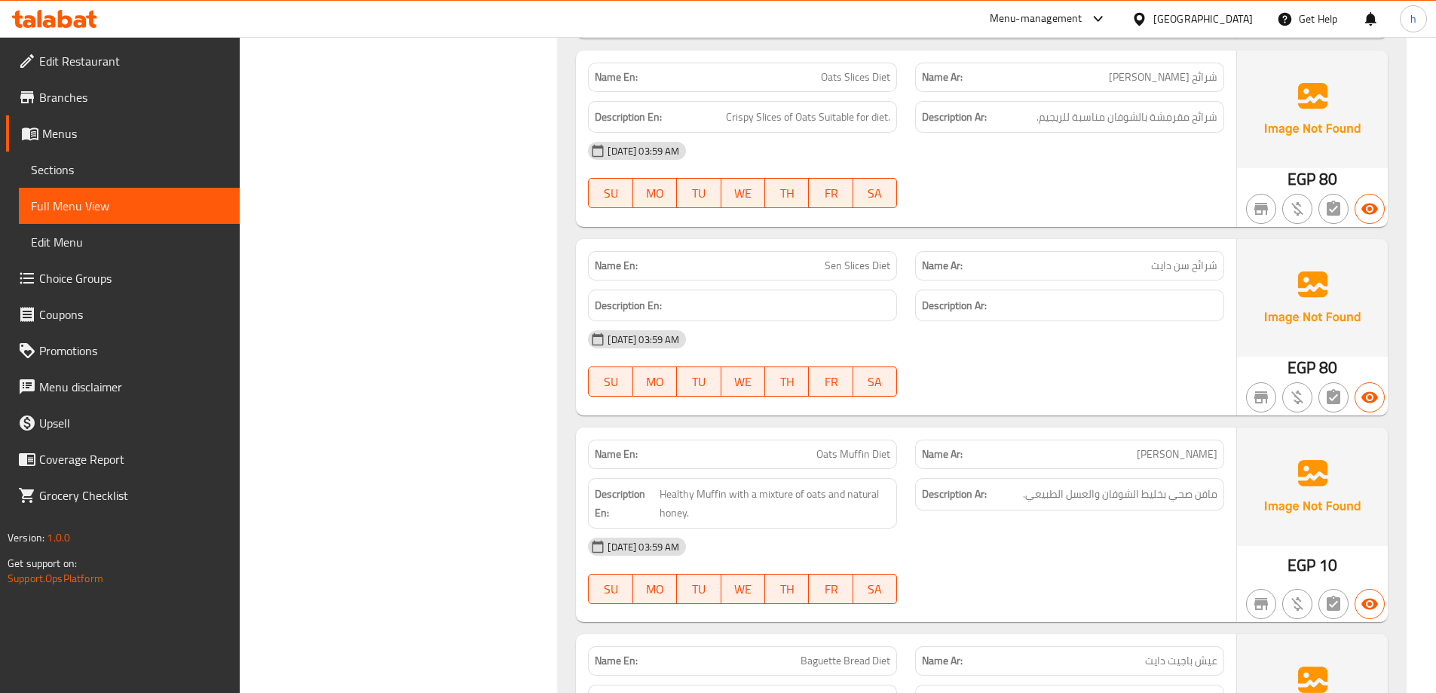
click at [892, 270] on div "Name En: Sen Slices Diet" at bounding box center [742, 265] width 309 height 29
click at [853, 449] on span "Oats Muffin Diet" at bounding box center [853, 454] width 74 height 16
click at [822, 458] on span "Oats Muffin Diet" at bounding box center [853, 454] width 74 height 16
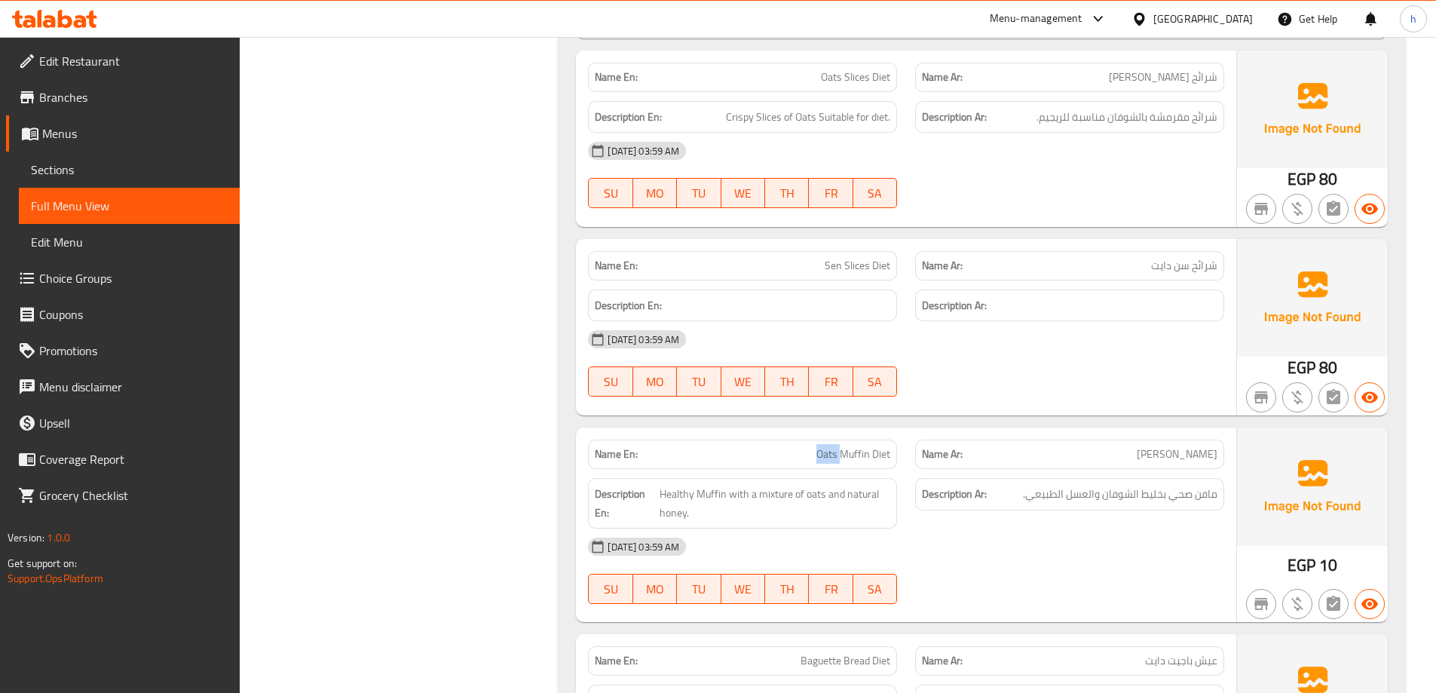
click at [822, 458] on span "Oats Muffin Diet" at bounding box center [853, 454] width 74 height 16
click at [879, 453] on span "Oats Muffin Diet" at bounding box center [853, 454] width 74 height 16
click at [711, 493] on span "Healthy Muffin with a mixture of oats and natural honey." at bounding box center [774, 503] width 231 height 37
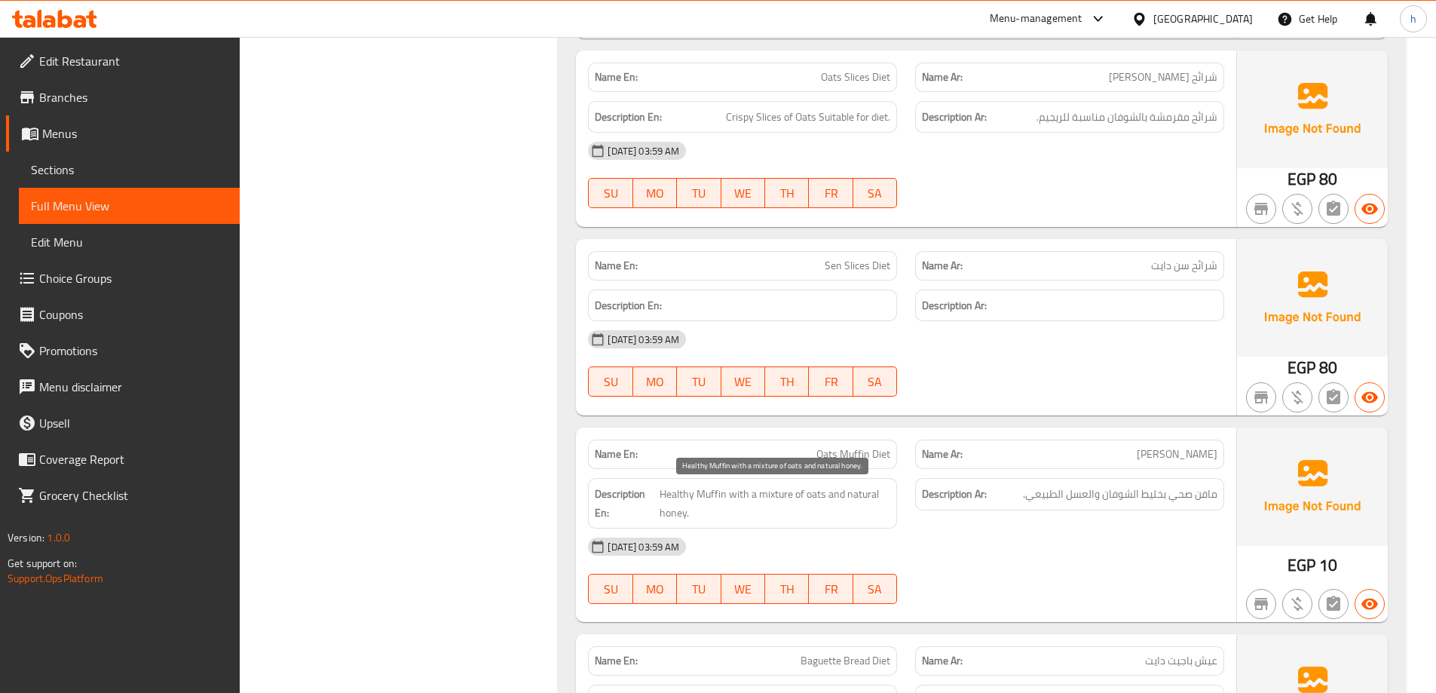
click at [669, 493] on span "Healthy Muffin with a mixture of oats and natural honey." at bounding box center [774, 503] width 231 height 37
click at [765, 491] on span "Healthy Muffin with a mixture of oats and natural honey." at bounding box center [774, 503] width 231 height 37
click at [816, 495] on span "Healthy Muffin with a mixture of oats and natural honey." at bounding box center [774, 503] width 231 height 37
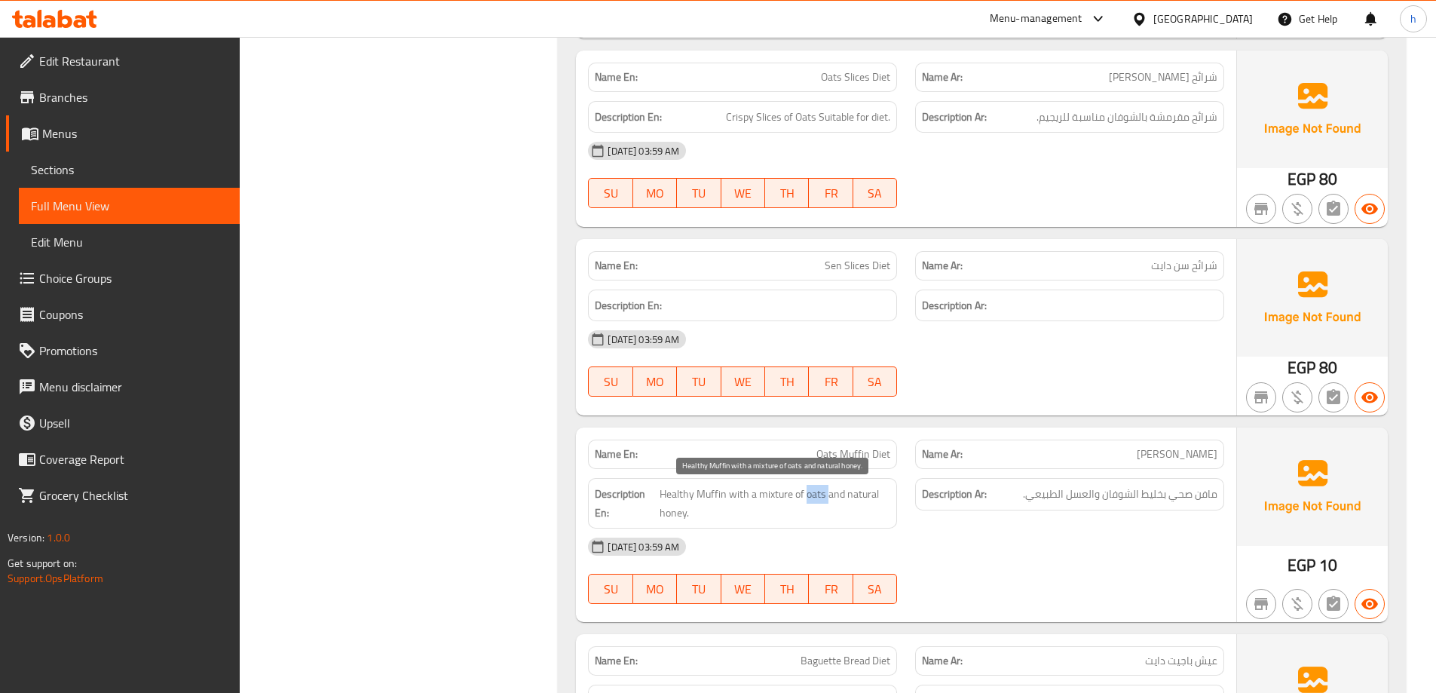
click at [816, 495] on span "Healthy Muffin with a mixture of oats and natural honey." at bounding box center [774, 503] width 231 height 37
click at [665, 511] on span "Healthy Muffin with a mixture of oats and natural honey." at bounding box center [774, 503] width 231 height 37
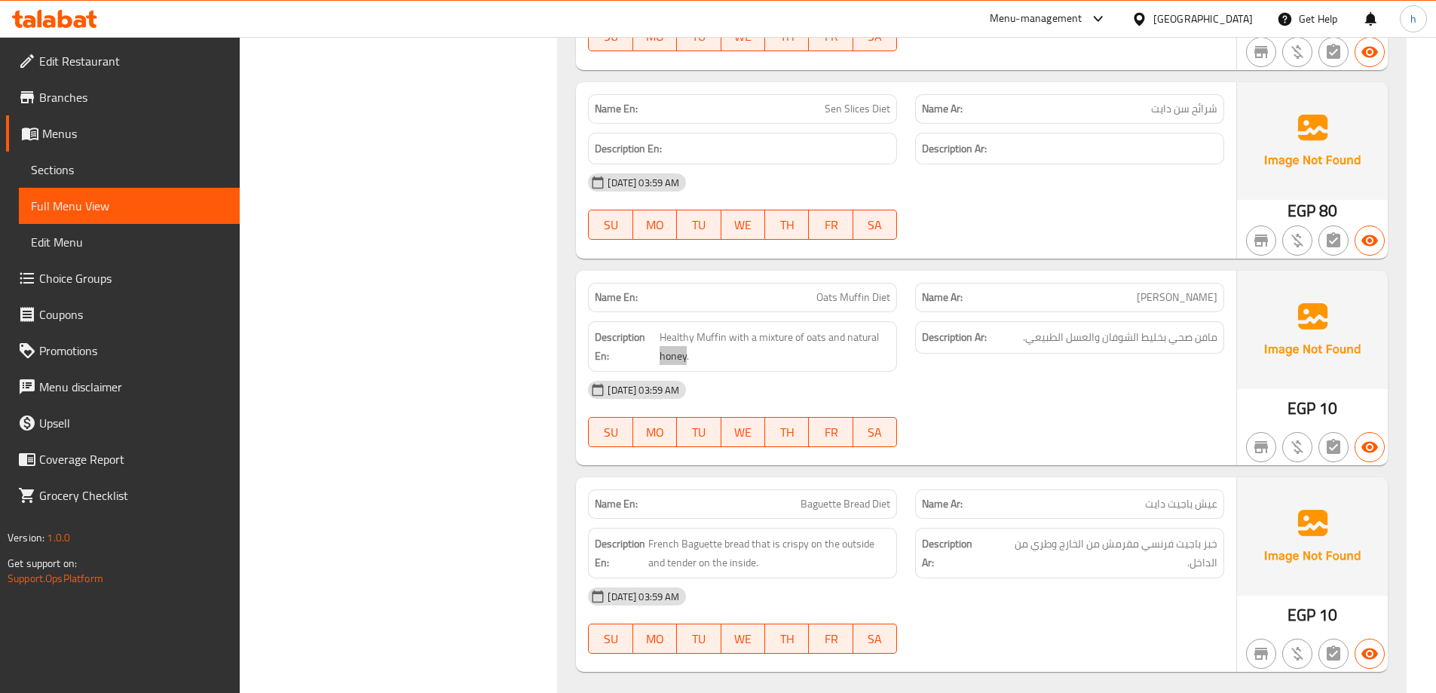
scroll to position [2683, 0]
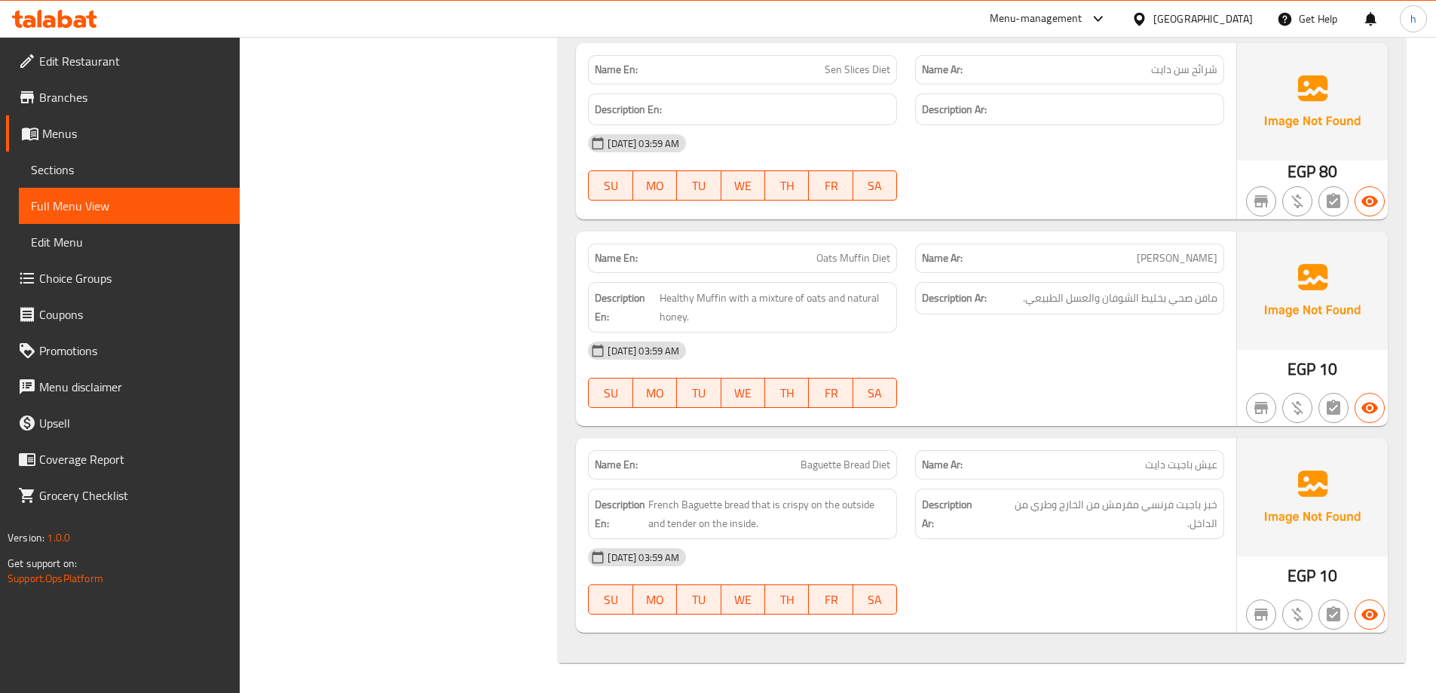
click at [861, 467] on span "Baguette Bread Diet" at bounding box center [845, 465] width 90 height 16
click at [821, 472] on span "Baguette Bread Diet" at bounding box center [845, 465] width 90 height 16
click at [734, 501] on span "French Baguette bread that is crispy on the outside and tender on the inside." at bounding box center [769, 513] width 242 height 37
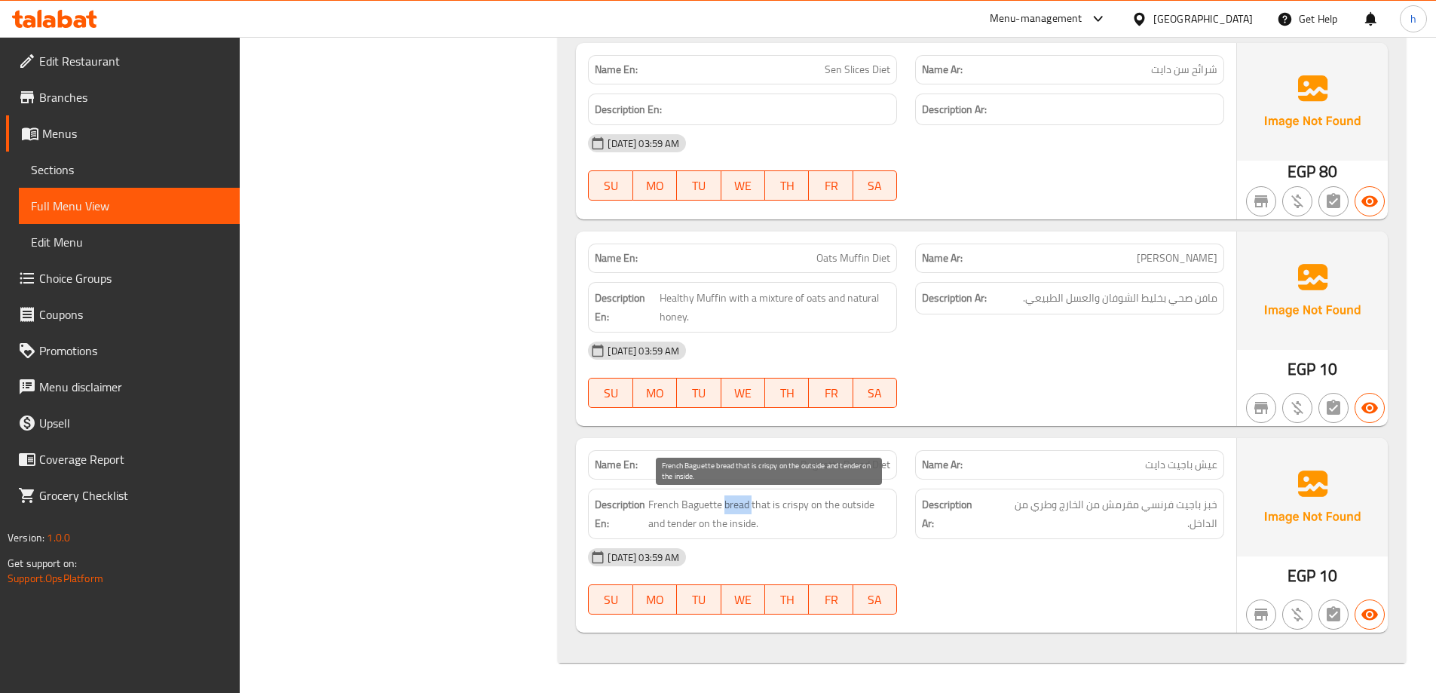
click at [734, 501] on span "French Baguette bread that is crispy on the outside and tender on the inside." at bounding box center [769, 513] width 242 height 37
click at [695, 503] on span "French Baguette bread that is crispy on the outside and tender on the inside." at bounding box center [769, 513] width 242 height 37
click at [669, 507] on span "French Baguette bread that is crispy on the outside and tender on the inside." at bounding box center [769, 513] width 242 height 37
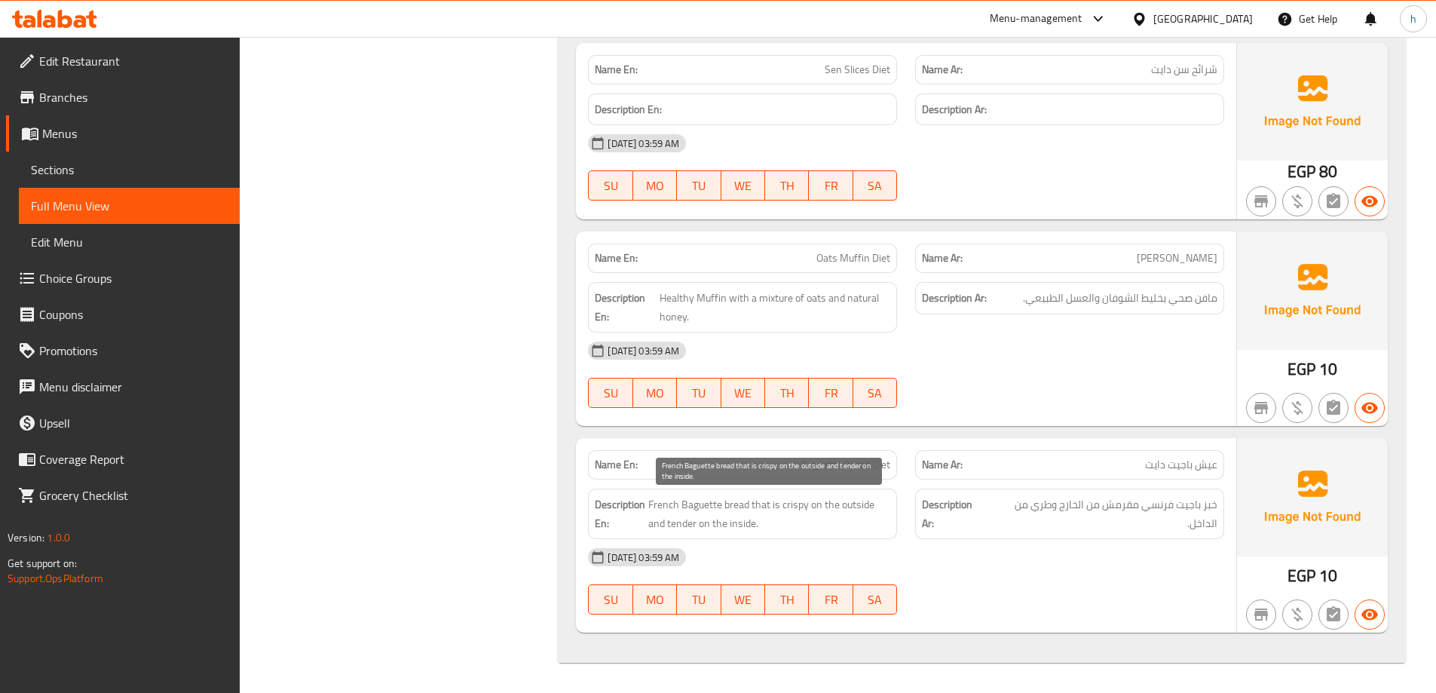
click at [793, 506] on span "French Baguette bread that is crispy on the outside and tender on the inside." at bounding box center [769, 513] width 242 height 37
drag, startPoint x: 654, startPoint y: 527, endPoint x: 693, endPoint y: 528, distance: 38.5
click at [693, 528] on span "French Baguette bread that is crispy on the outside and tender on the inside." at bounding box center [769, 513] width 242 height 37
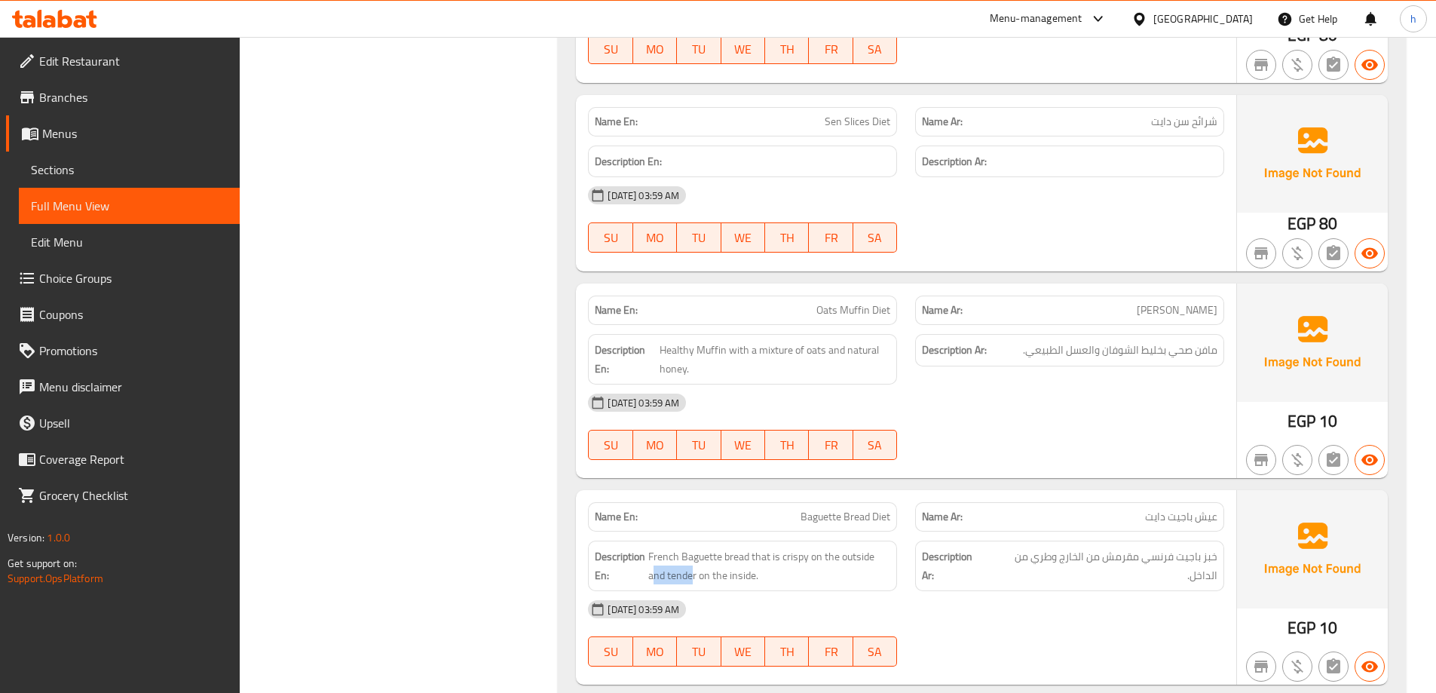
scroll to position [2608, 0]
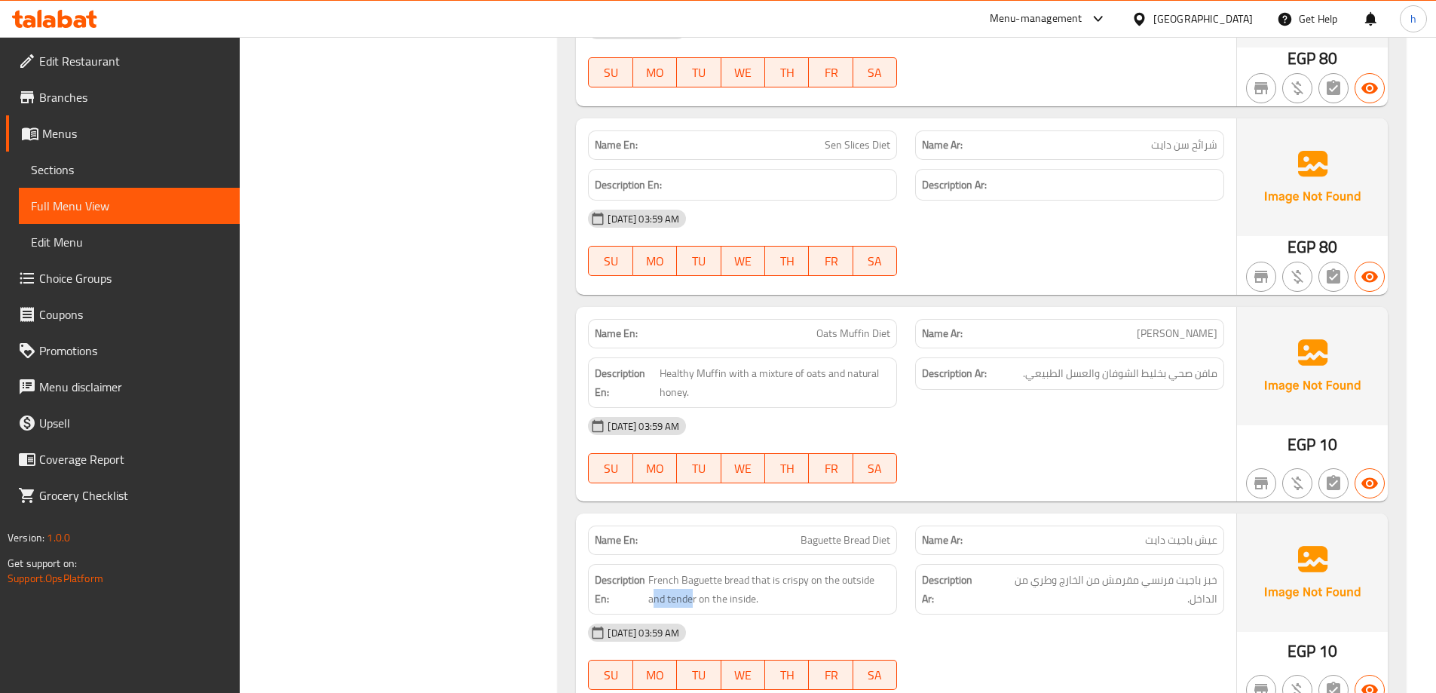
drag, startPoint x: 1200, startPoint y: 327, endPoint x: 1091, endPoint y: 328, distance: 109.3
click at [1091, 328] on p "Name Ar: مافن شوفان دايت" at bounding box center [1069, 334] width 295 height 16
click at [877, 329] on span "Oats Muffin Diet" at bounding box center [853, 334] width 74 height 16
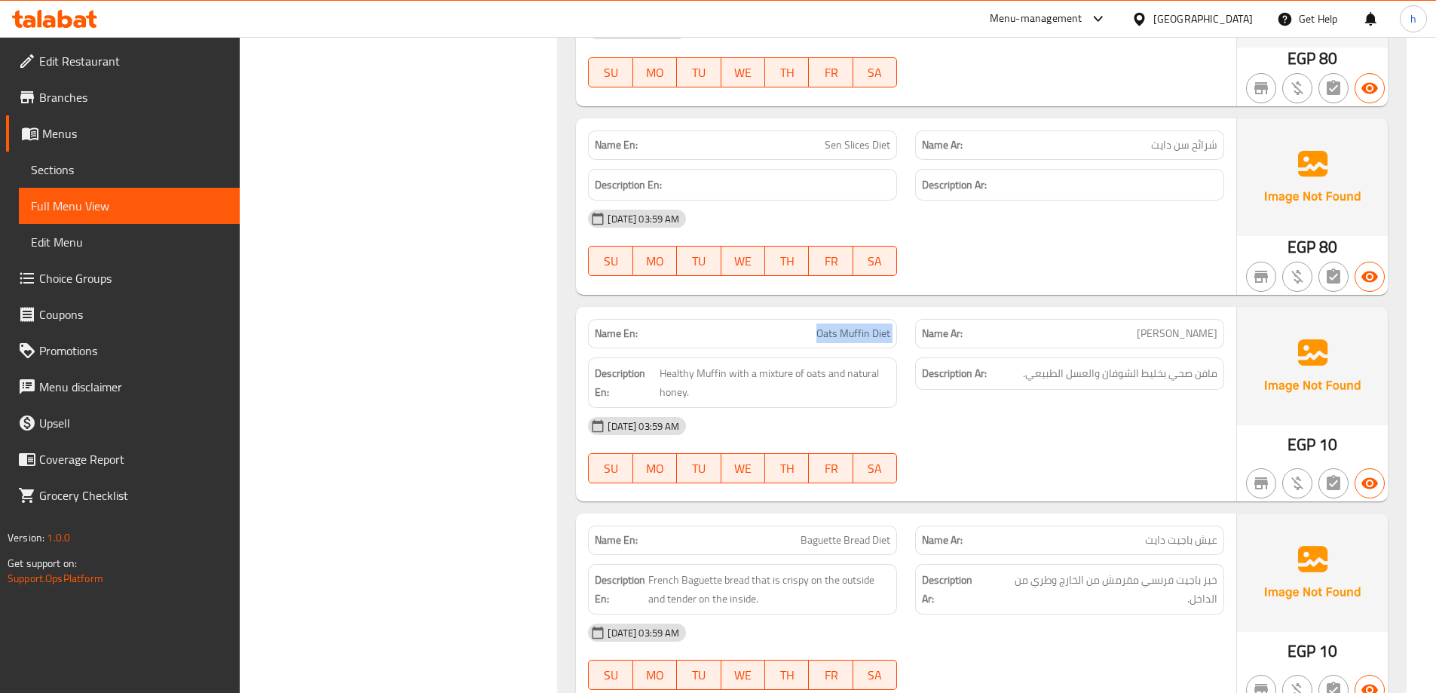
scroll to position [2683, 0]
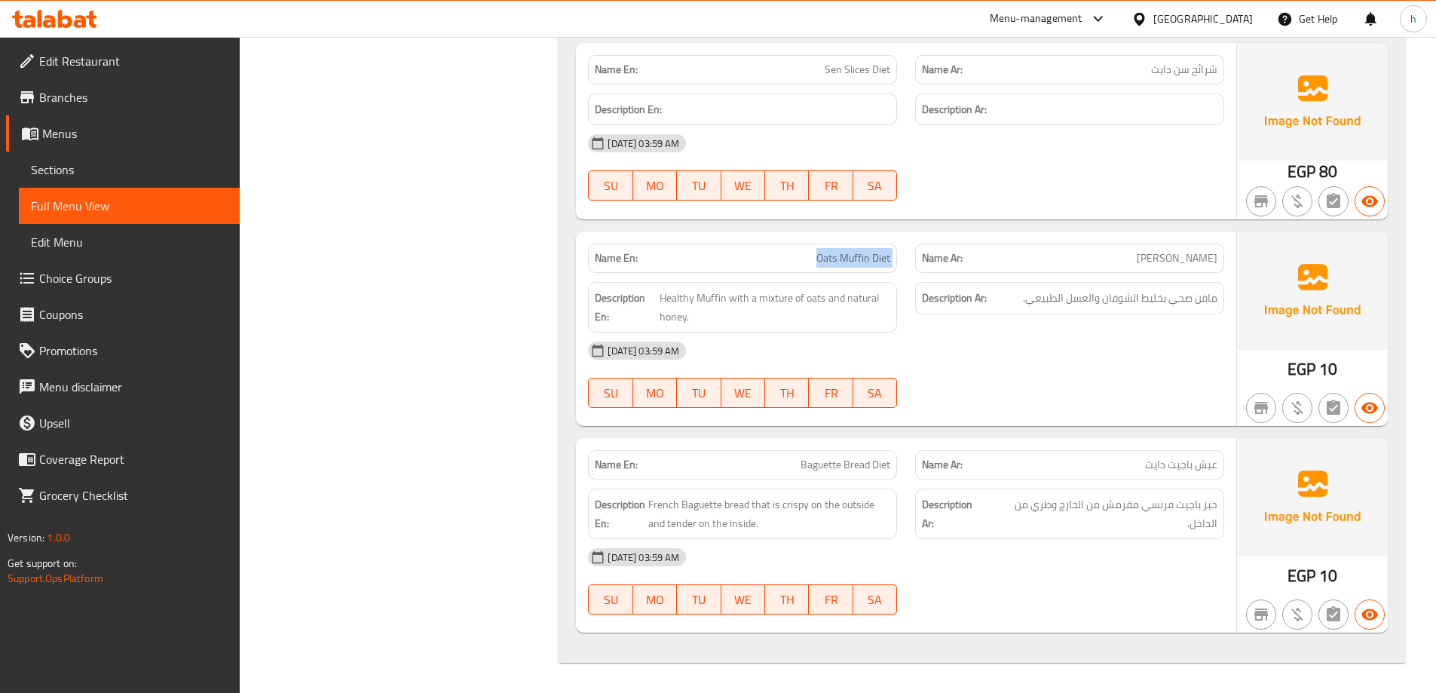
click at [873, 464] on span "Baguette Bread Diet" at bounding box center [845, 465] width 90 height 16
click at [858, 464] on span "Baguette Bread Diet" at bounding box center [845, 465] width 90 height 16
click at [828, 457] on span "Baguette Bread Diet" at bounding box center [845, 465] width 90 height 16
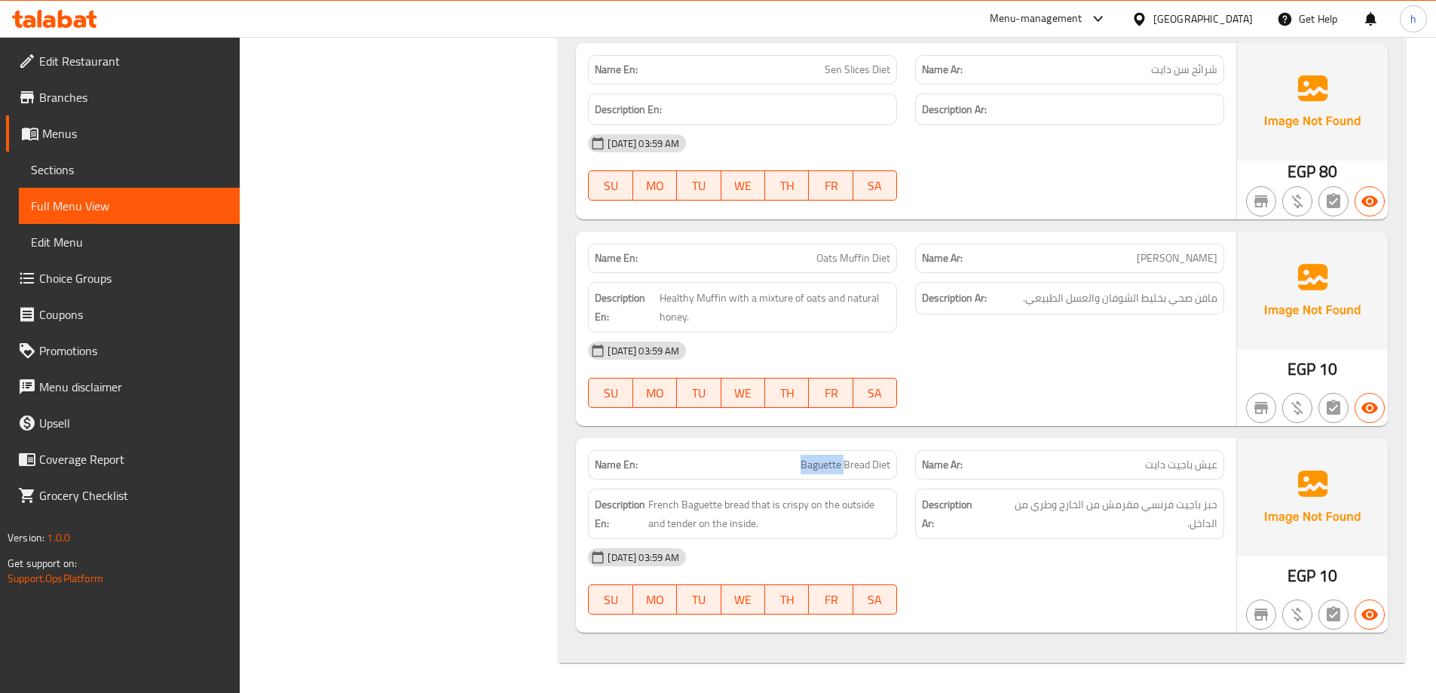
click at [828, 457] on span "Baguette Bread Diet" at bounding box center [845, 465] width 90 height 16
click at [883, 457] on span "Baguette Bread Diet" at bounding box center [845, 465] width 90 height 16
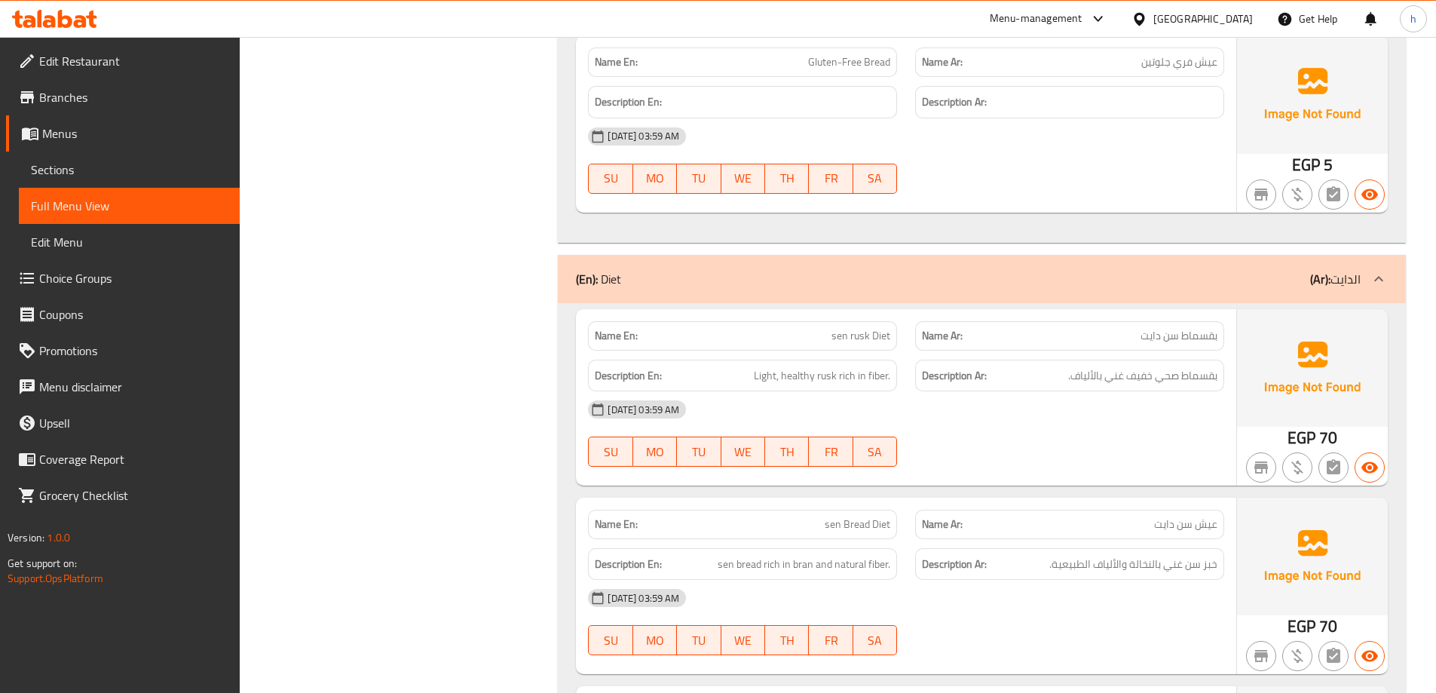
scroll to position [1477, 0]
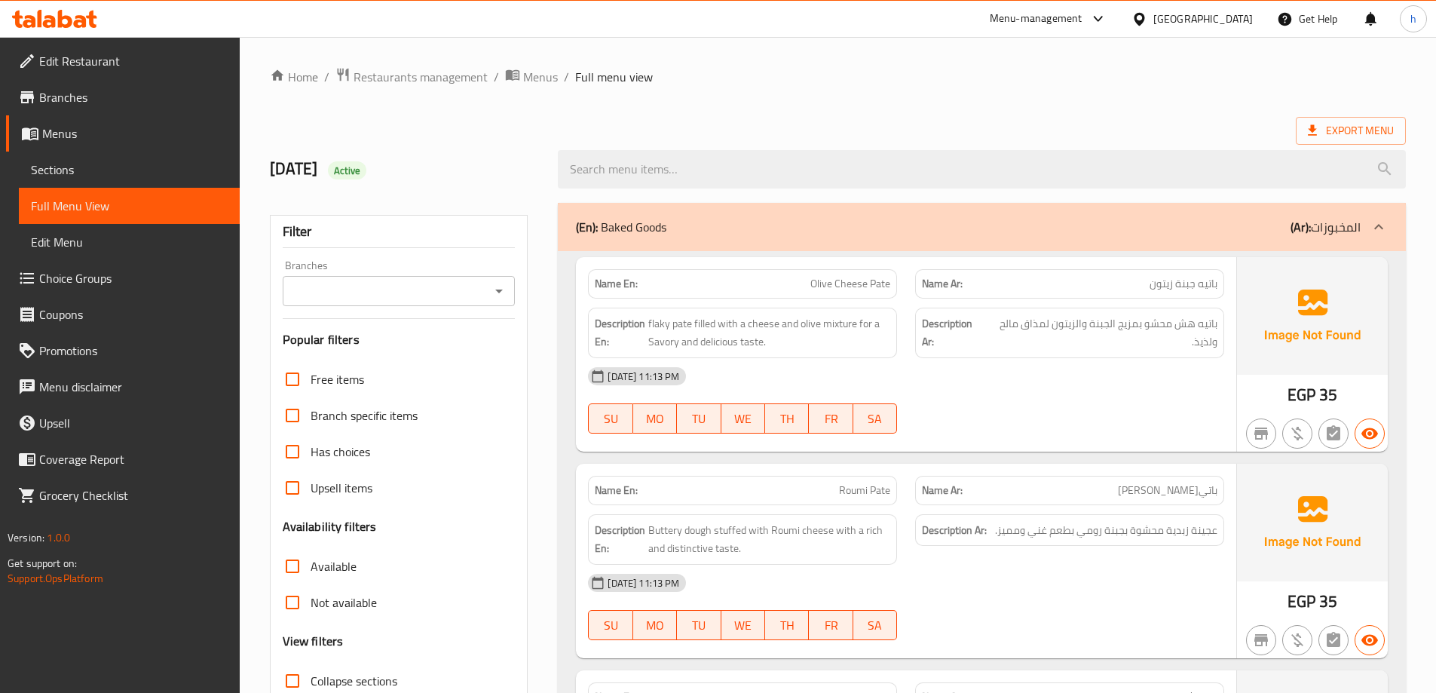
click at [108, 175] on span "Sections" at bounding box center [129, 170] width 197 height 18
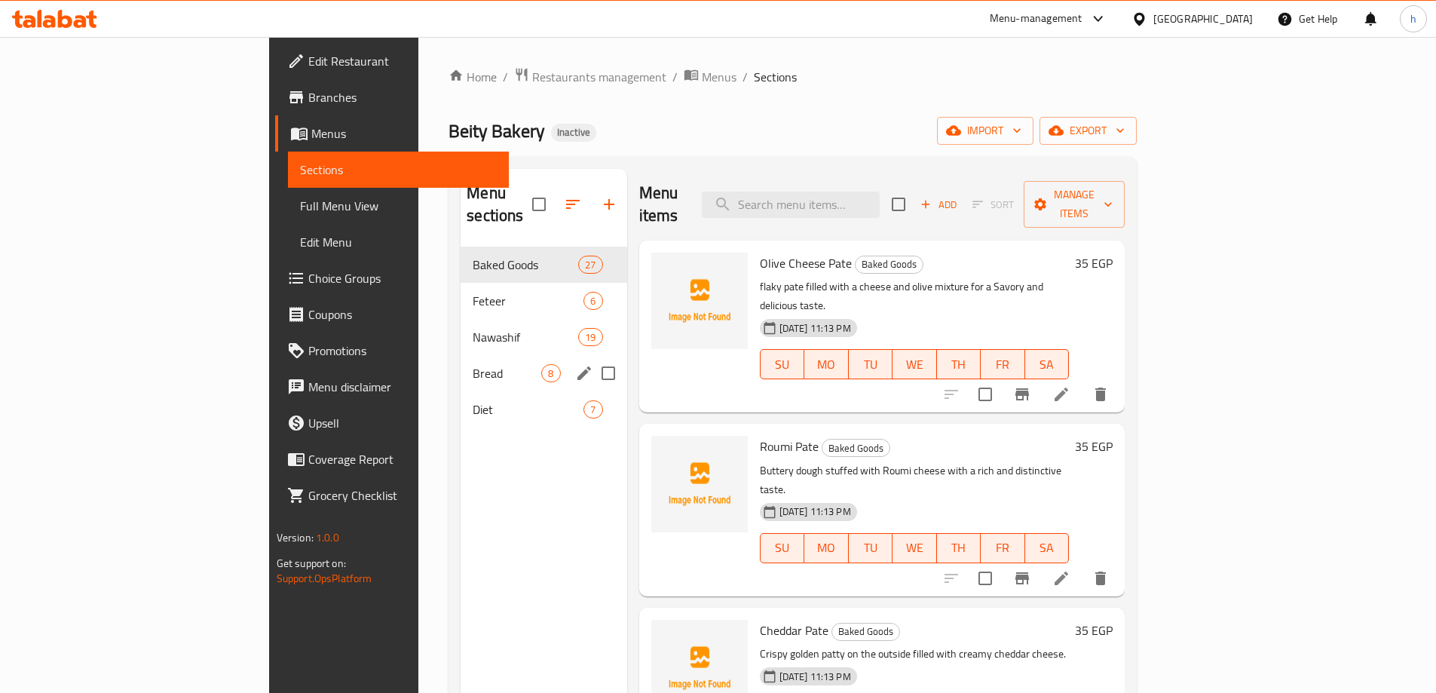
click at [460, 355] on div "Bread 8" at bounding box center [543, 373] width 166 height 36
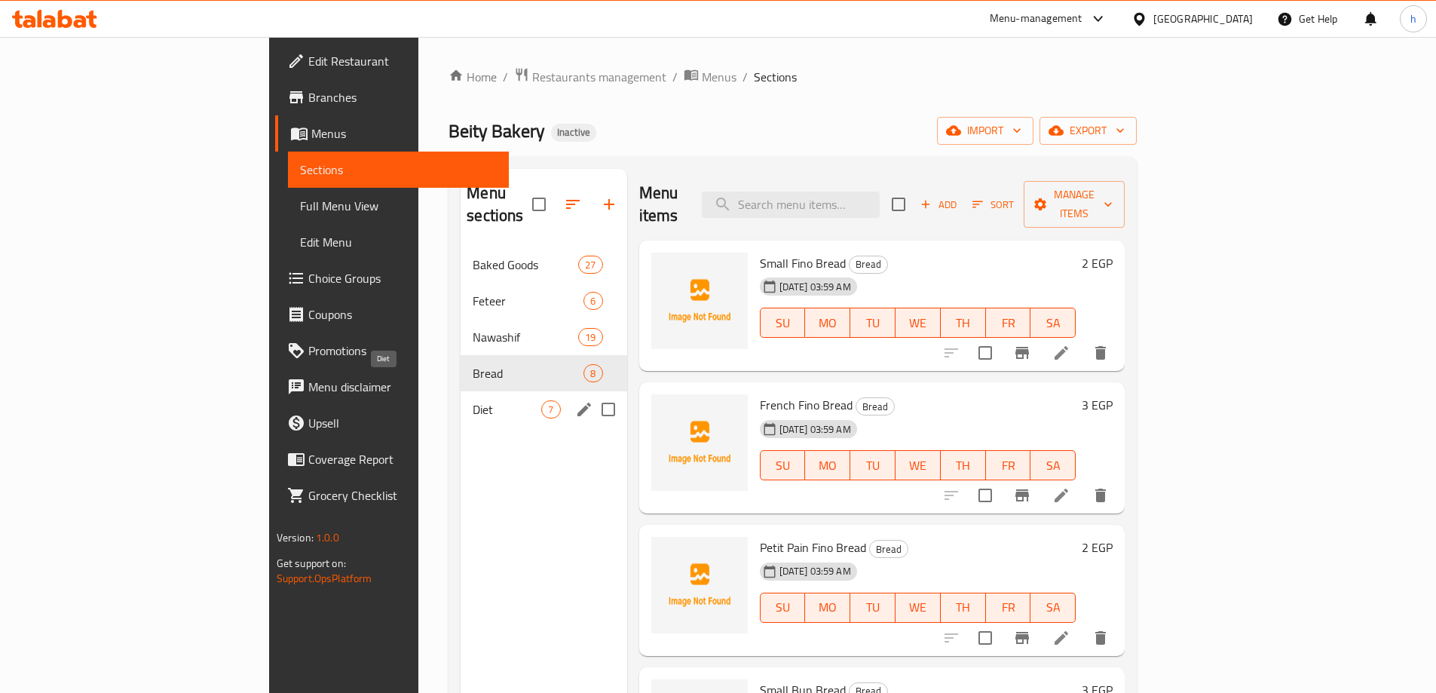
click at [473, 400] on span "Diet" at bounding box center [507, 409] width 69 height 18
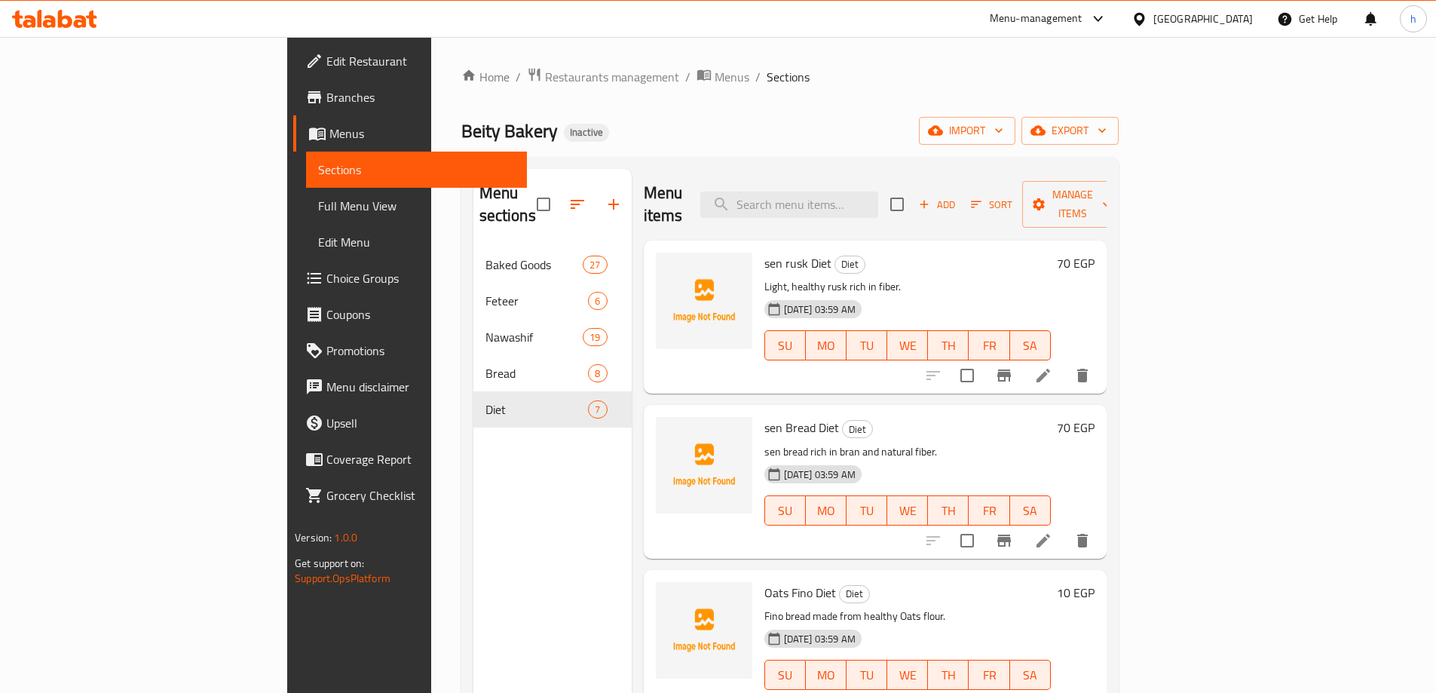
click at [306, 191] on link "Full Menu View" at bounding box center [416, 206] width 221 height 36
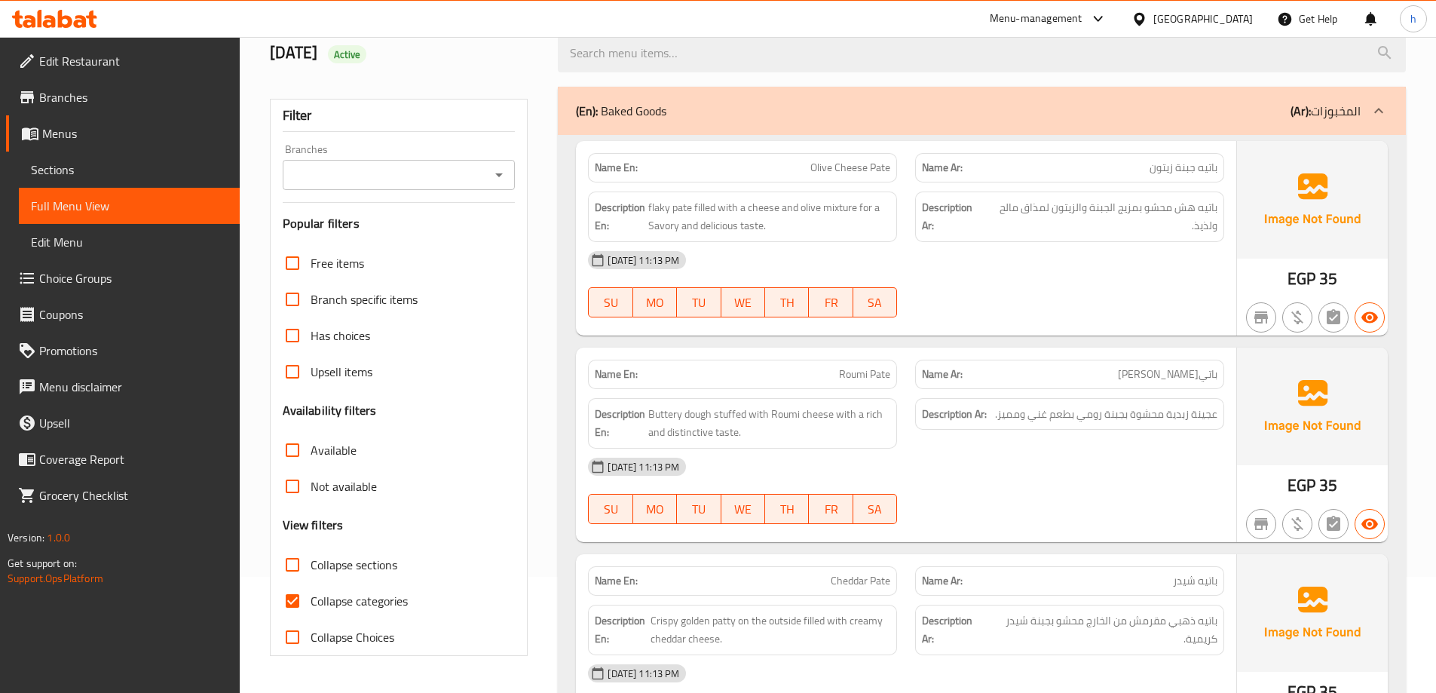
scroll to position [301, 0]
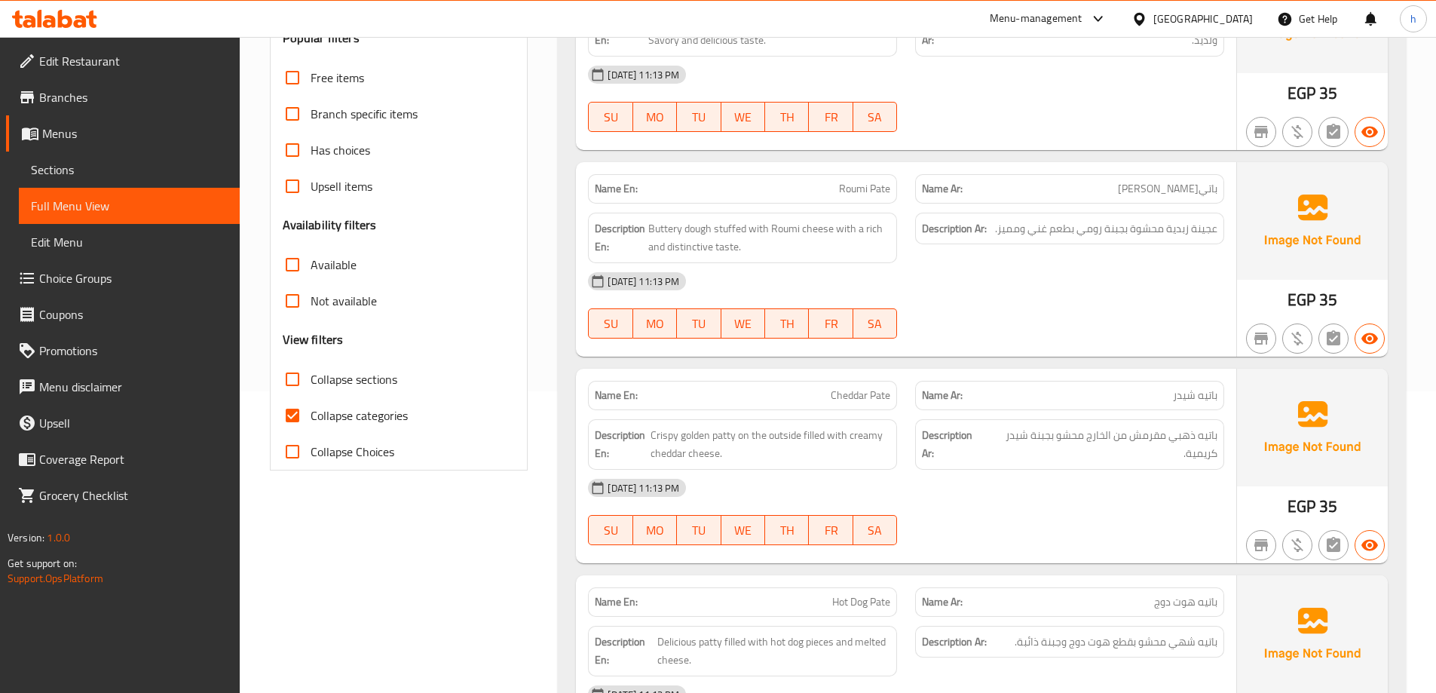
click at [340, 418] on span "Collapse categories" at bounding box center [359, 415] width 97 height 18
click at [311, 418] on input "Collapse categories" at bounding box center [292, 415] width 36 height 36
checkbox input "false"
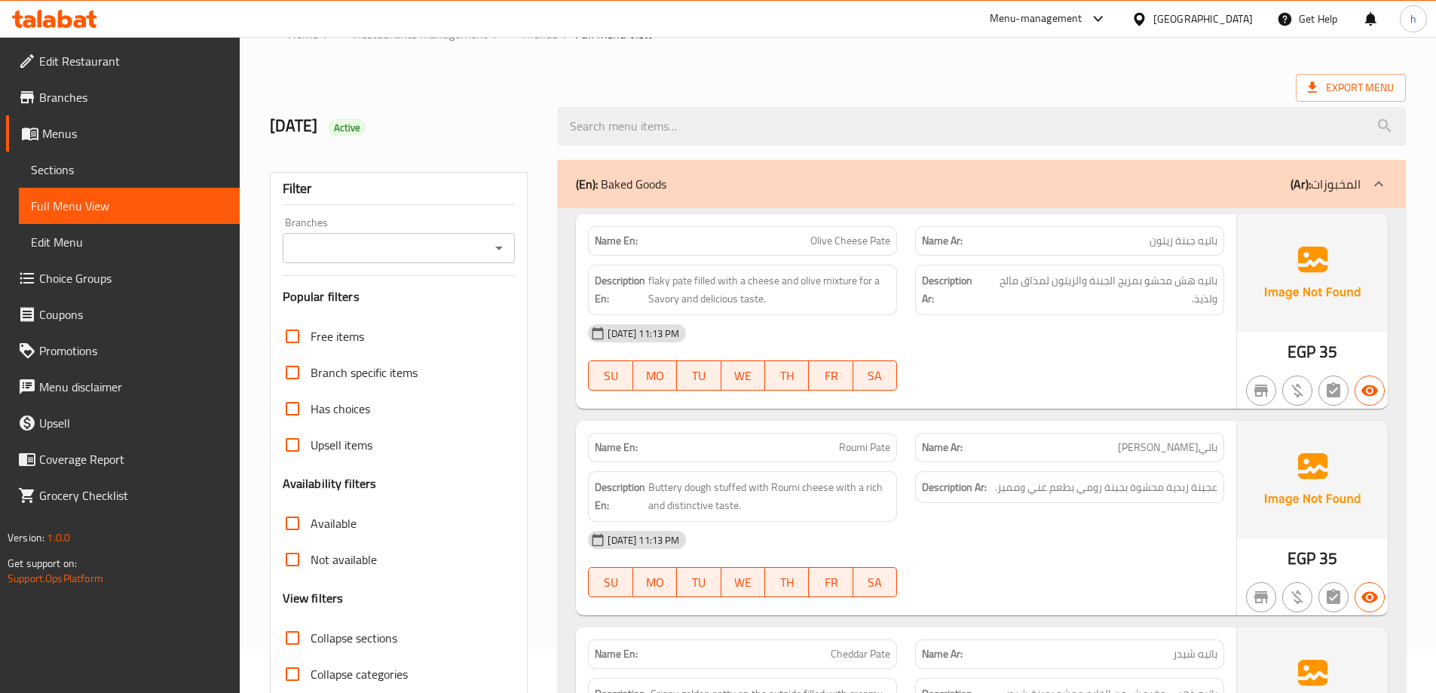
scroll to position [0, 0]
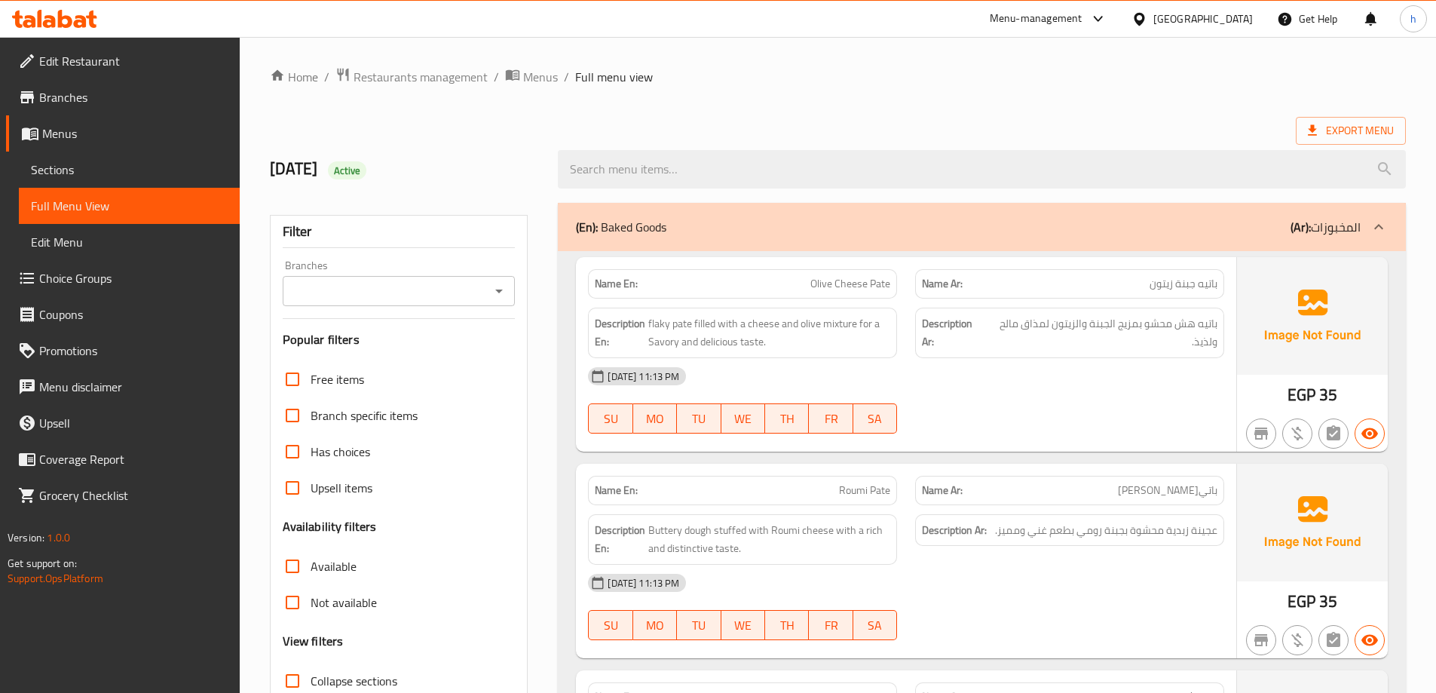
click at [81, 176] on span "Sections" at bounding box center [129, 170] width 197 height 18
